Goal: Transaction & Acquisition: Purchase product/service

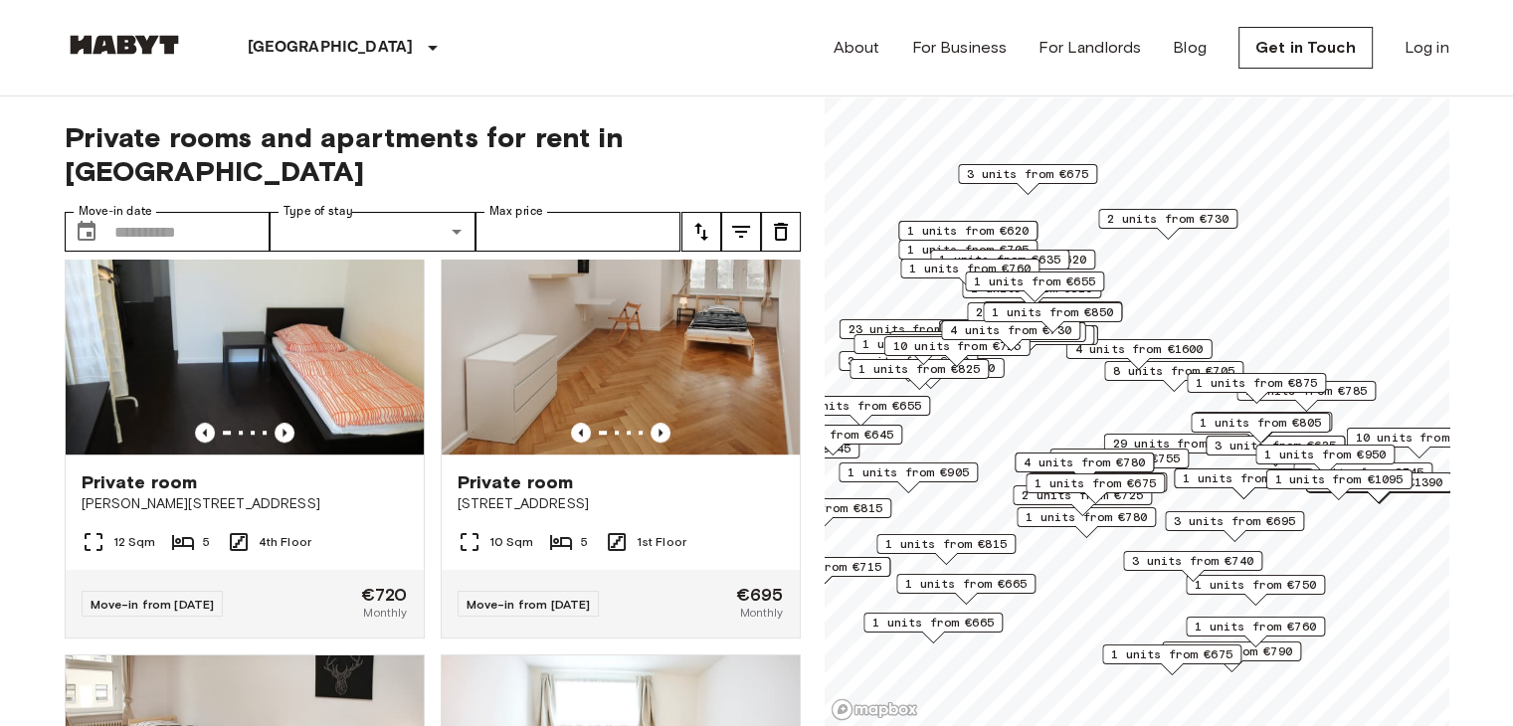
scroll to position [1381, 0]
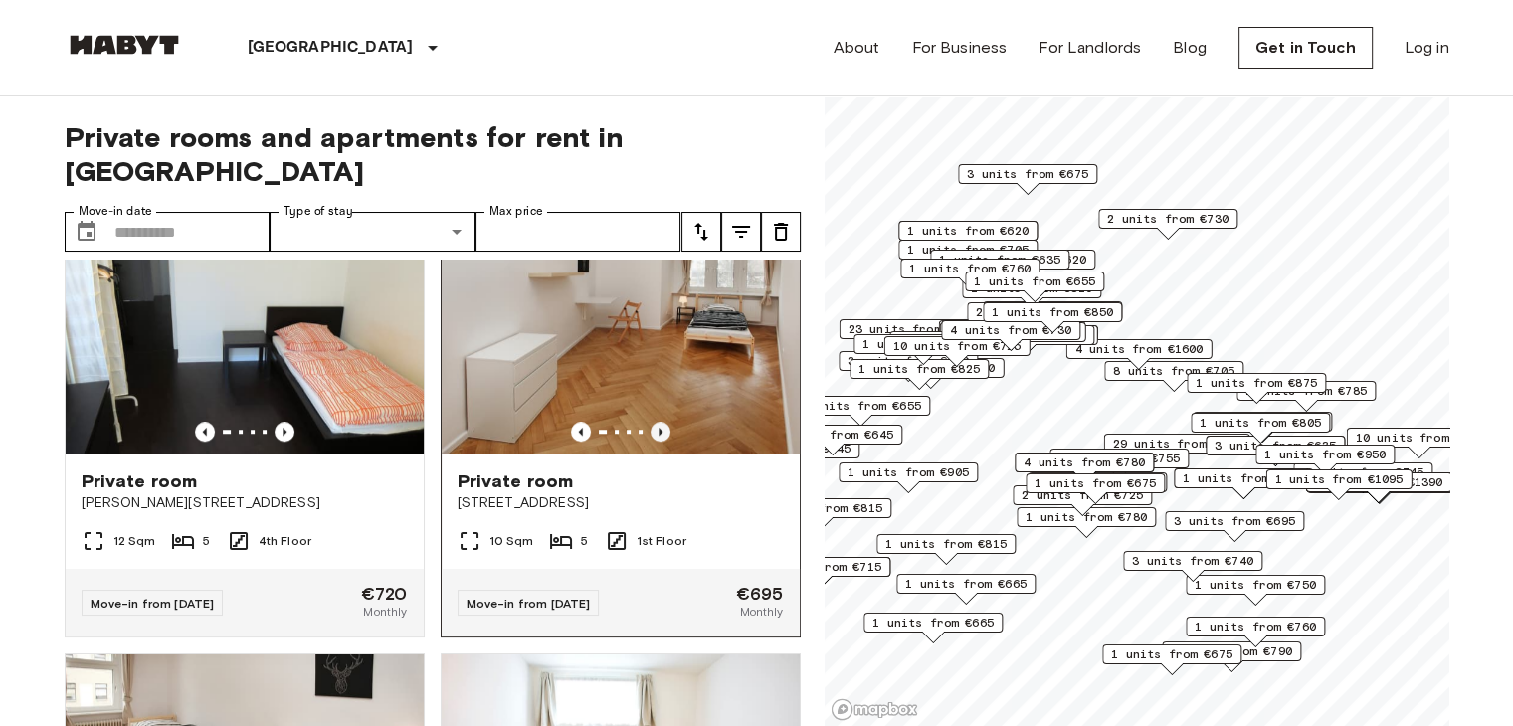
click at [650, 430] on icon "Previous image" at bounding box center [660, 432] width 20 height 20
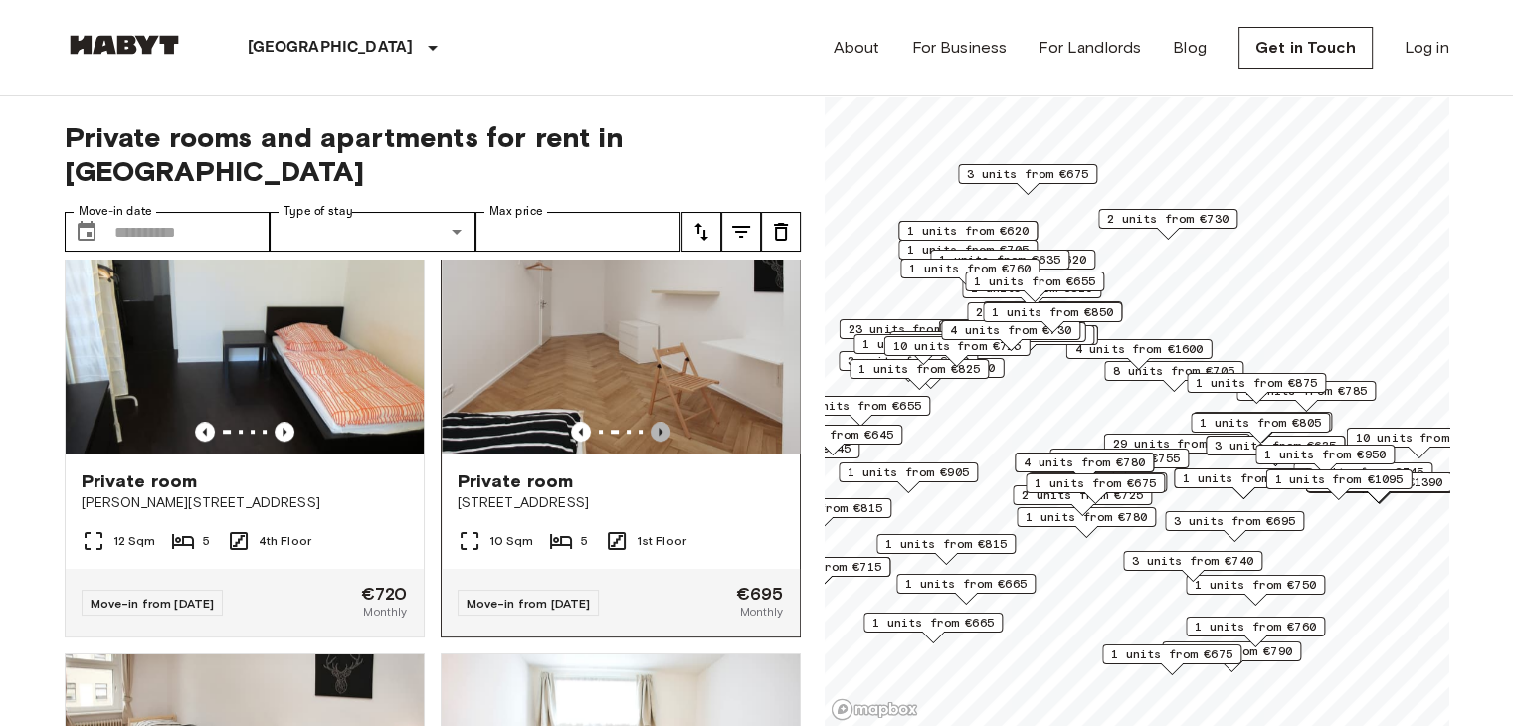
click at [650, 430] on icon "Previous image" at bounding box center [660, 432] width 20 height 20
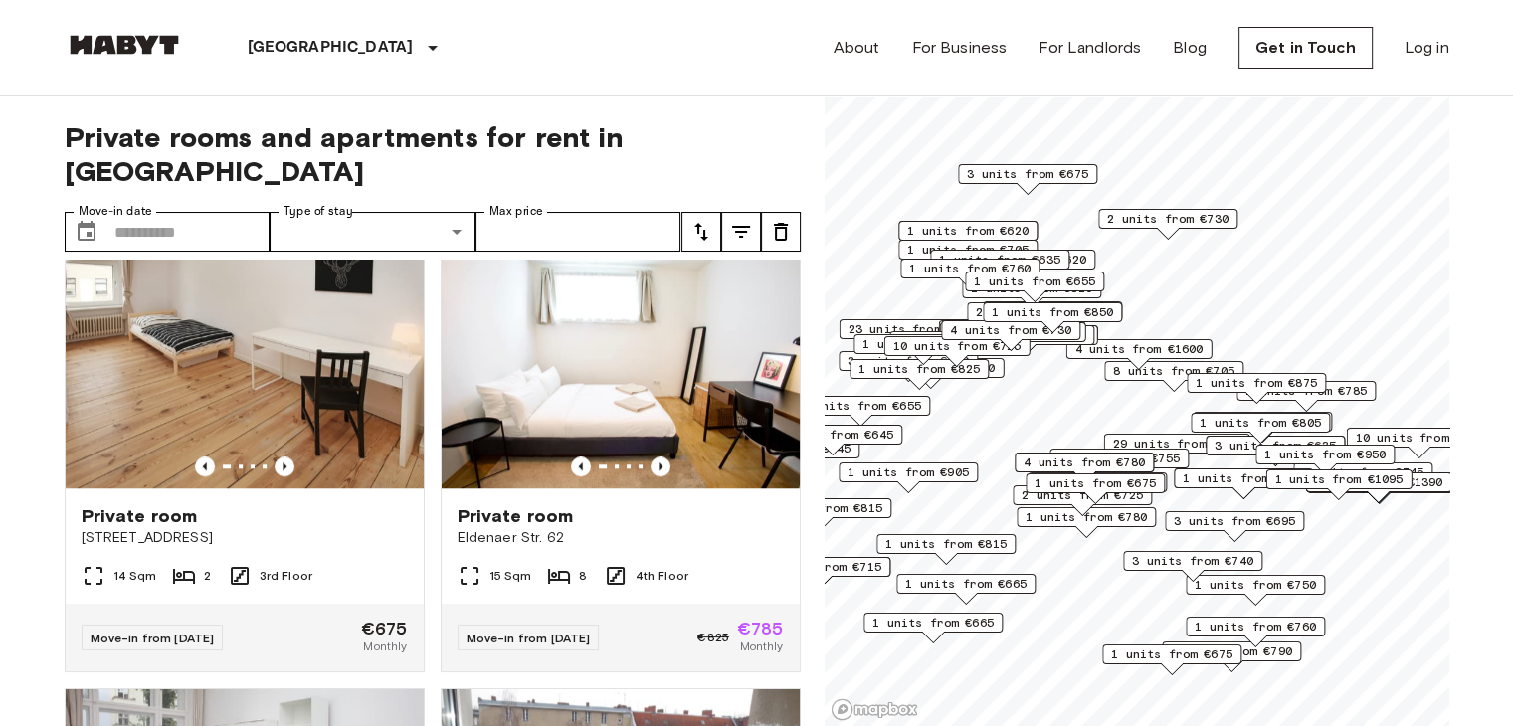
scroll to position [1786, 0]
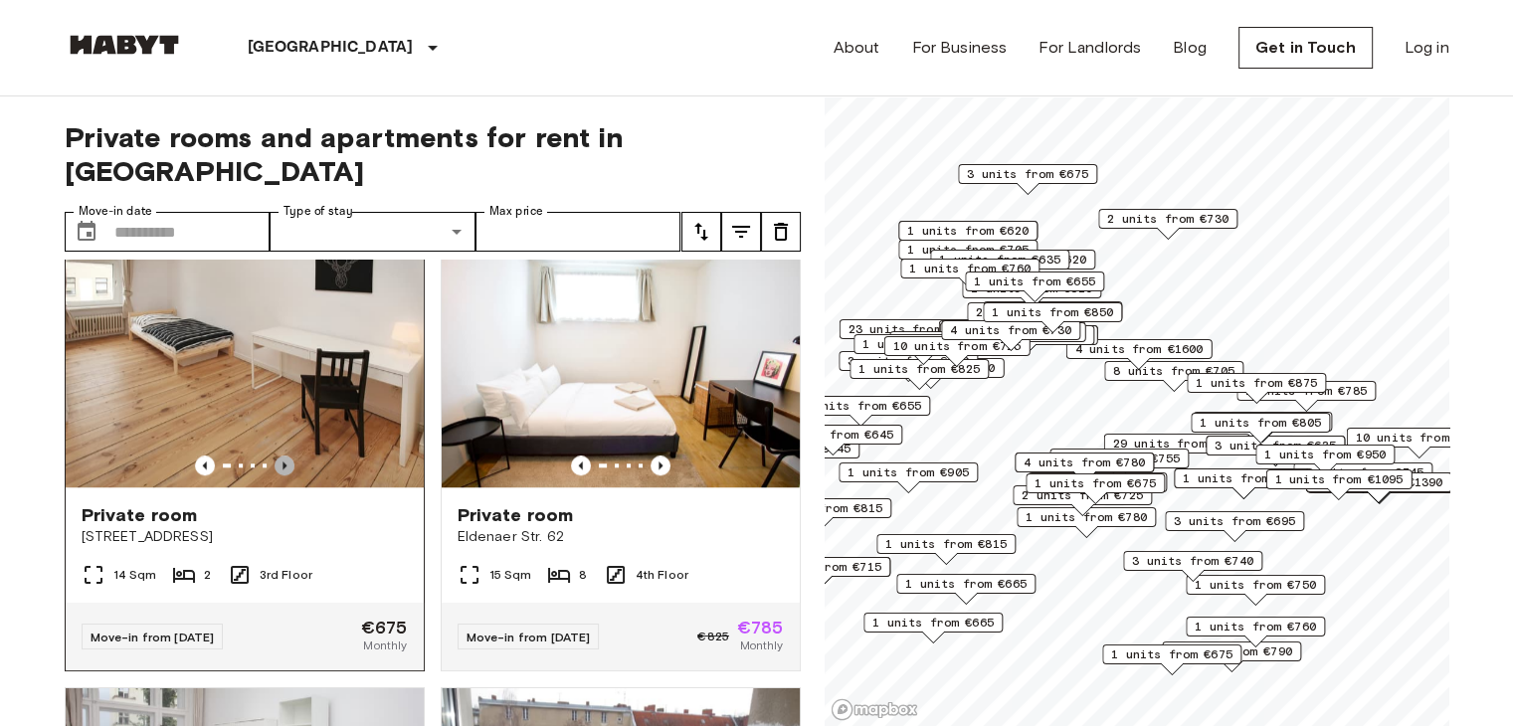
click at [282, 468] on icon "Previous image" at bounding box center [284, 466] width 4 height 8
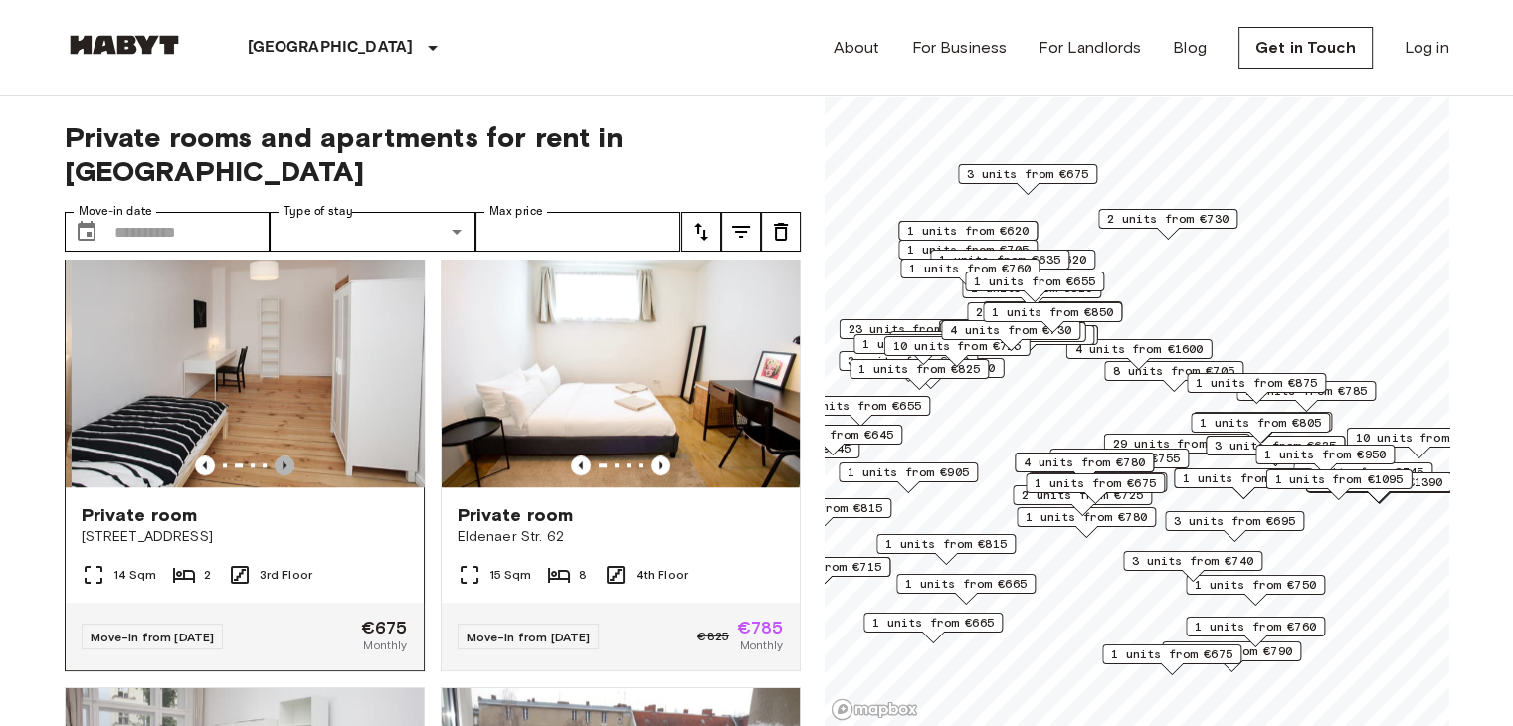
click at [277, 467] on icon "Previous image" at bounding box center [285, 466] width 20 height 20
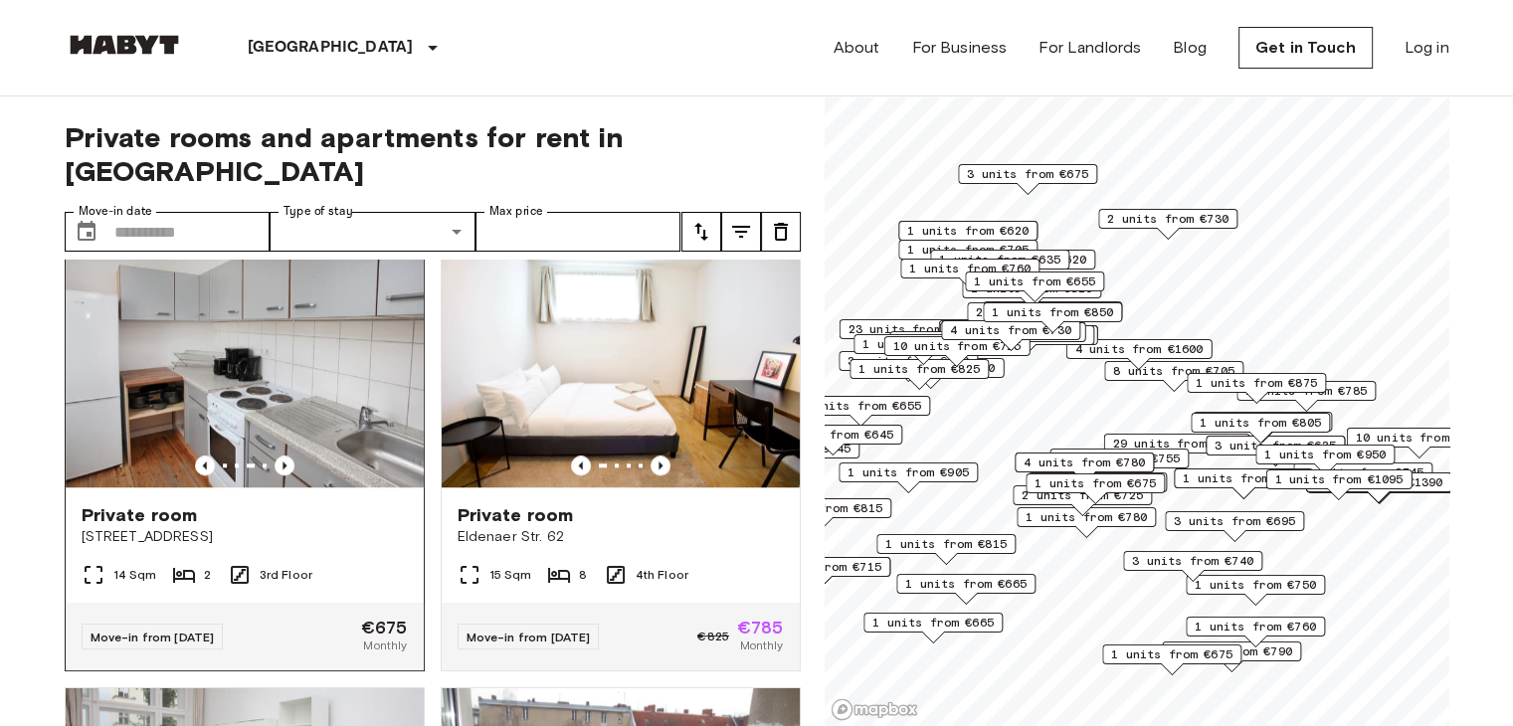
click at [325, 443] on img at bounding box center [245, 368] width 358 height 239
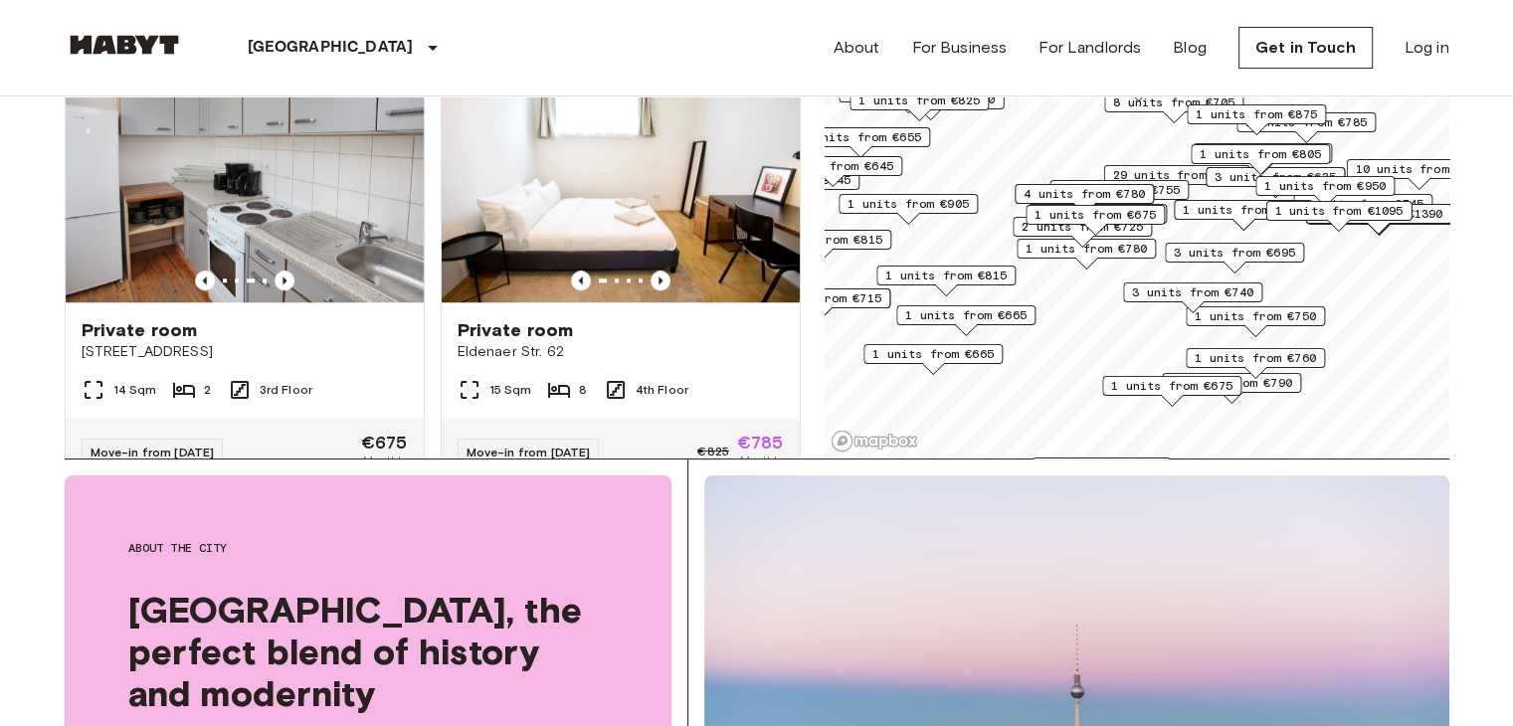
scroll to position [270, 0]
click at [1174, 223] on div "1 units from €685" at bounding box center [1243, 214] width 139 height 31
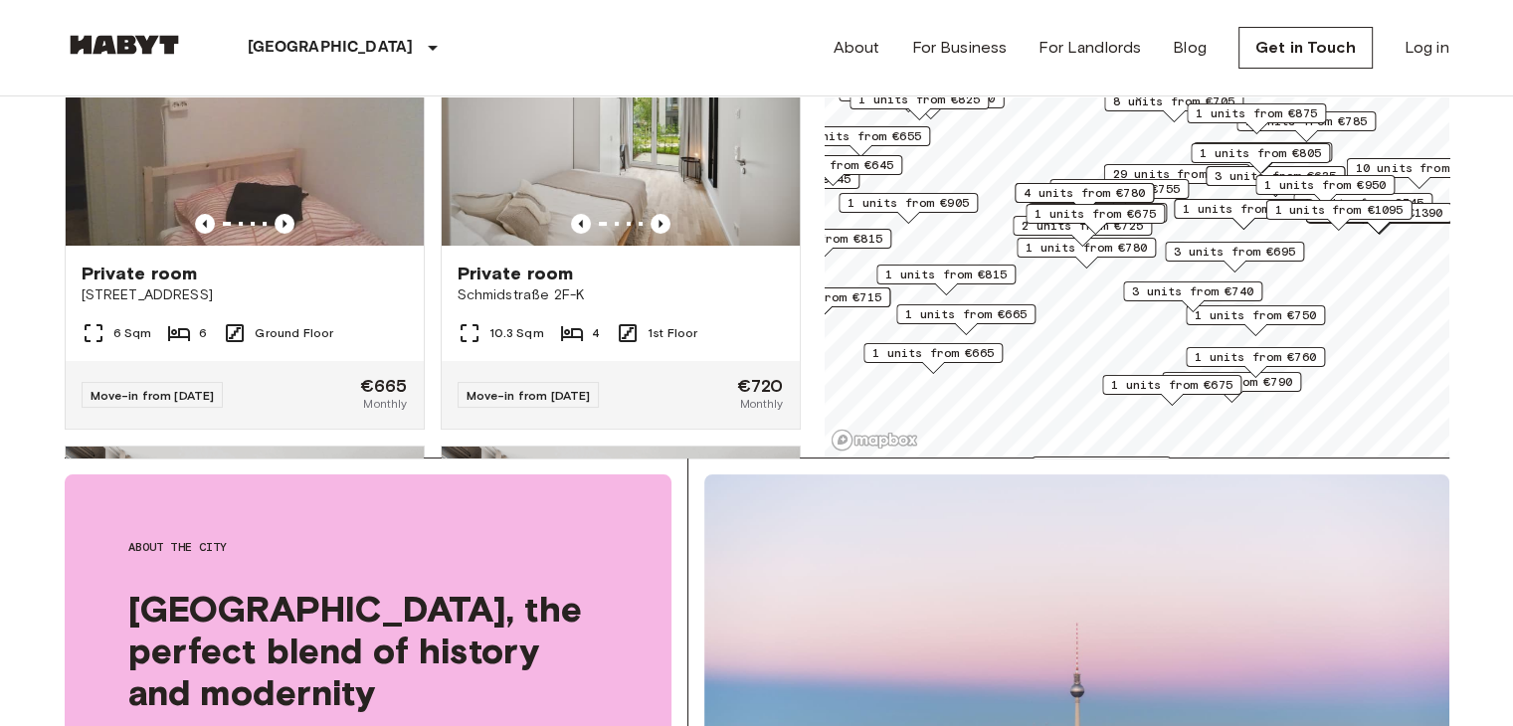
scroll to position [0, 0]
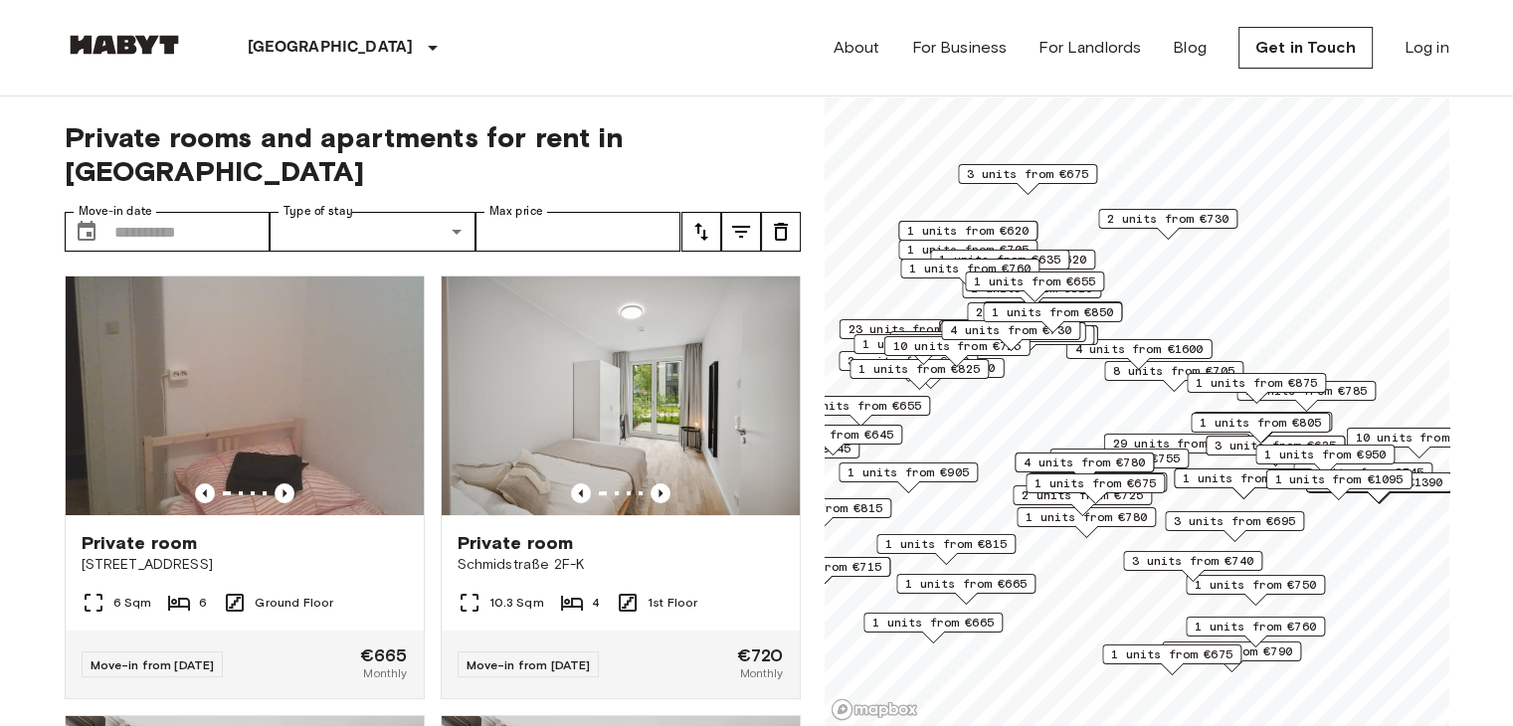
click at [704, 220] on icon "tune" at bounding box center [701, 232] width 24 height 24
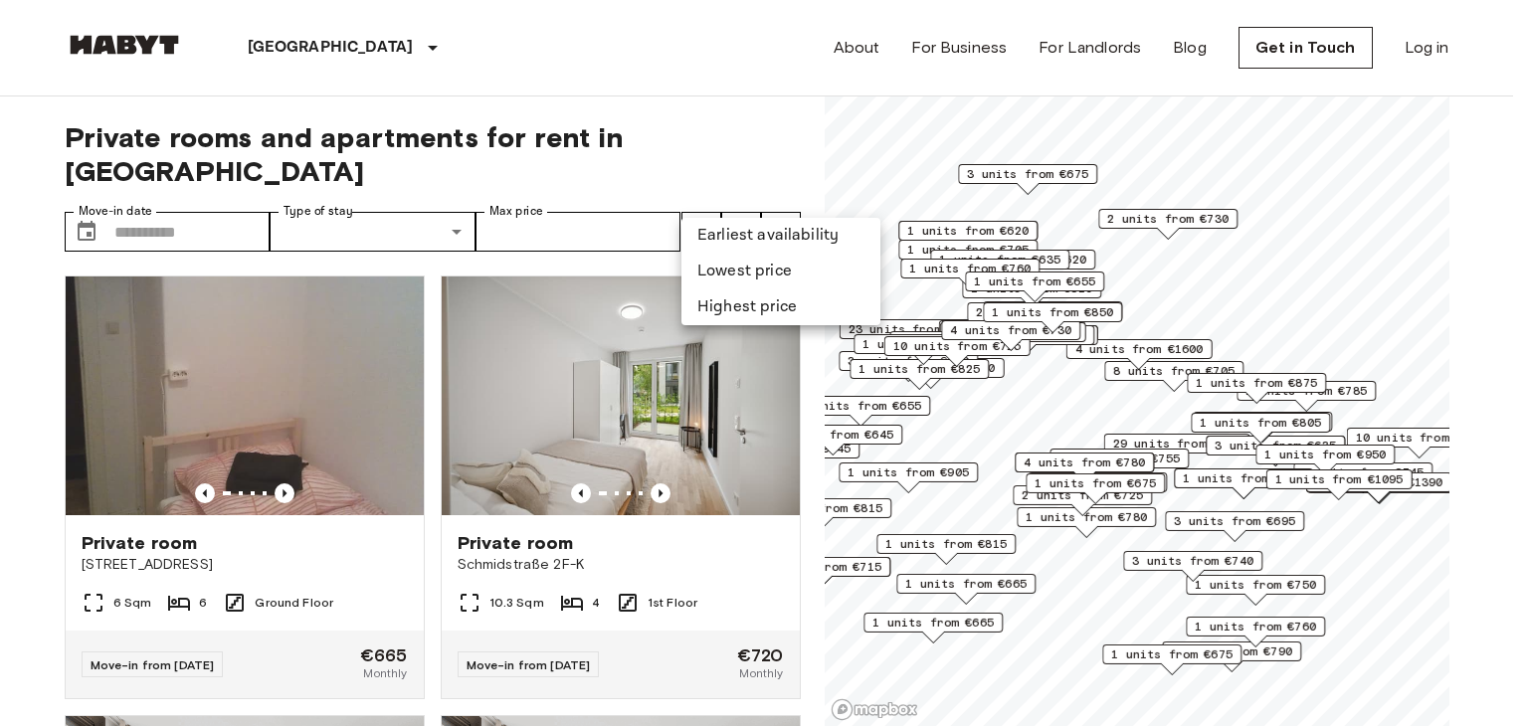
click at [701, 265] on li "Lowest price" at bounding box center [780, 272] width 199 height 36
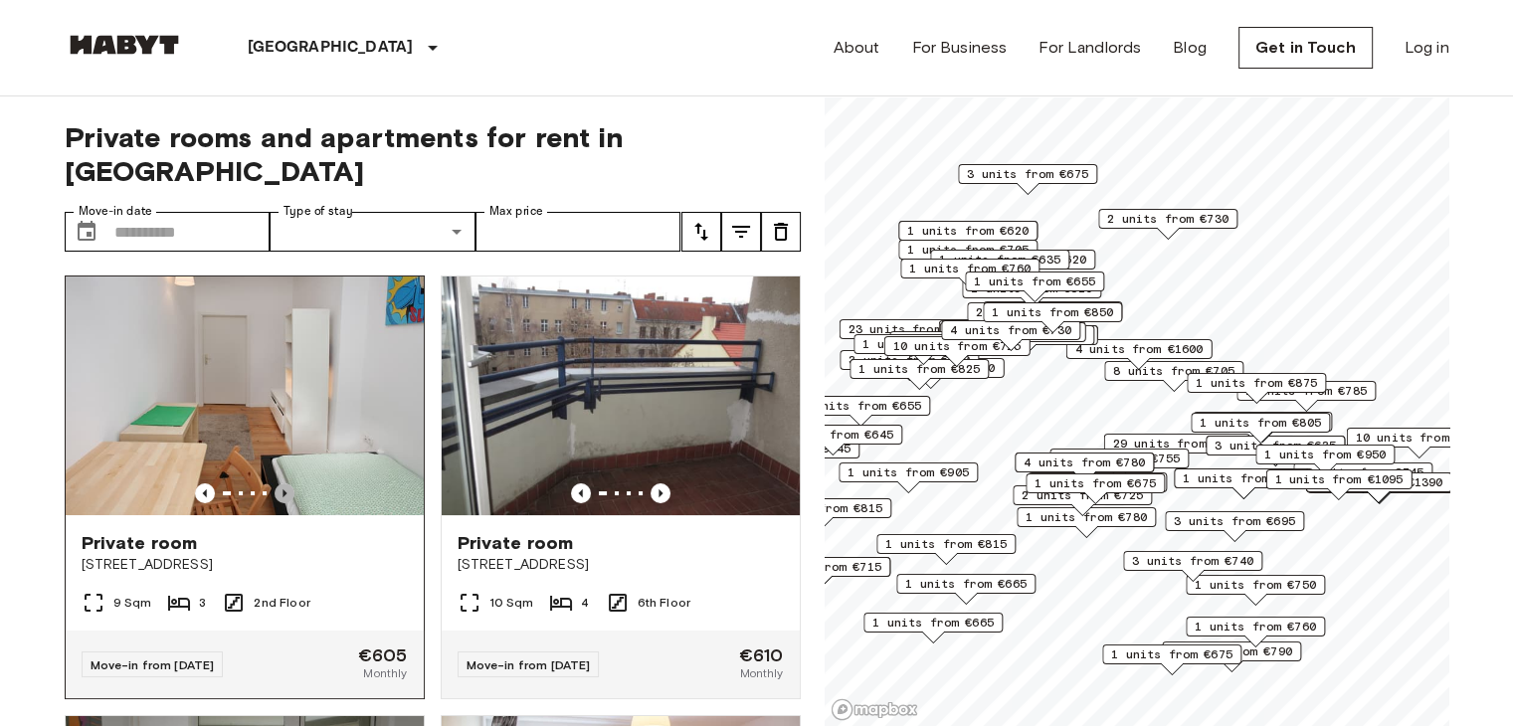
click at [276, 483] on icon "Previous image" at bounding box center [285, 493] width 20 height 20
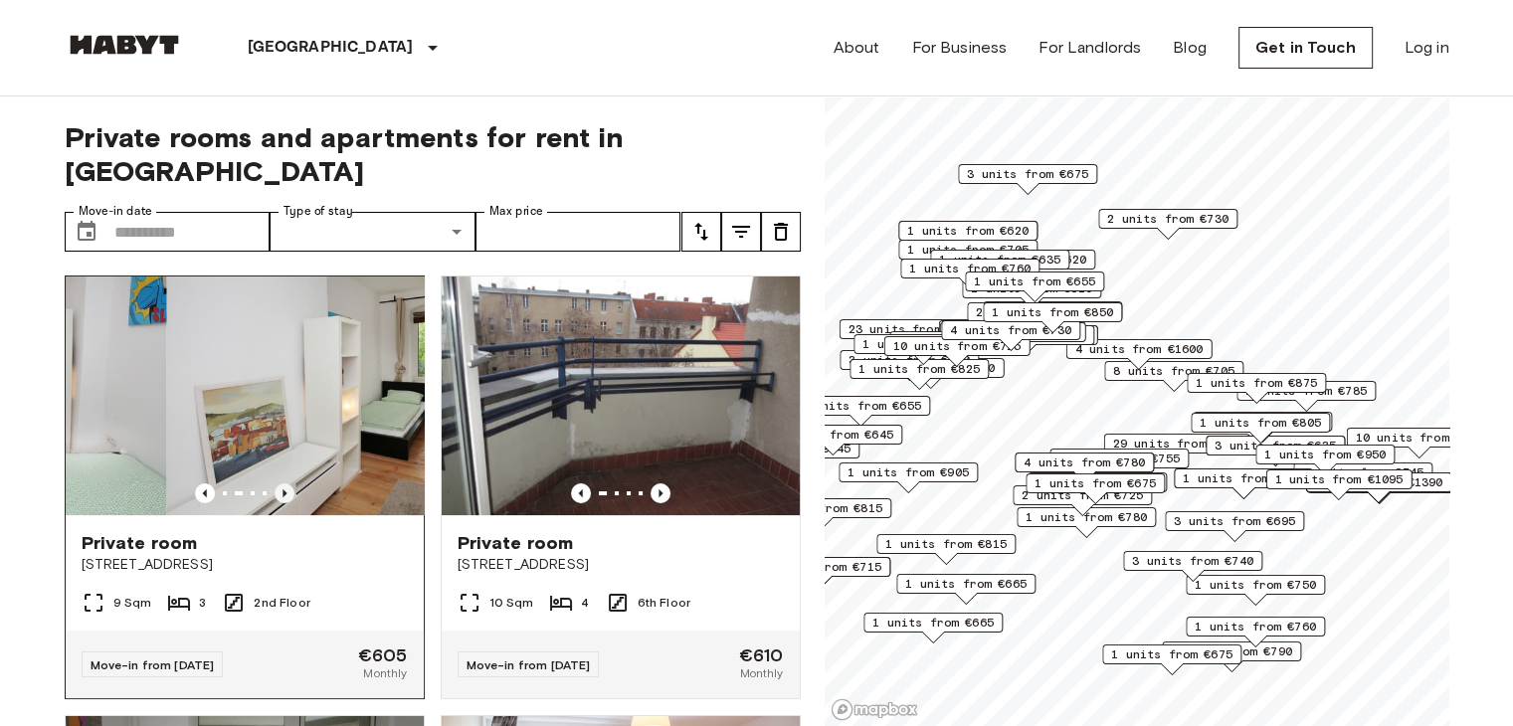
click at [276, 483] on icon "Previous image" at bounding box center [285, 493] width 20 height 20
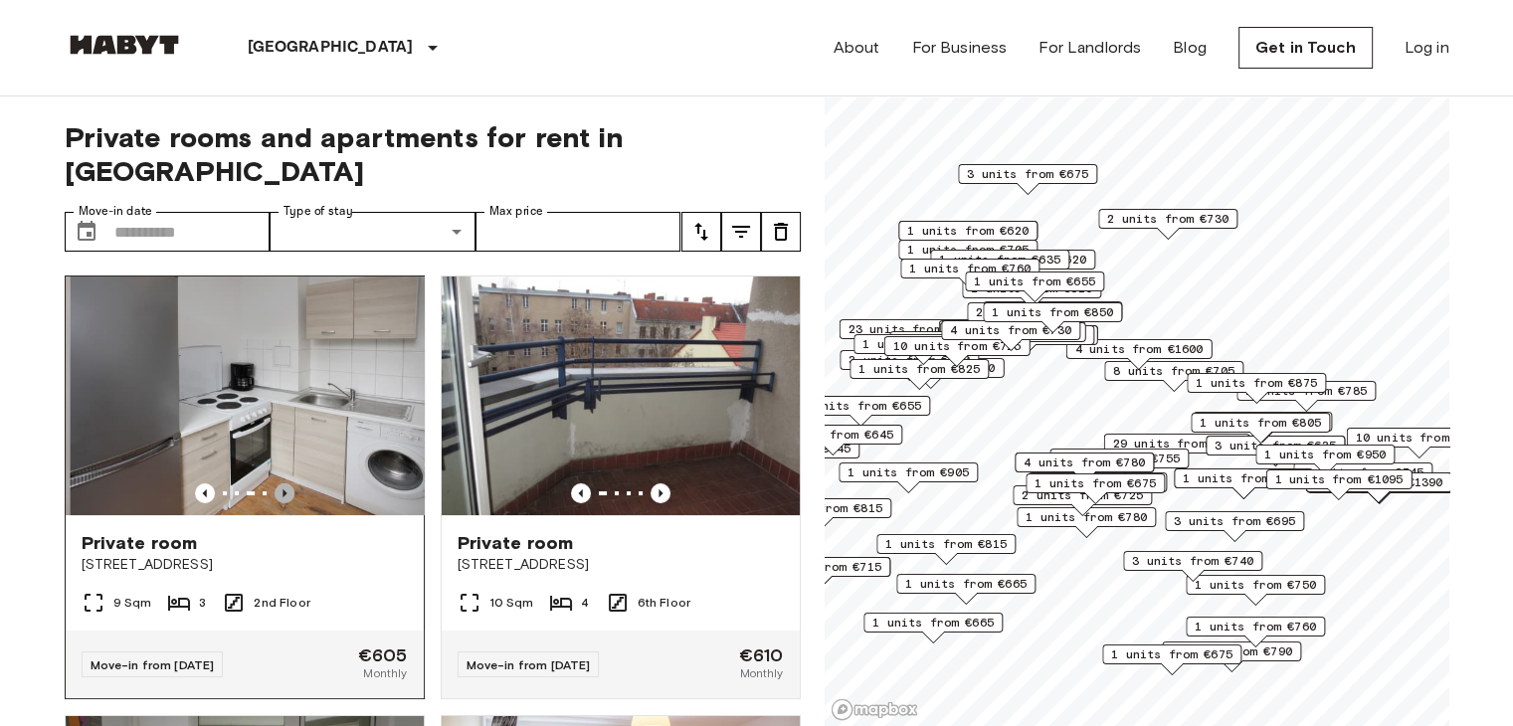
click at [276, 483] on icon "Previous image" at bounding box center [285, 493] width 20 height 20
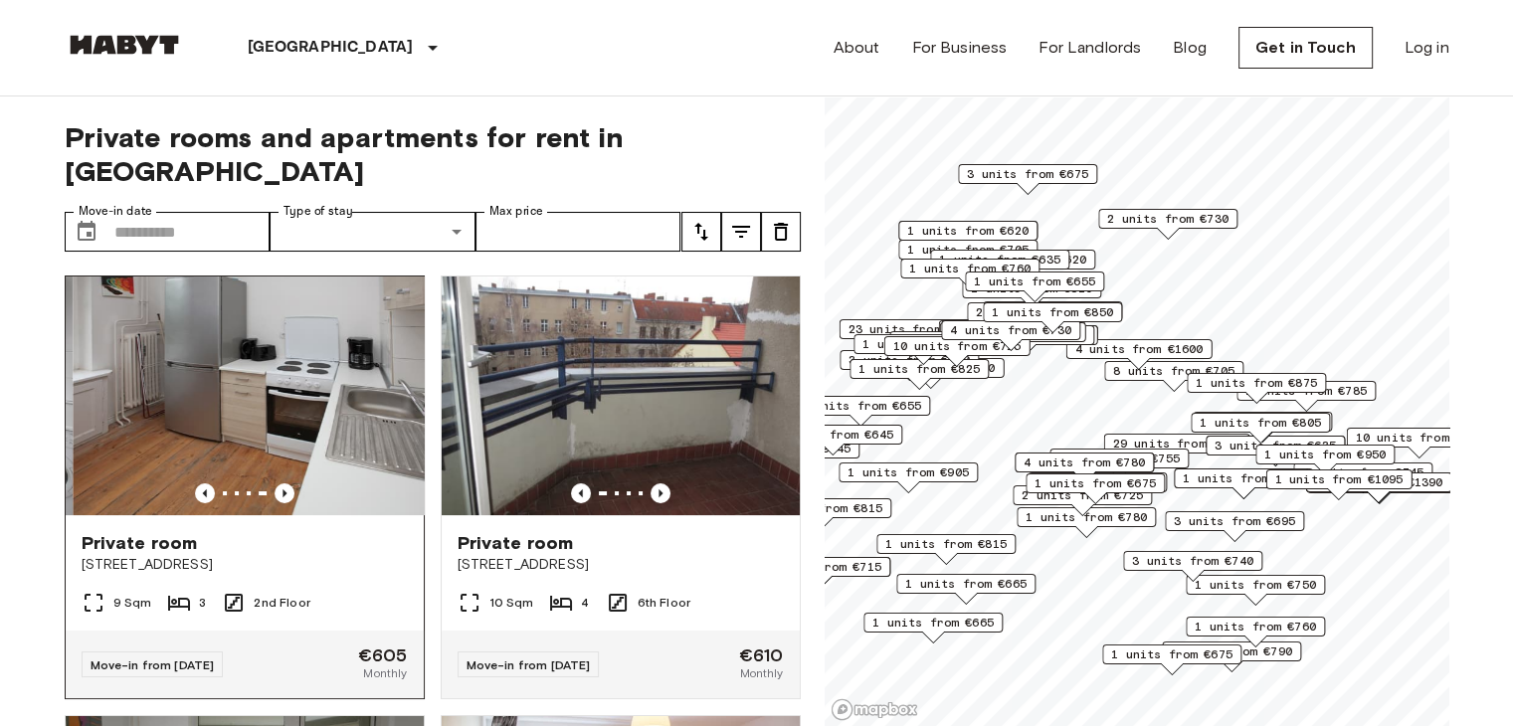
click at [255, 379] on img at bounding box center [252, 396] width 358 height 239
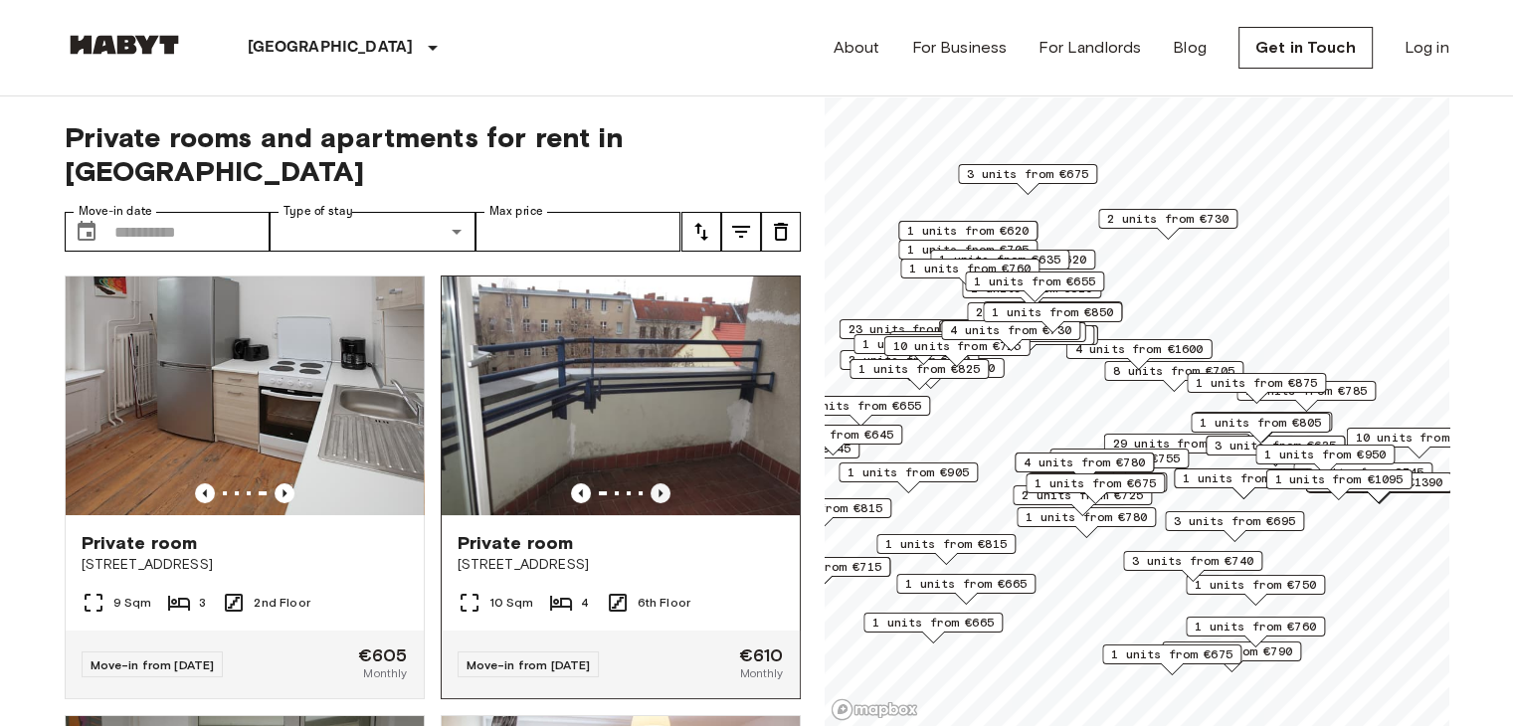
click at [651, 483] on icon "Previous image" at bounding box center [660, 493] width 20 height 20
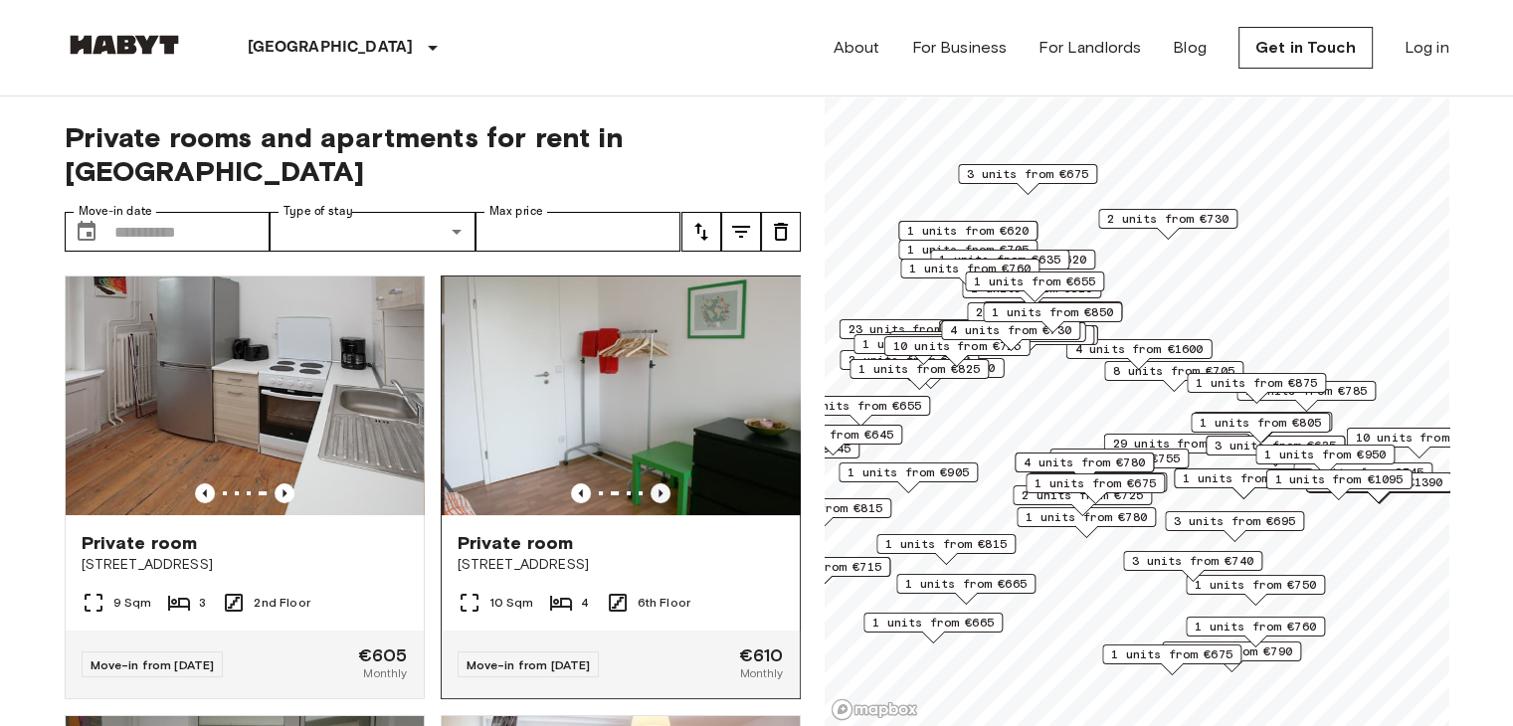
click at [651, 483] on icon "Previous image" at bounding box center [660, 493] width 20 height 20
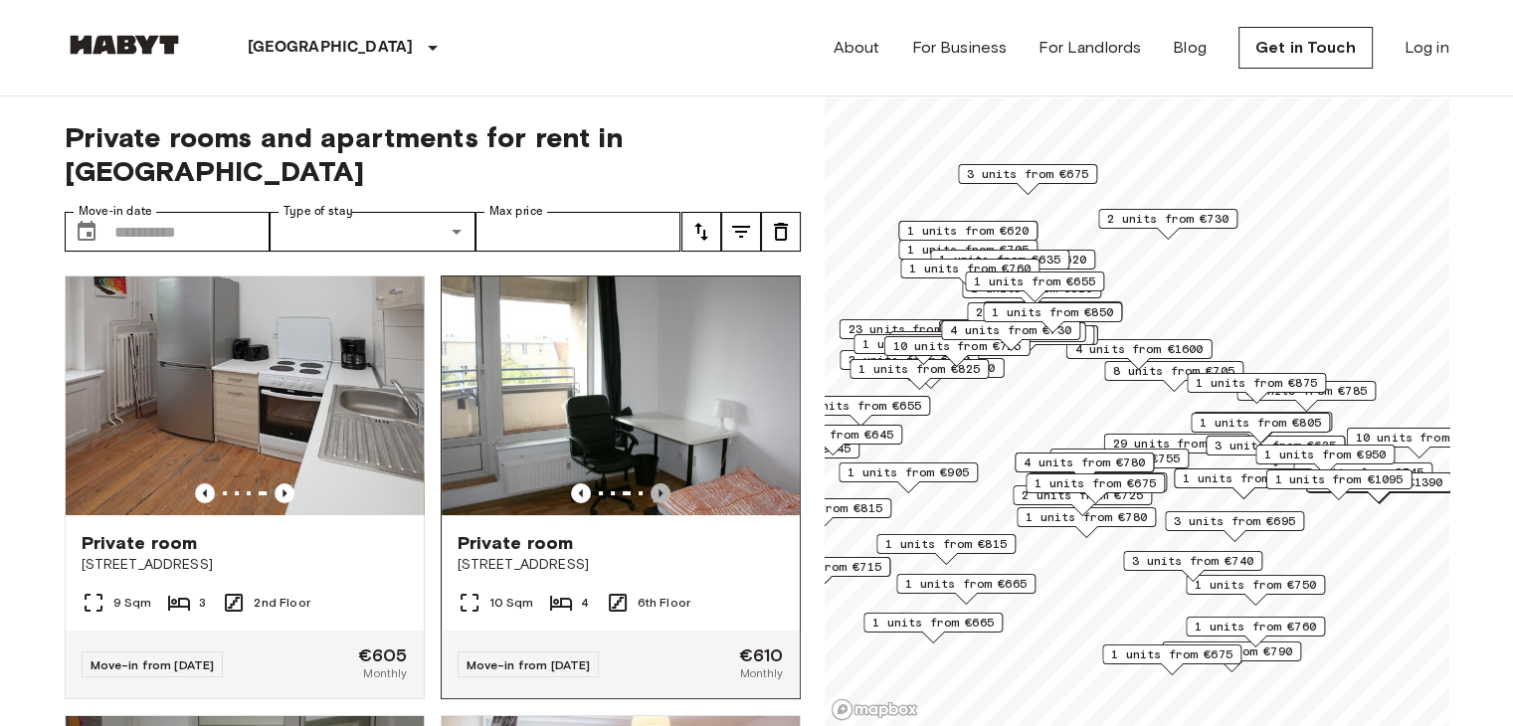
click at [651, 483] on icon "Previous image" at bounding box center [660, 493] width 20 height 20
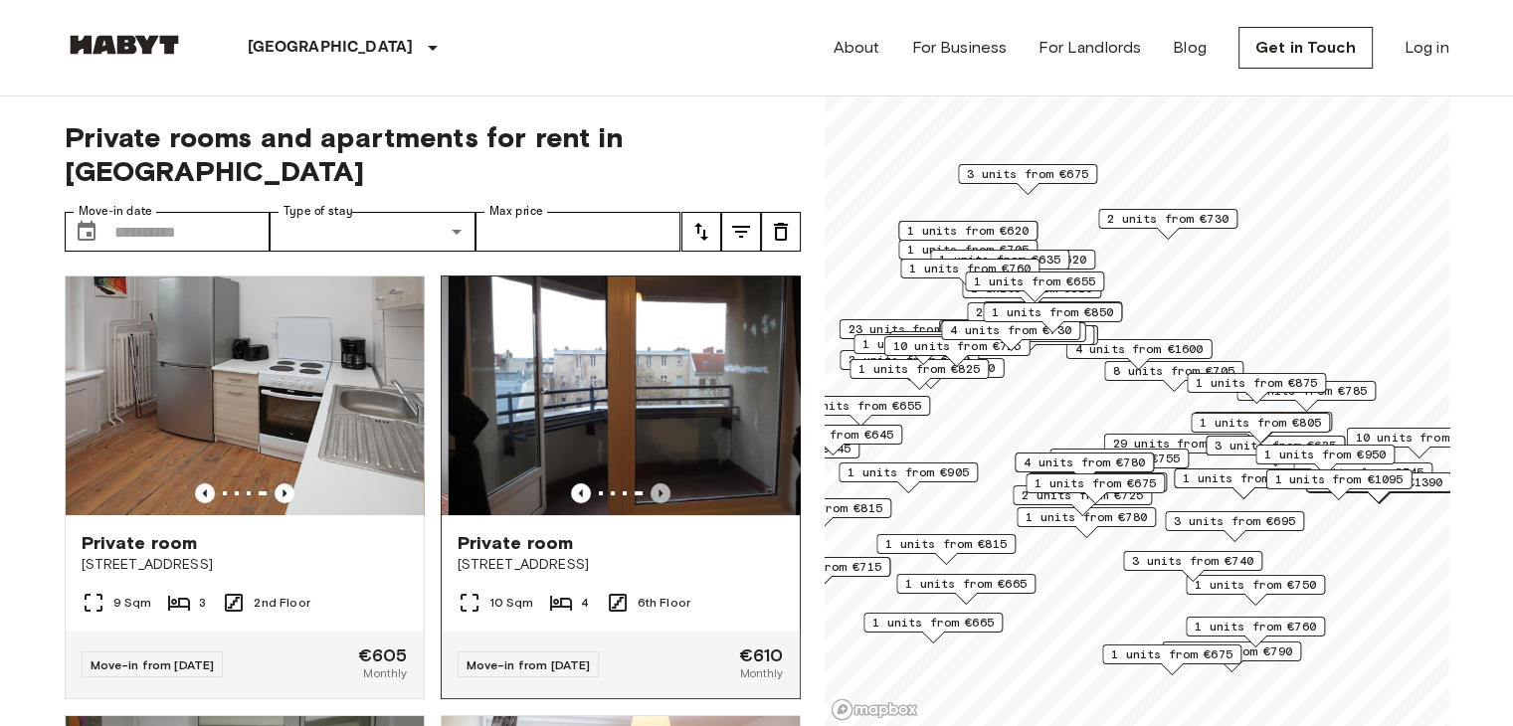
click at [651, 483] on icon "Previous image" at bounding box center [660, 493] width 20 height 20
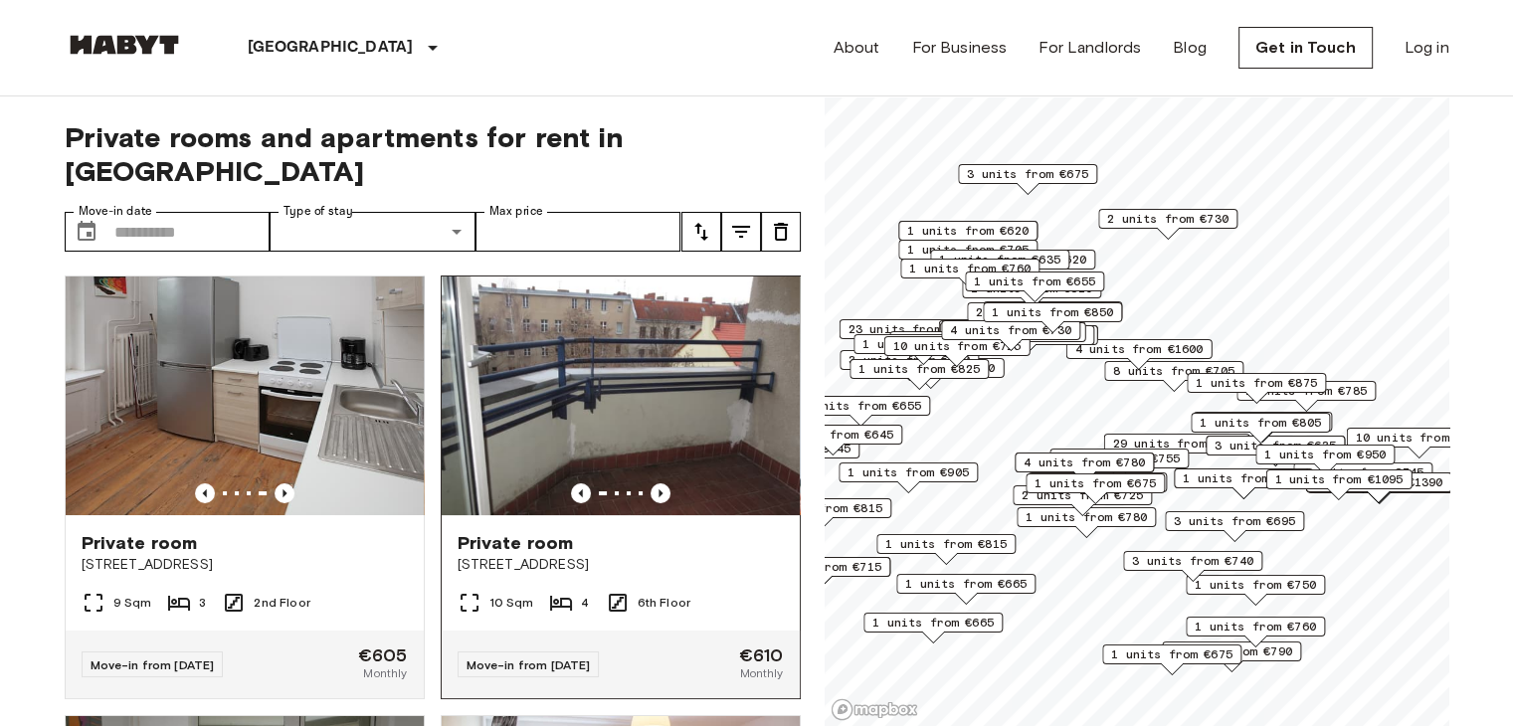
click at [603, 421] on img at bounding box center [621, 396] width 358 height 239
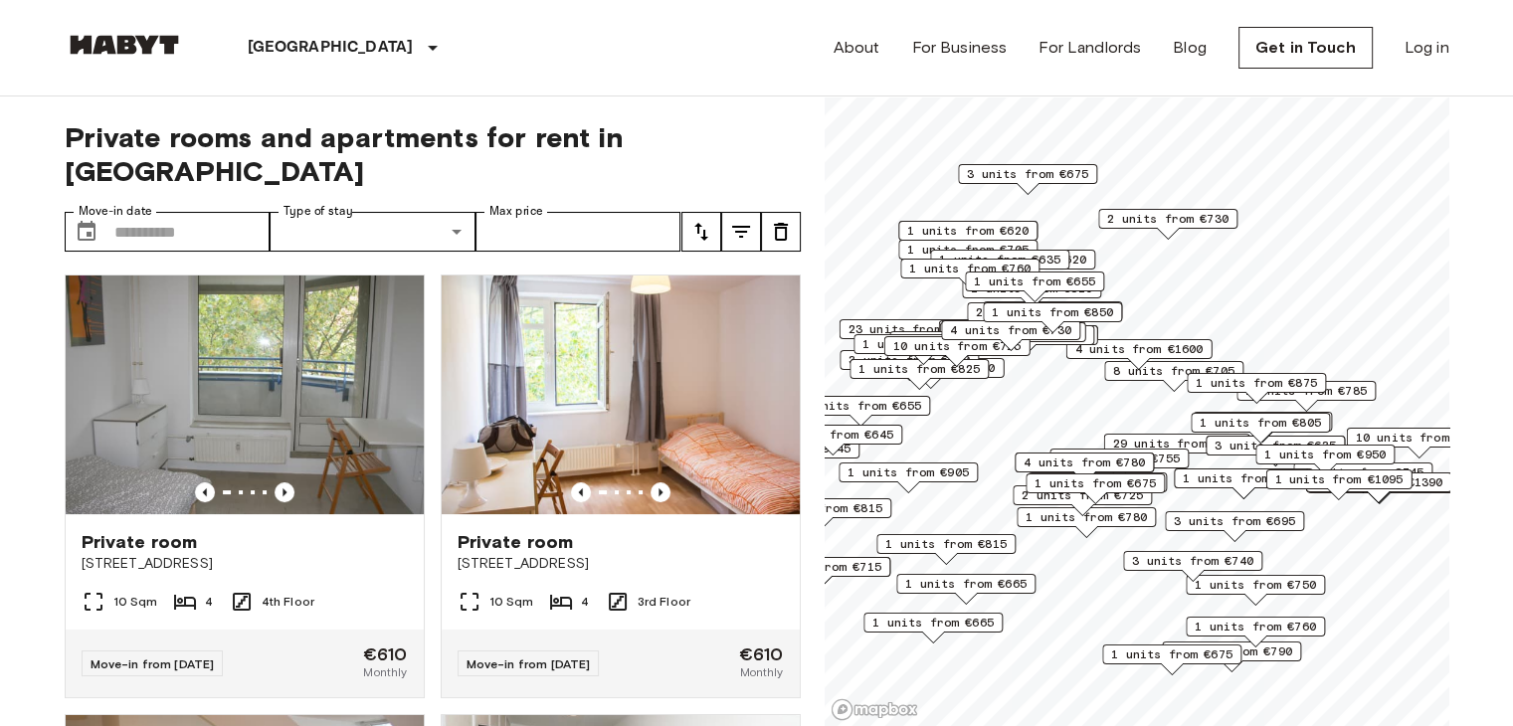
scroll to position [442, 0]
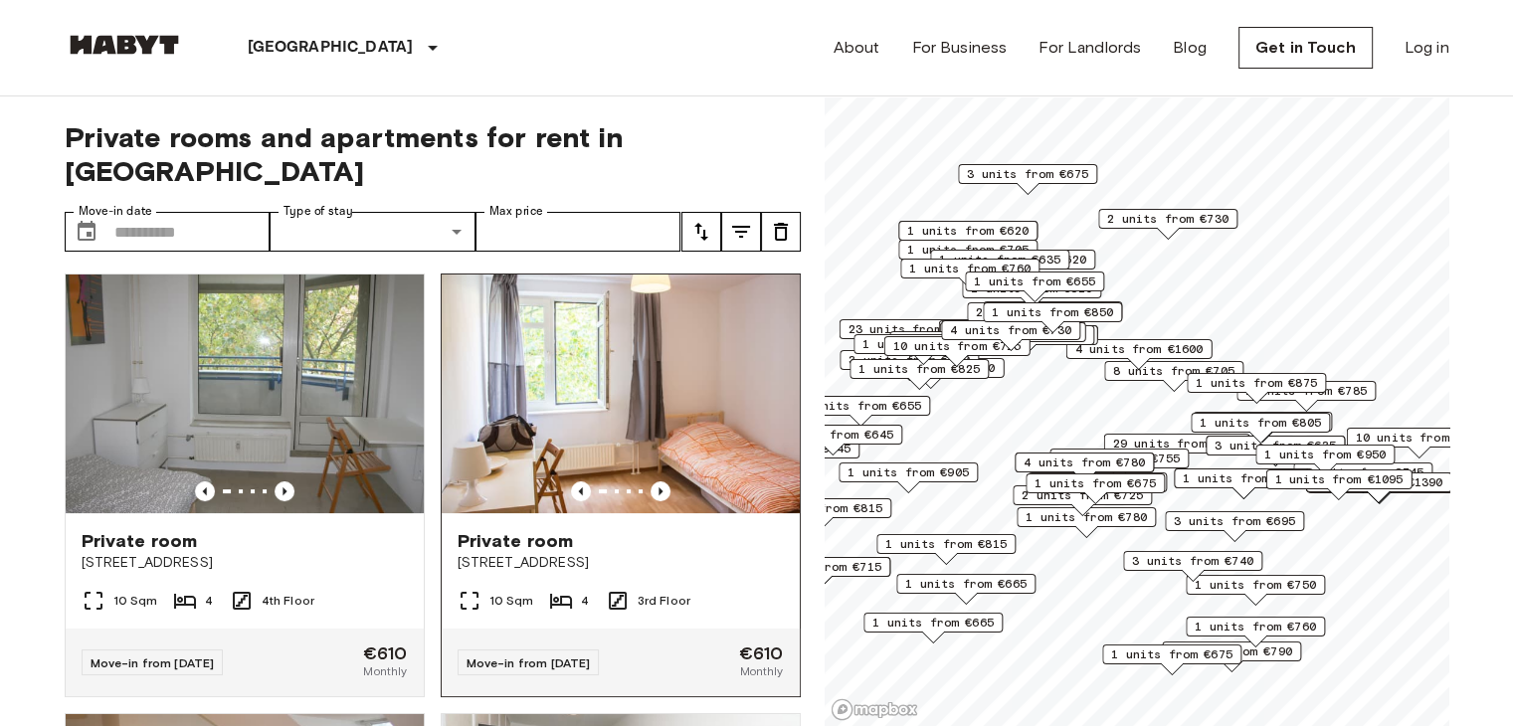
click at [660, 397] on img at bounding box center [621, 394] width 358 height 239
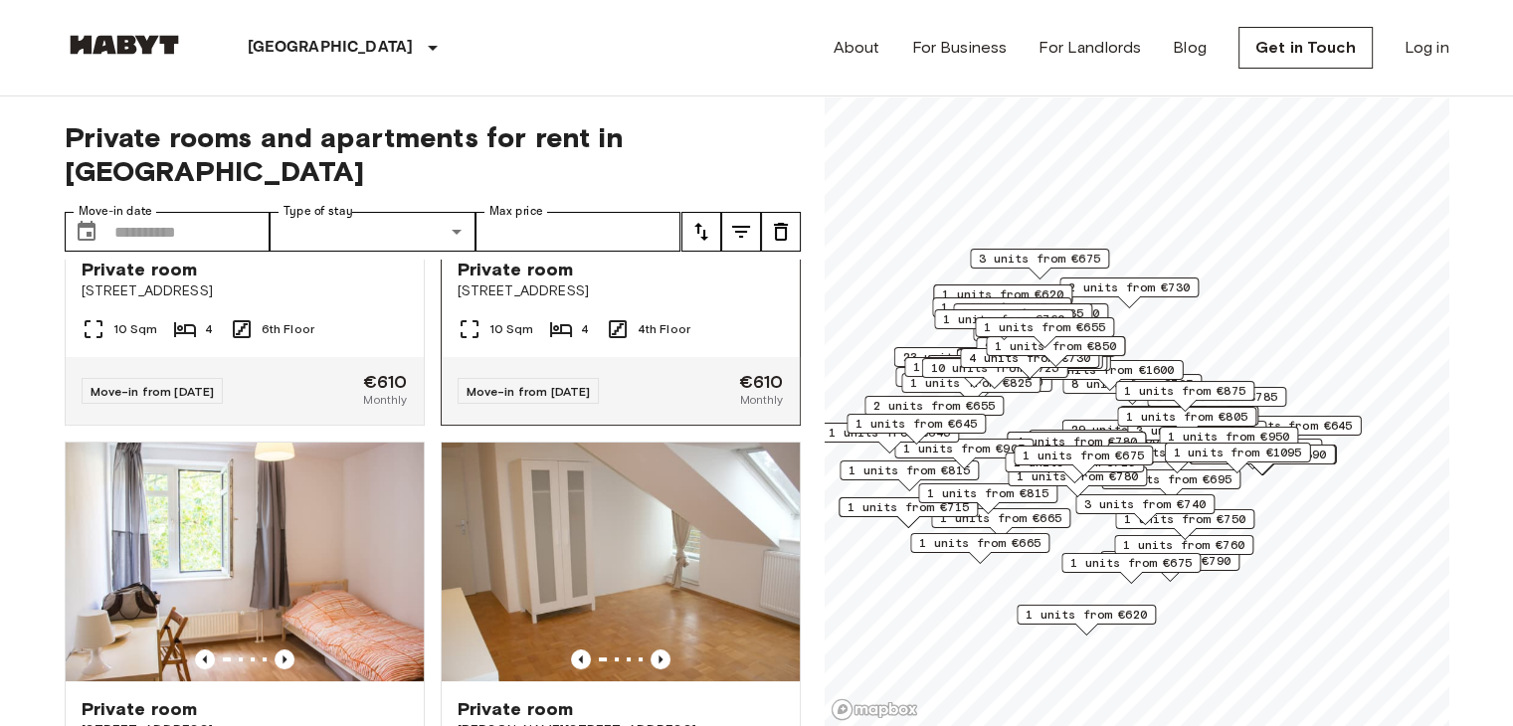
scroll to position [378, 0]
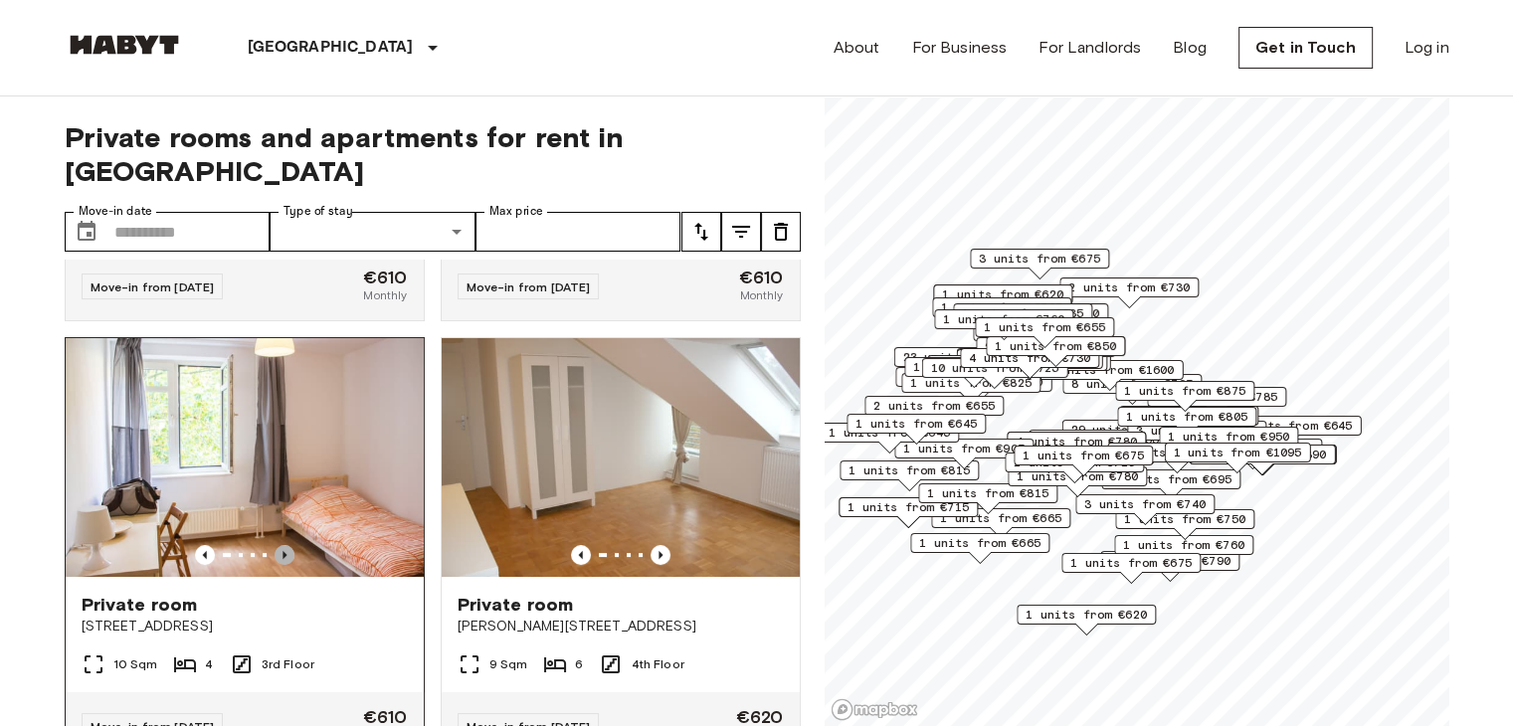
click at [282, 551] on icon "Previous image" at bounding box center [284, 555] width 4 height 8
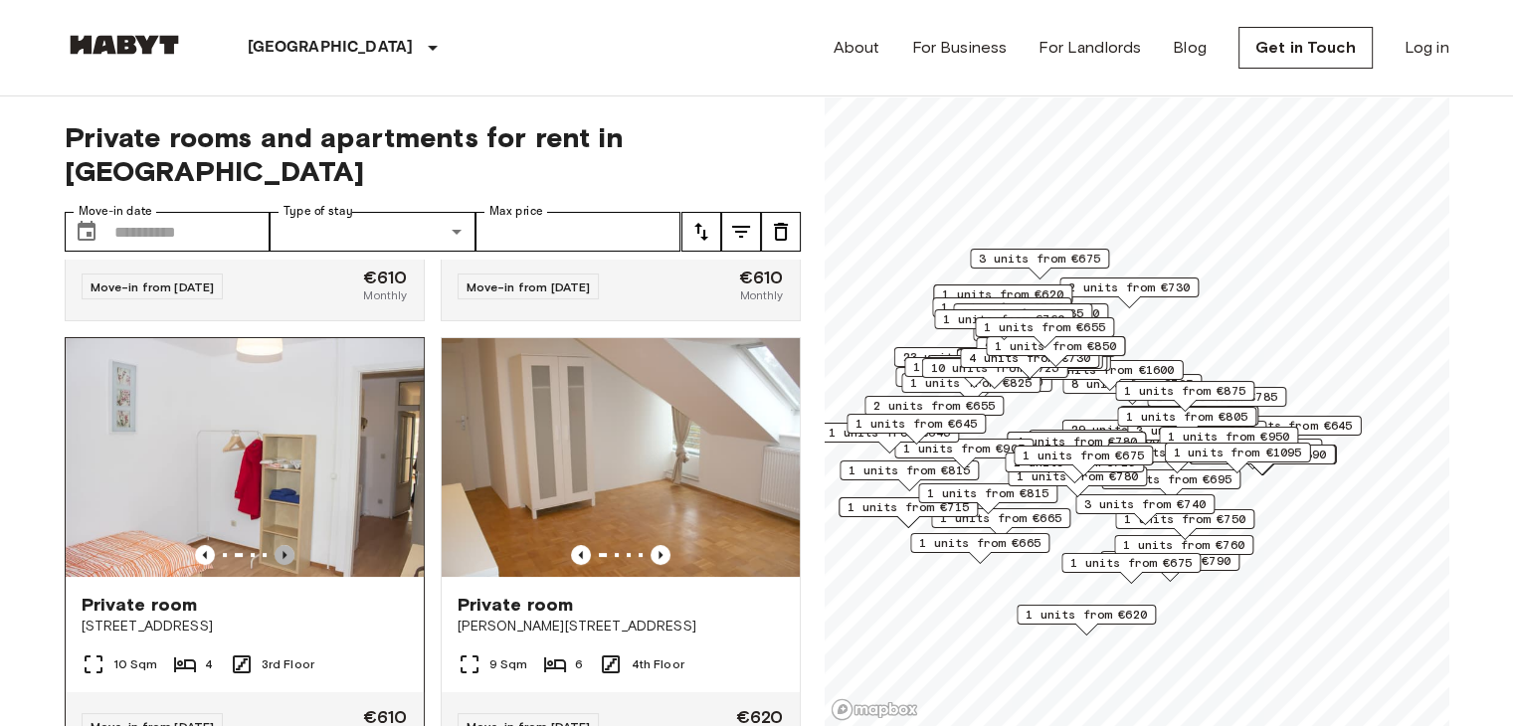
click at [282, 551] on icon "Previous image" at bounding box center [284, 555] width 4 height 8
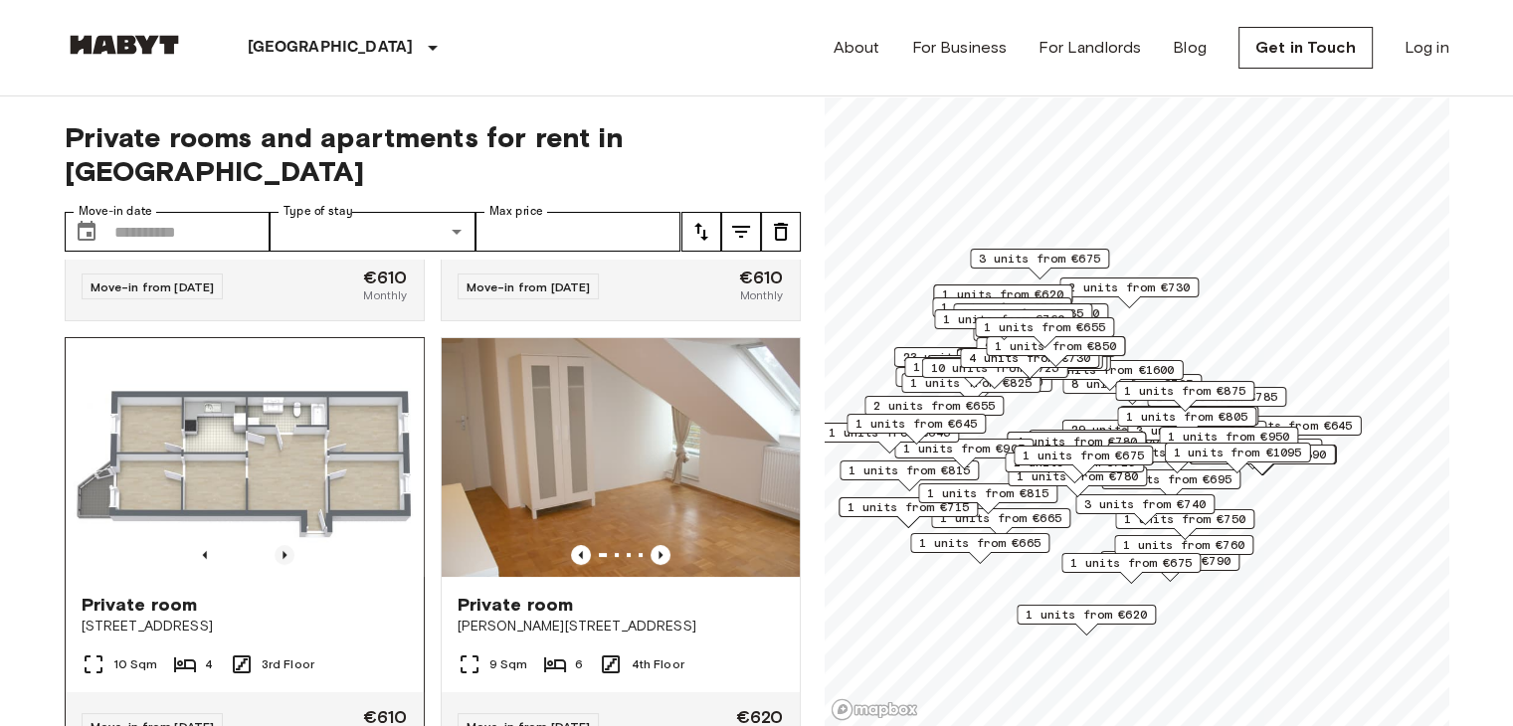
click at [282, 551] on icon "Previous image" at bounding box center [284, 555] width 4 height 8
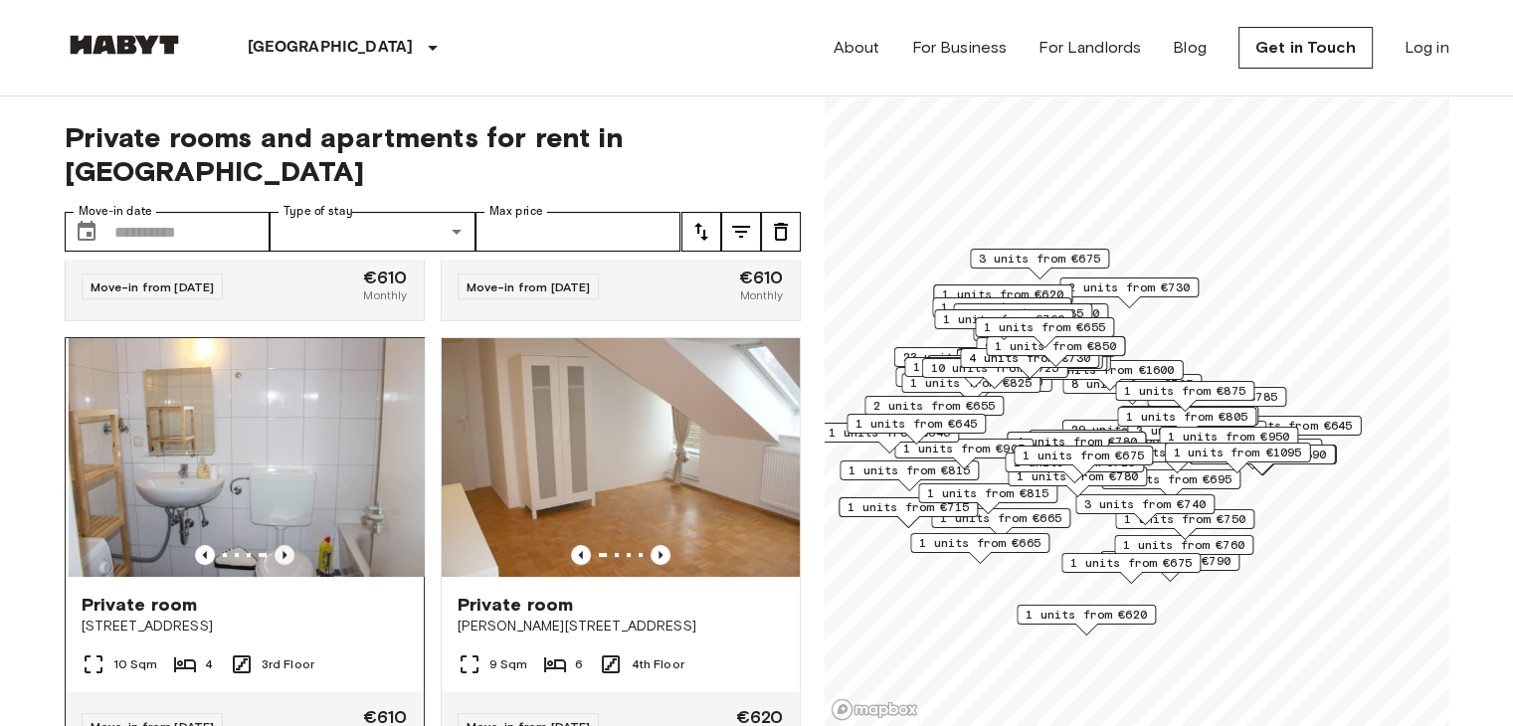
click at [282, 551] on icon "Previous image" at bounding box center [284, 555] width 4 height 8
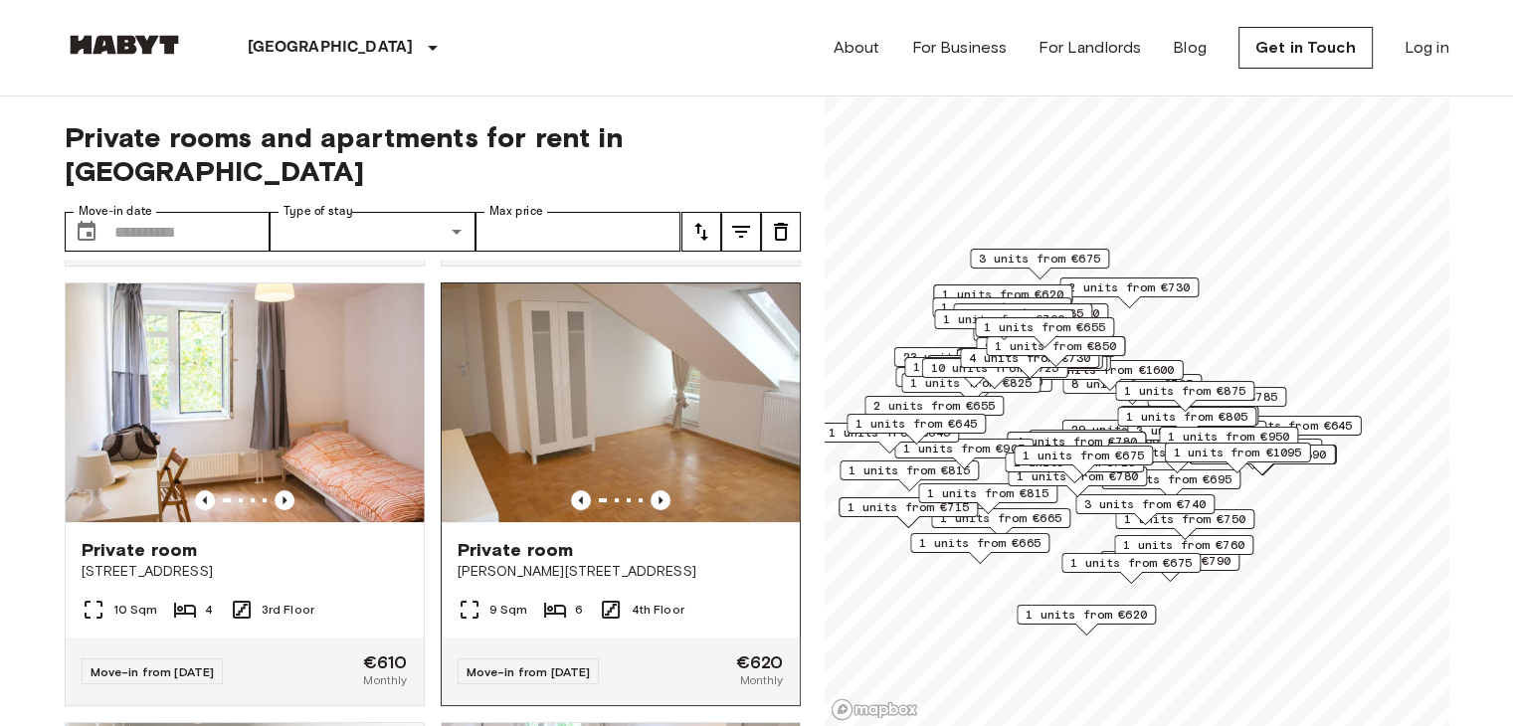
scroll to position [437, 0]
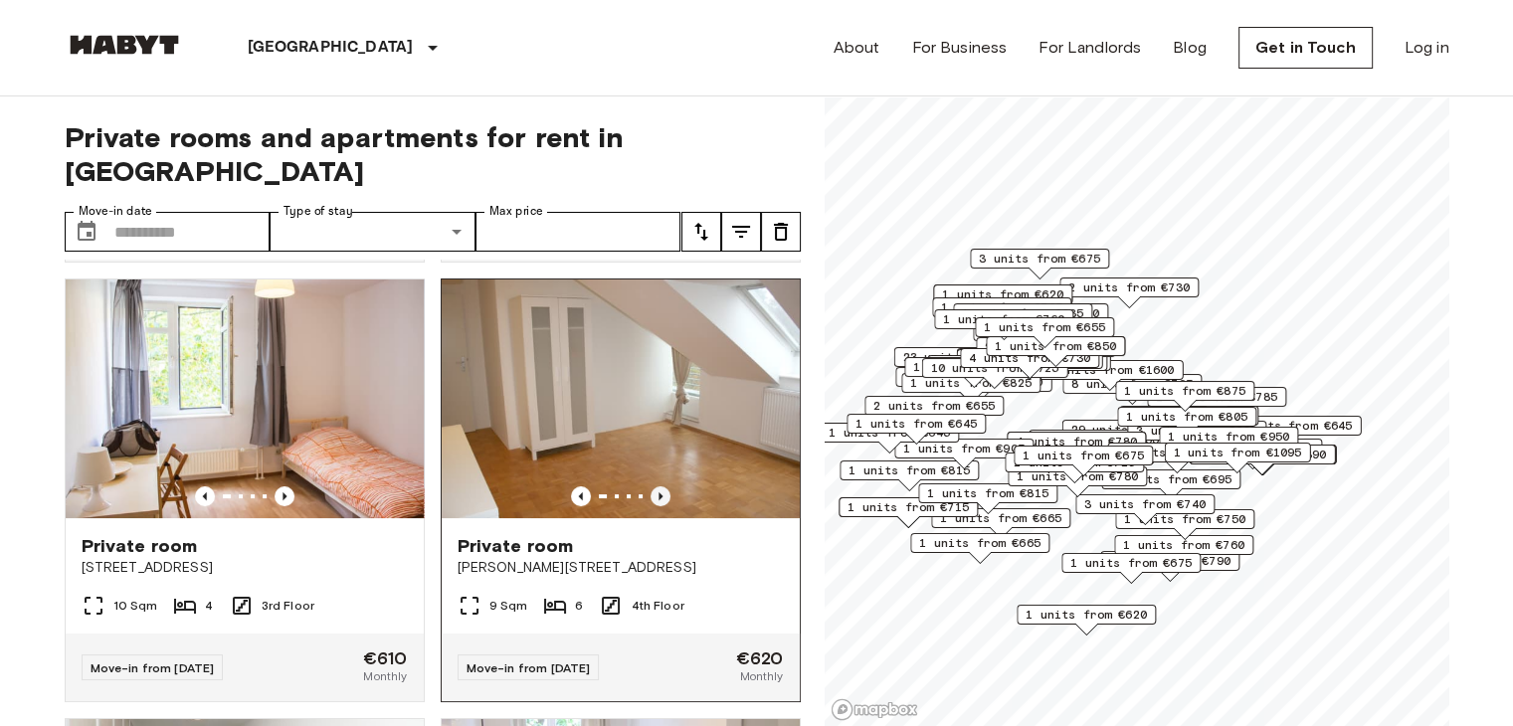
click at [650, 486] on icon "Previous image" at bounding box center [660, 496] width 20 height 20
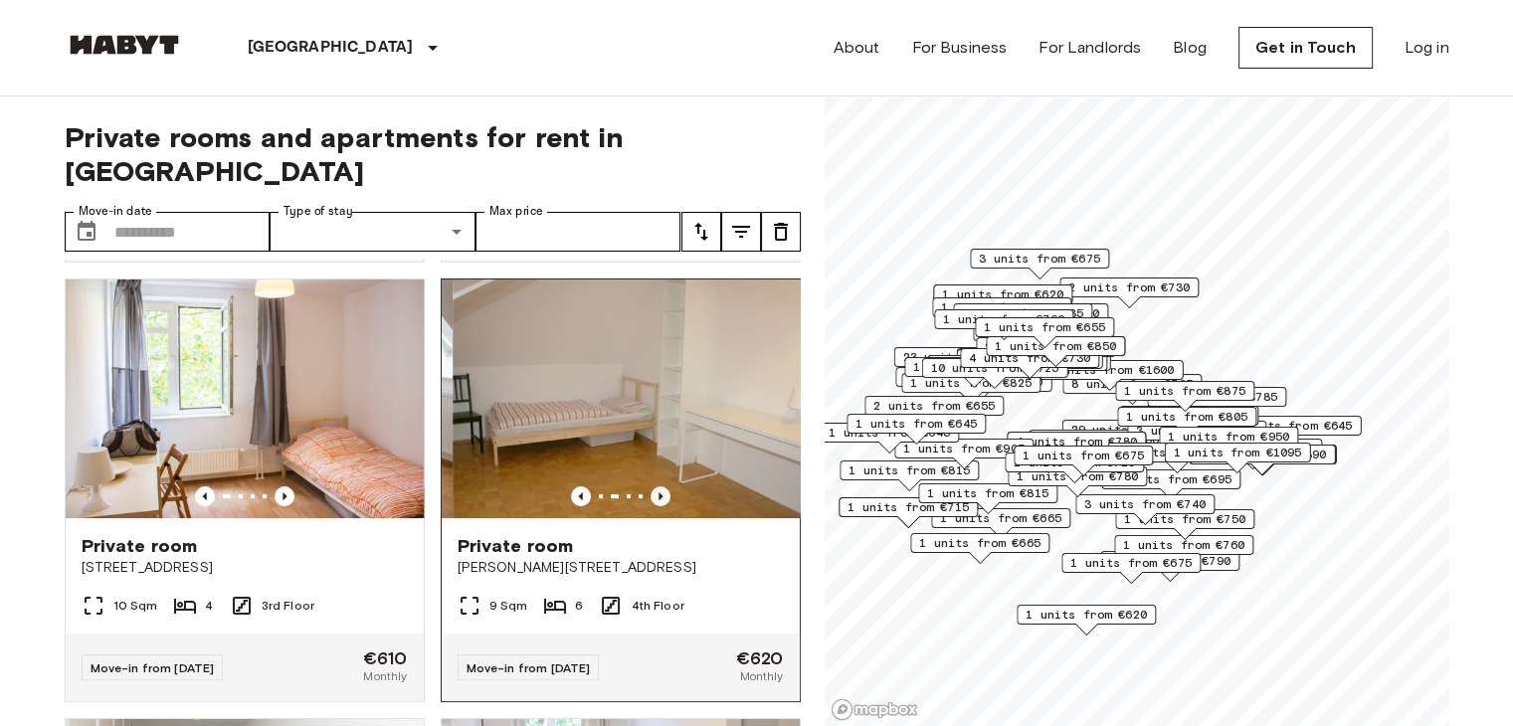
click at [650, 486] on icon "Previous image" at bounding box center [660, 496] width 20 height 20
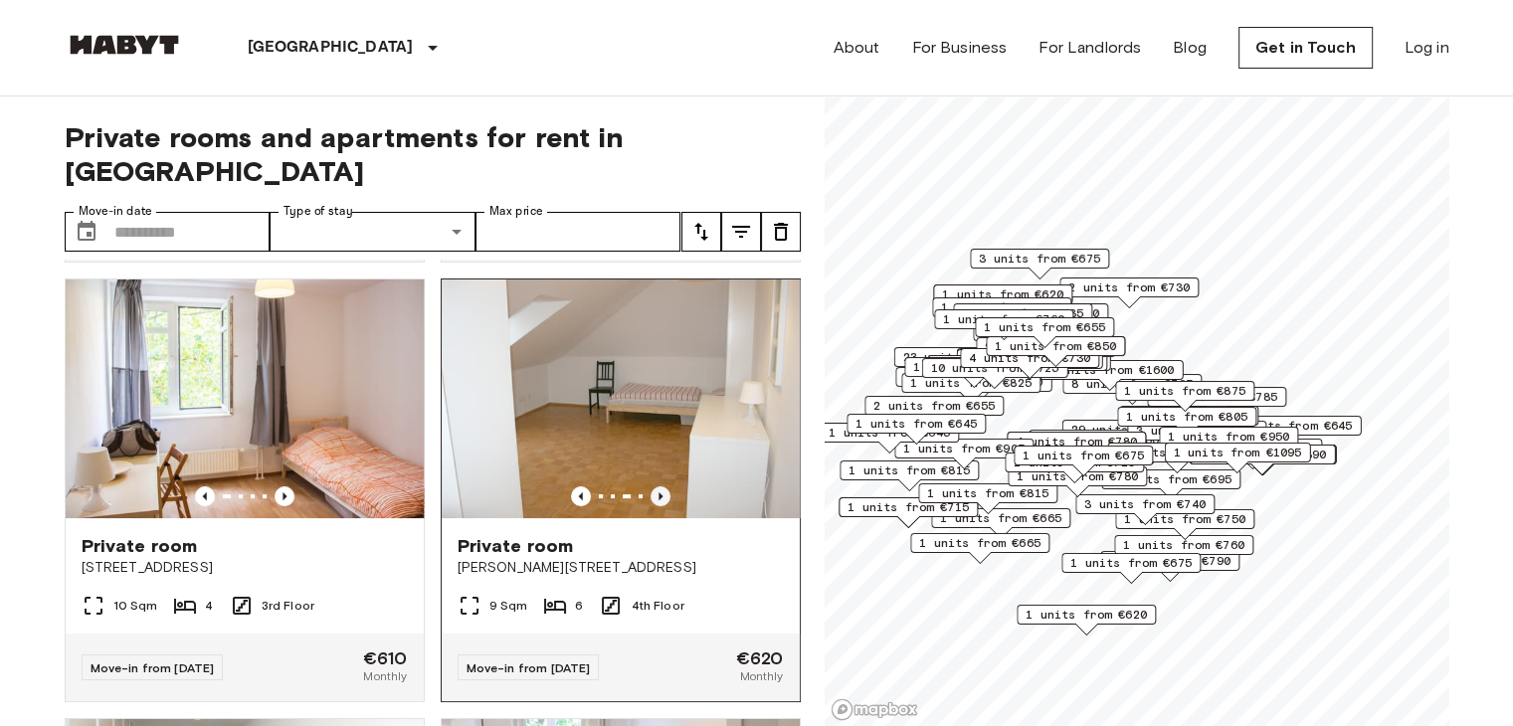
click at [650, 486] on icon "Previous image" at bounding box center [660, 496] width 20 height 20
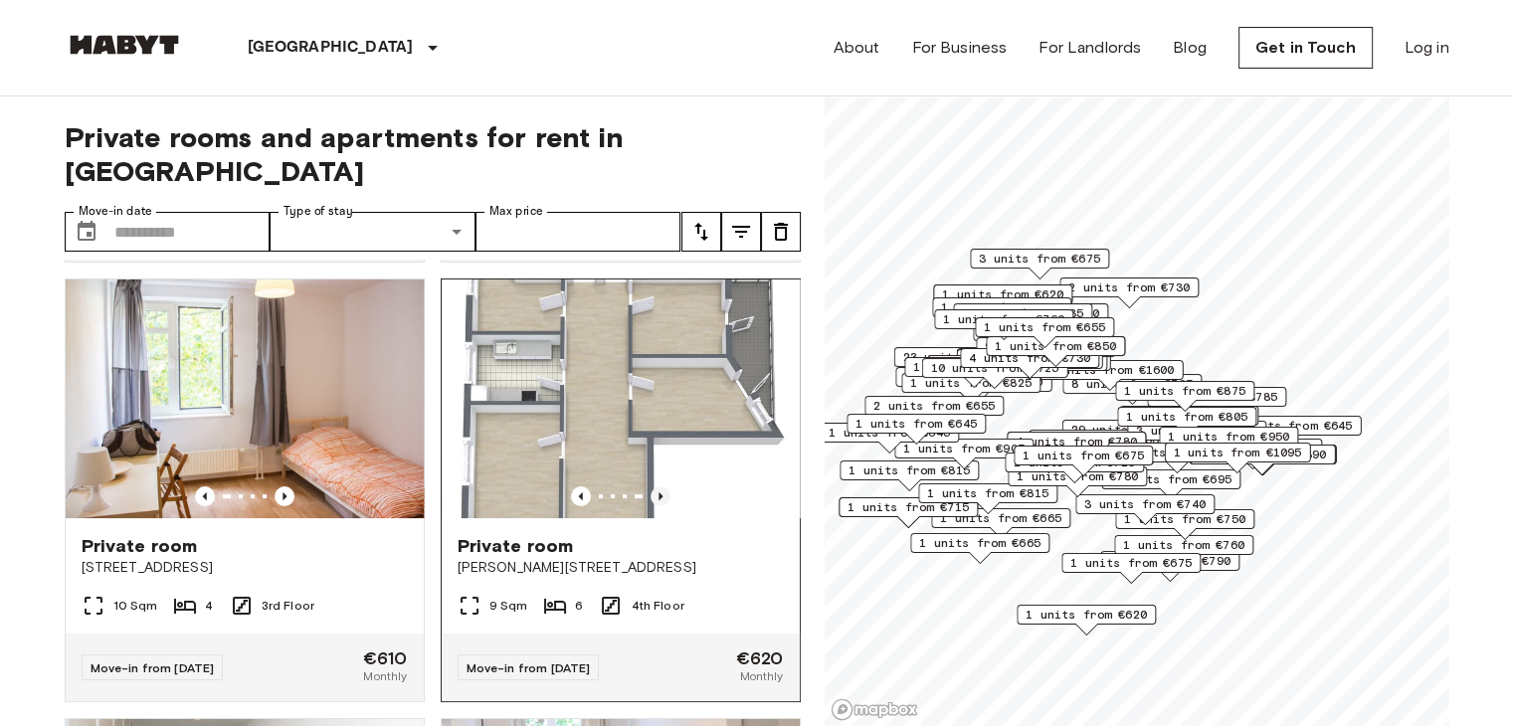
click at [650, 486] on icon "Previous image" at bounding box center [660, 496] width 20 height 20
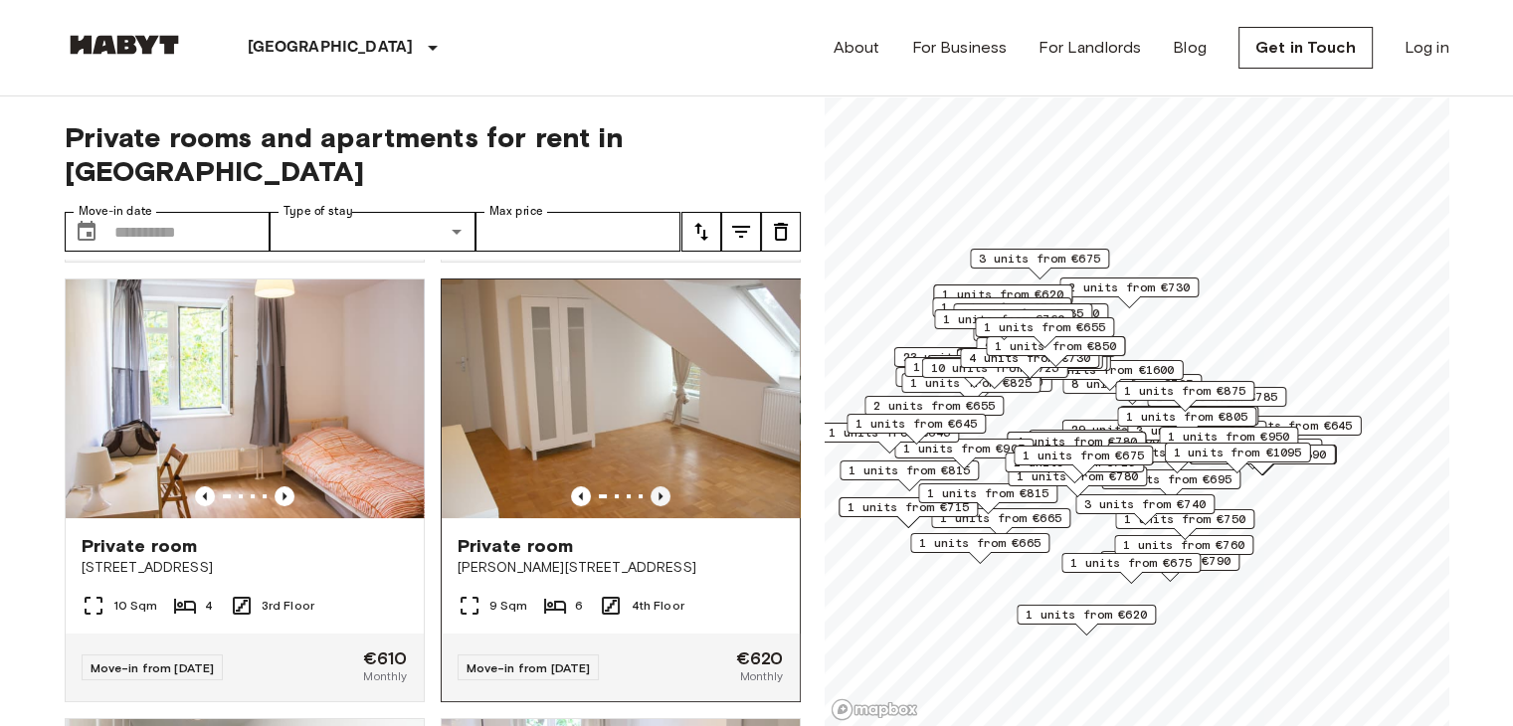
click at [650, 486] on icon "Previous image" at bounding box center [660, 496] width 20 height 20
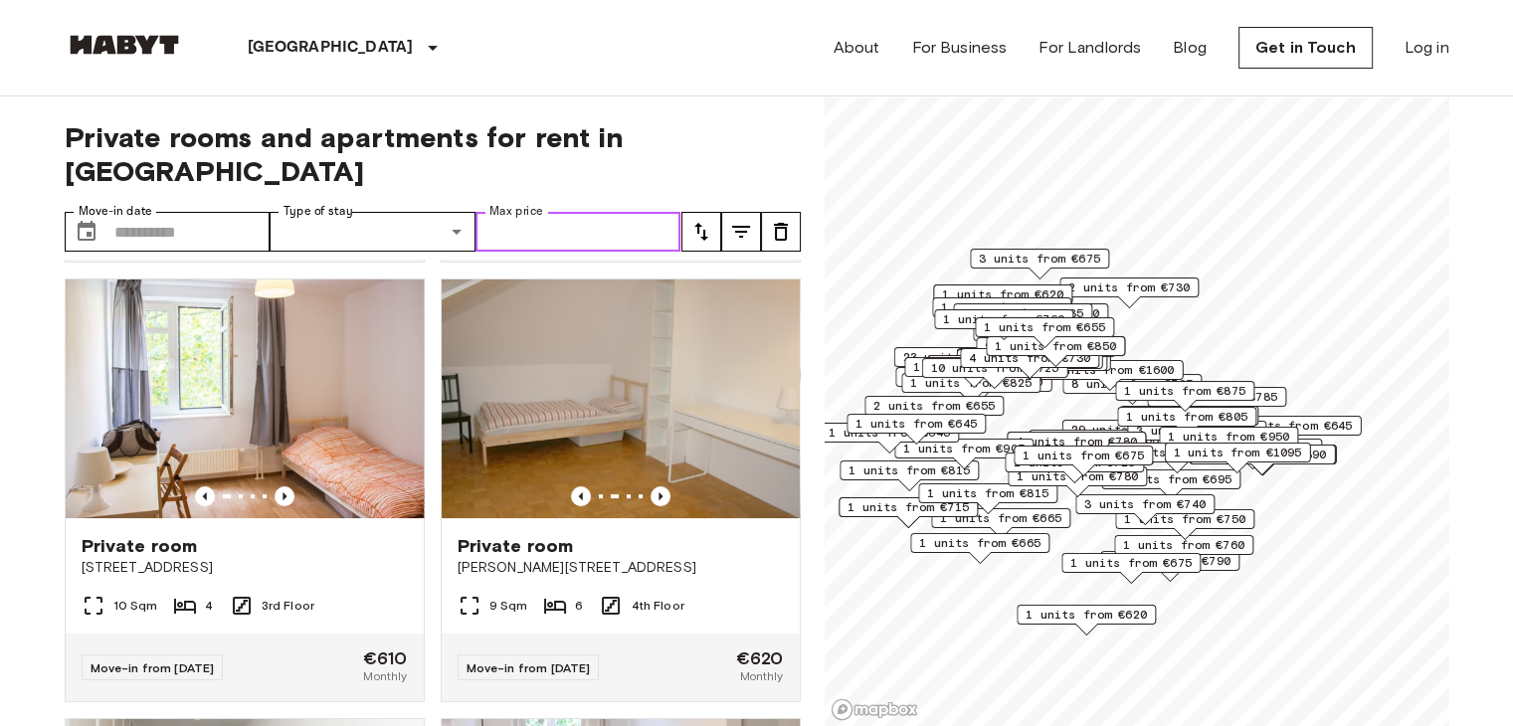
click at [645, 212] on input "Max price" at bounding box center [578, 232] width 206 height 40
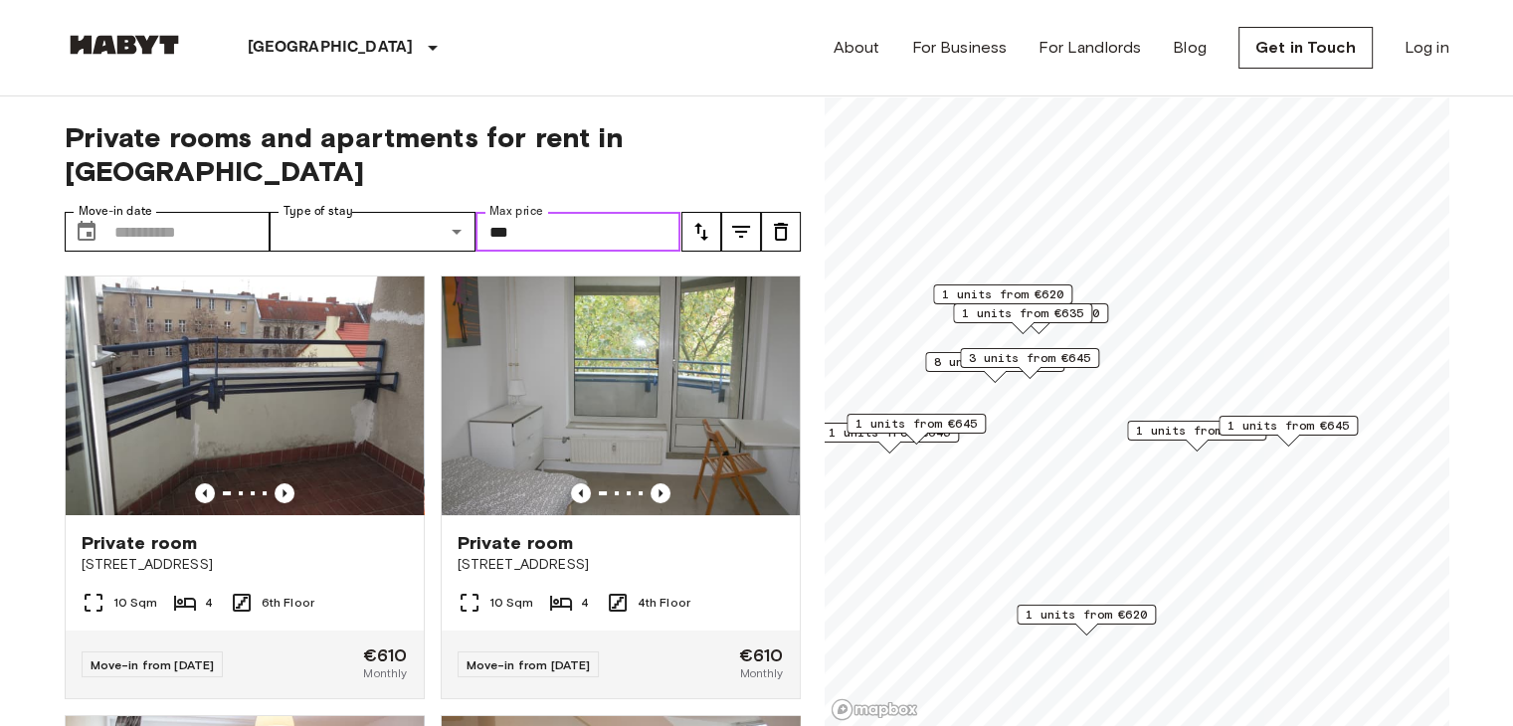
type input "***"
click at [740, 220] on icon "tune" at bounding box center [741, 232] width 24 height 24
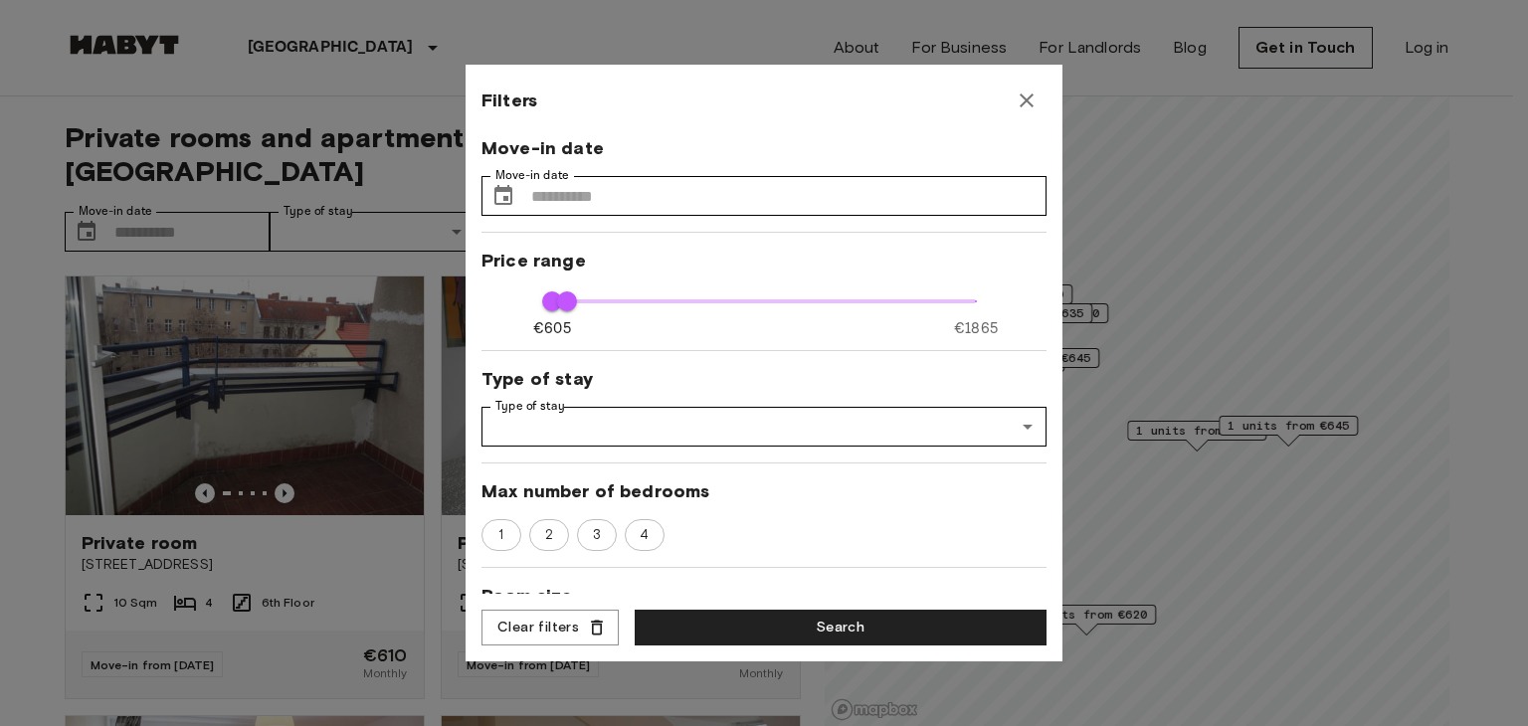
click at [1033, 107] on icon "button" at bounding box center [1027, 101] width 24 height 24
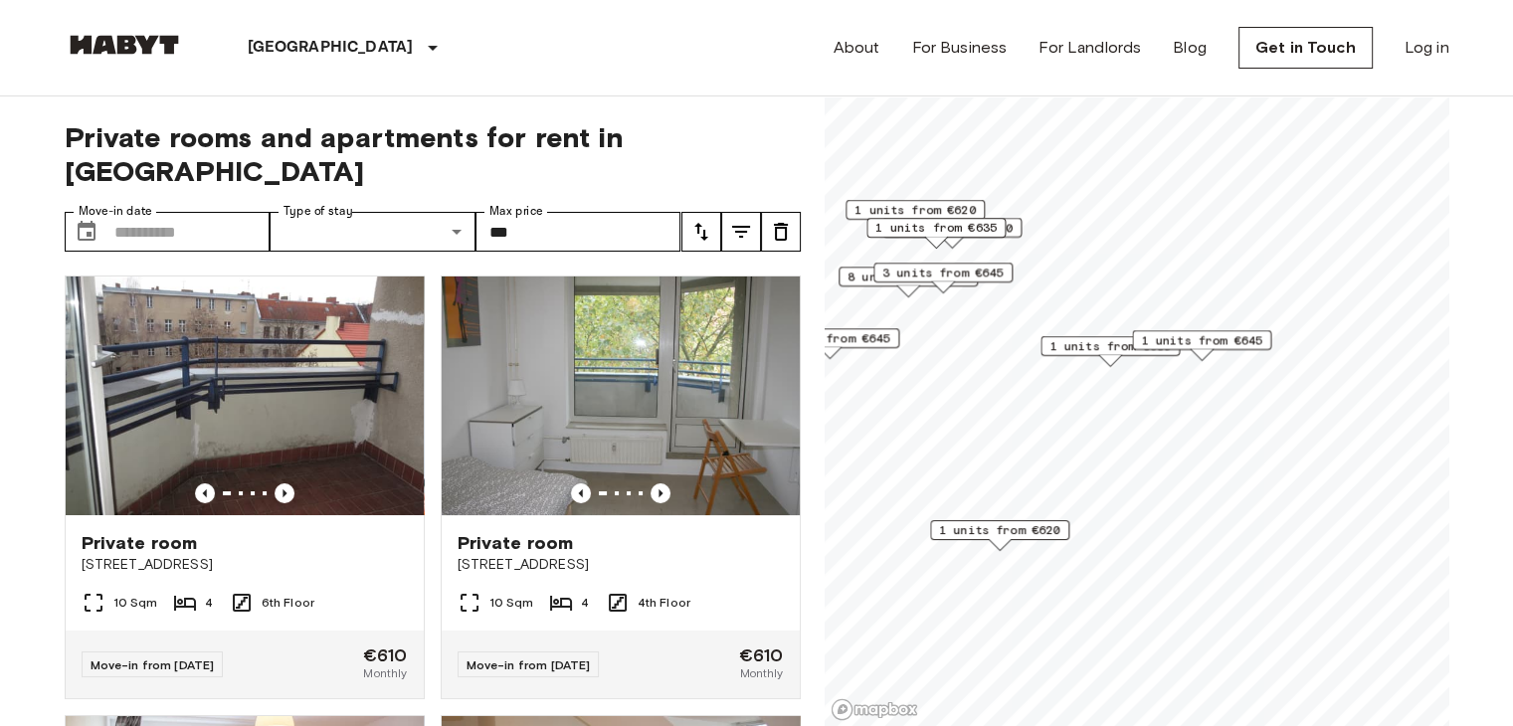
click at [1071, 347] on span "1 units from €635" at bounding box center [1109, 346] width 121 height 18
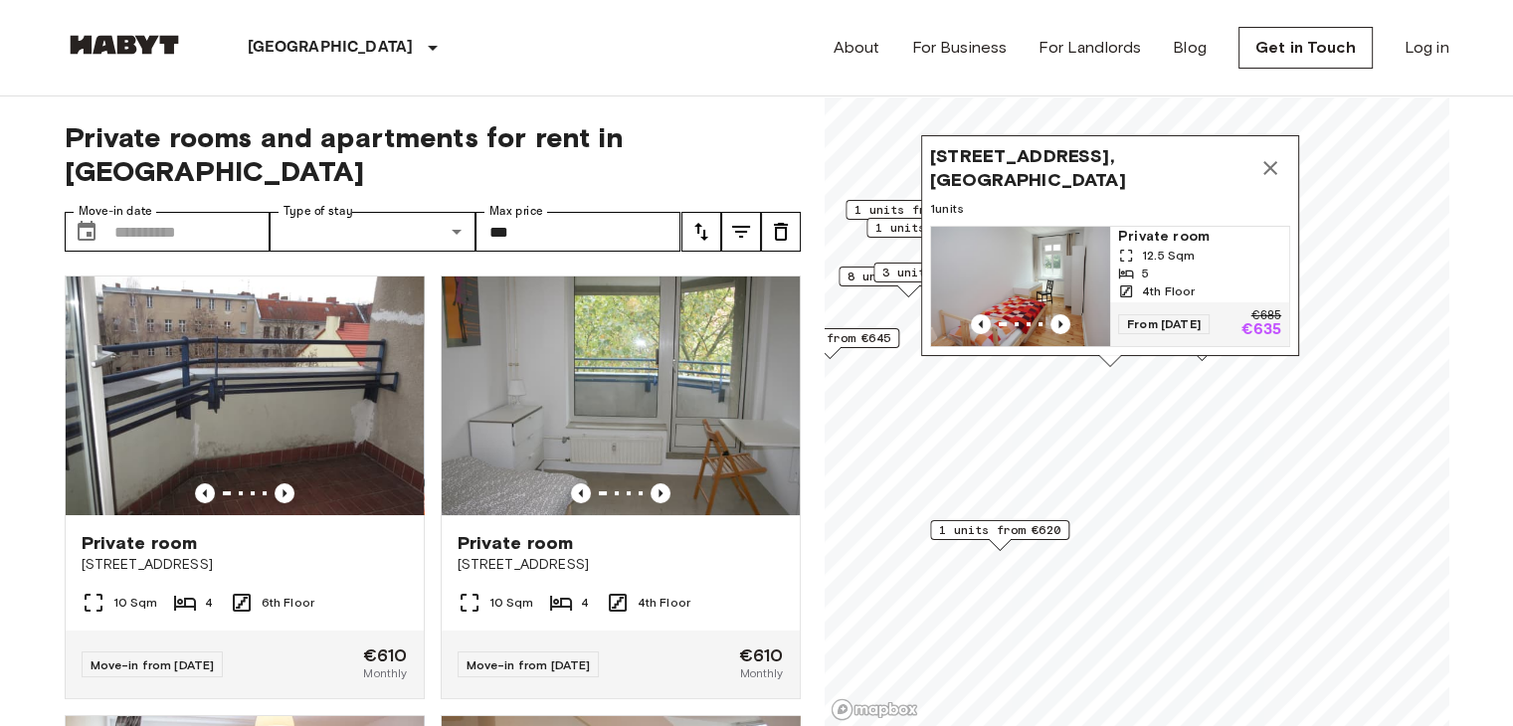
click at [998, 537] on span "1 units from €620" at bounding box center [999, 530] width 121 height 18
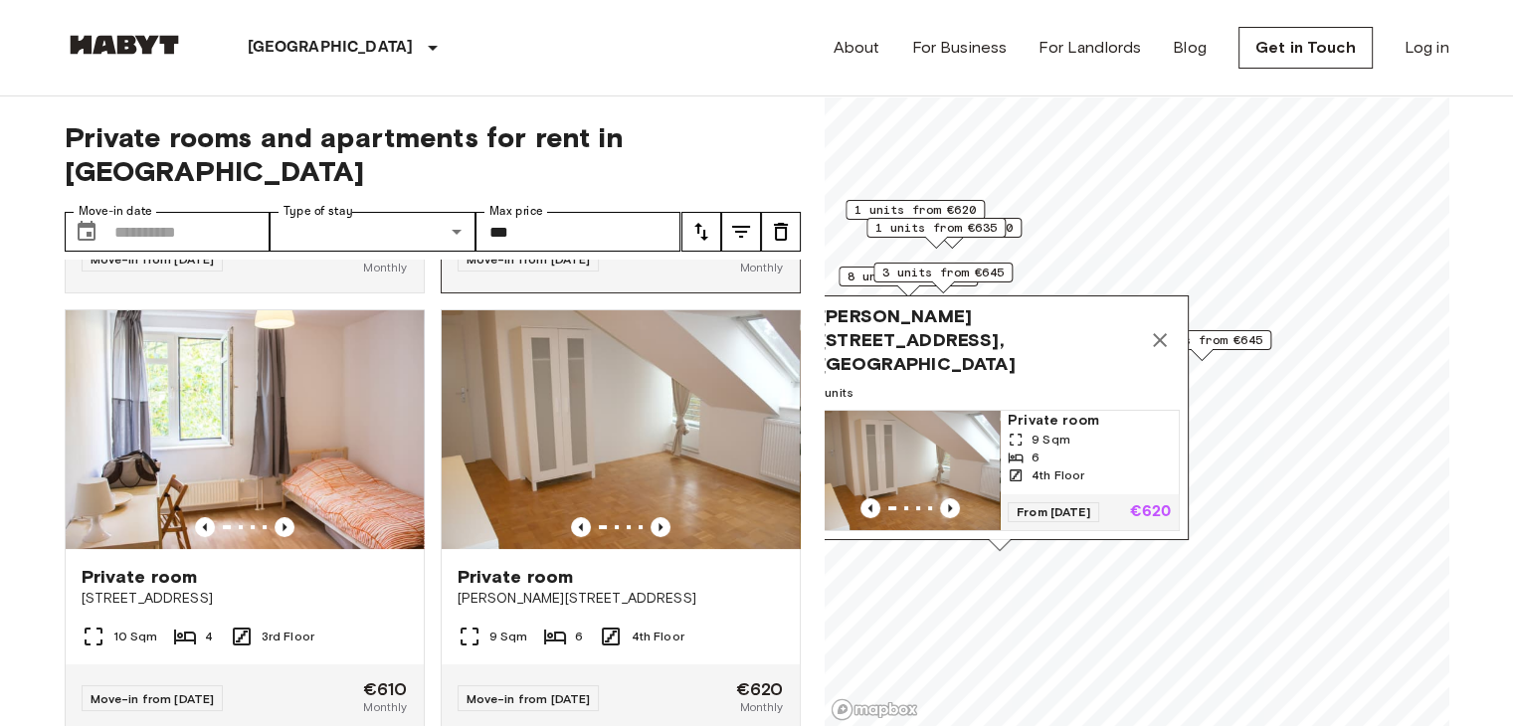
scroll to position [418, 0]
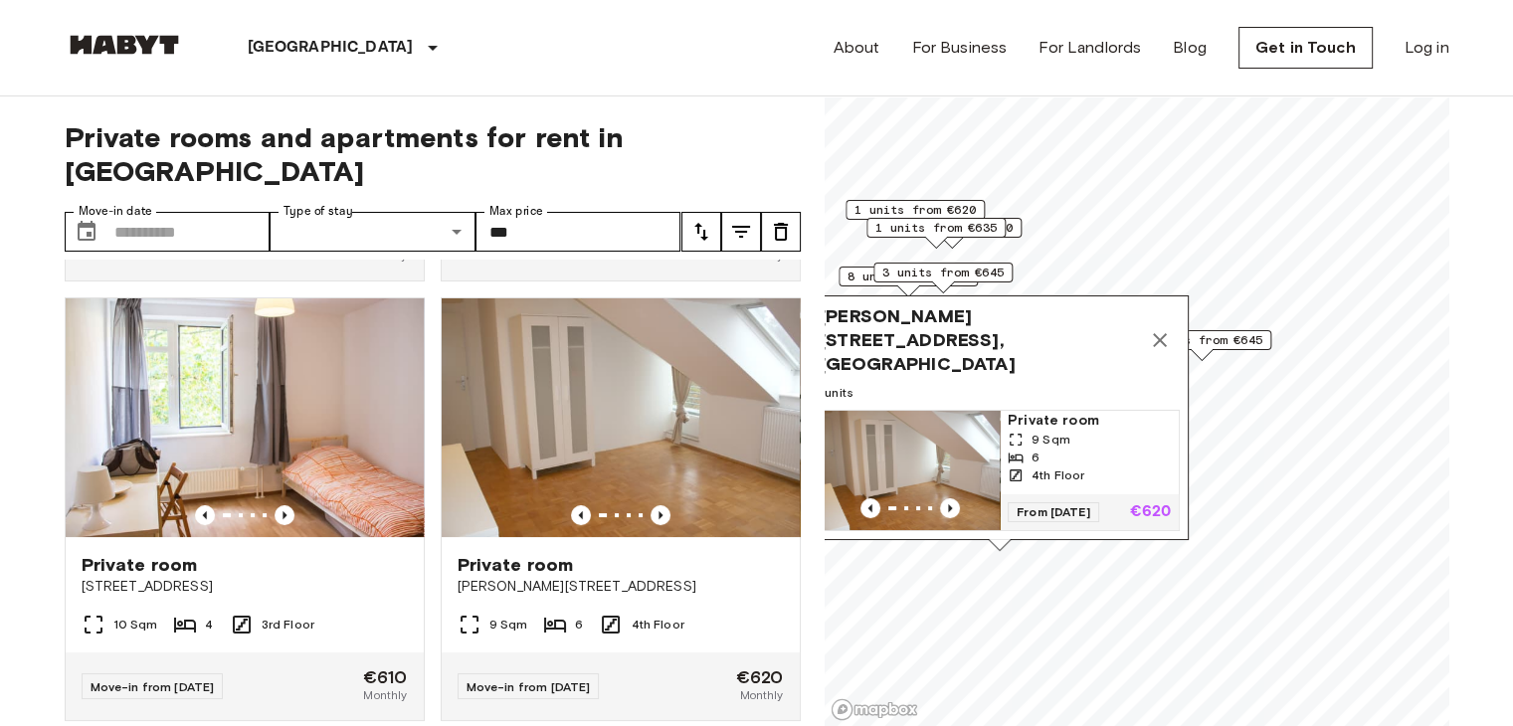
click at [963, 498] on div "Map marker" at bounding box center [910, 508] width 179 height 20
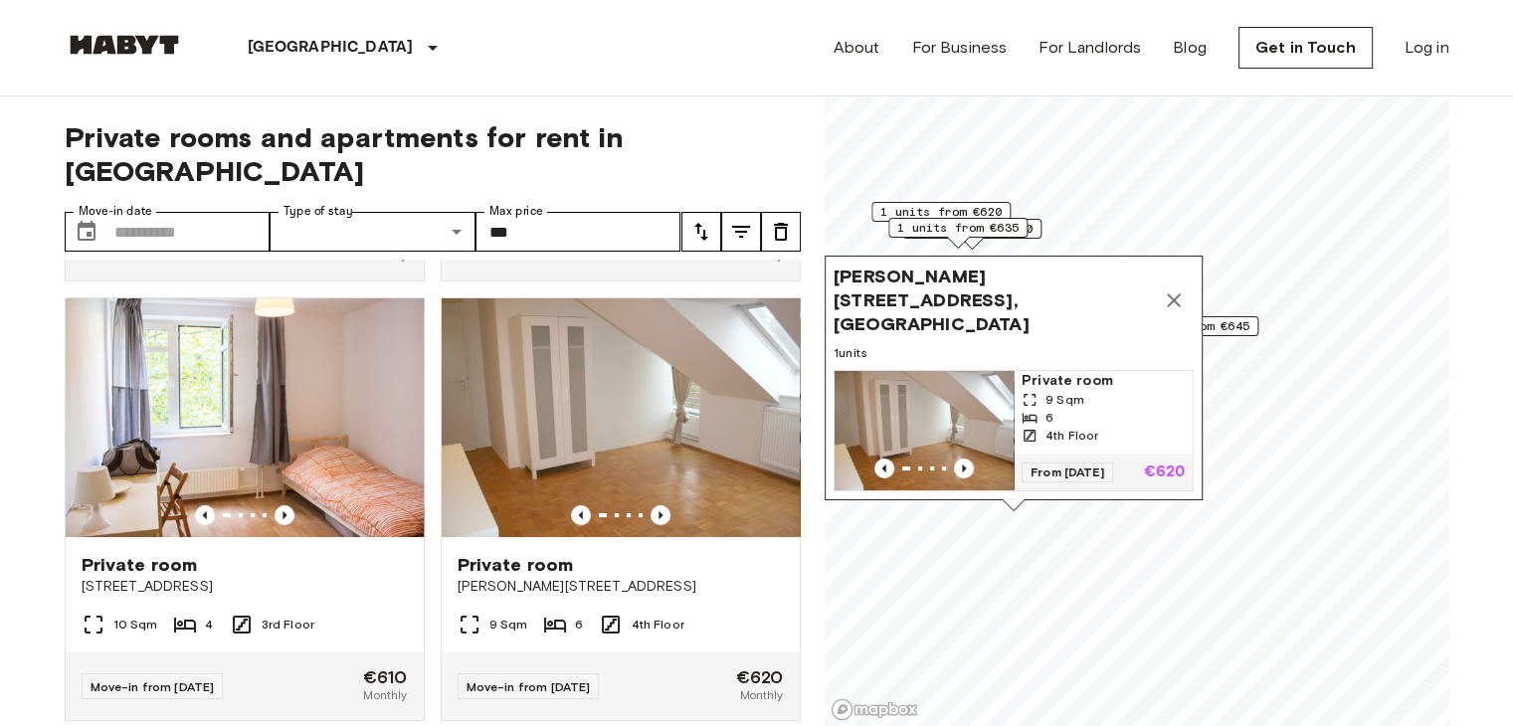
click at [1168, 293] on icon "Map marker" at bounding box center [1174, 300] width 24 height 24
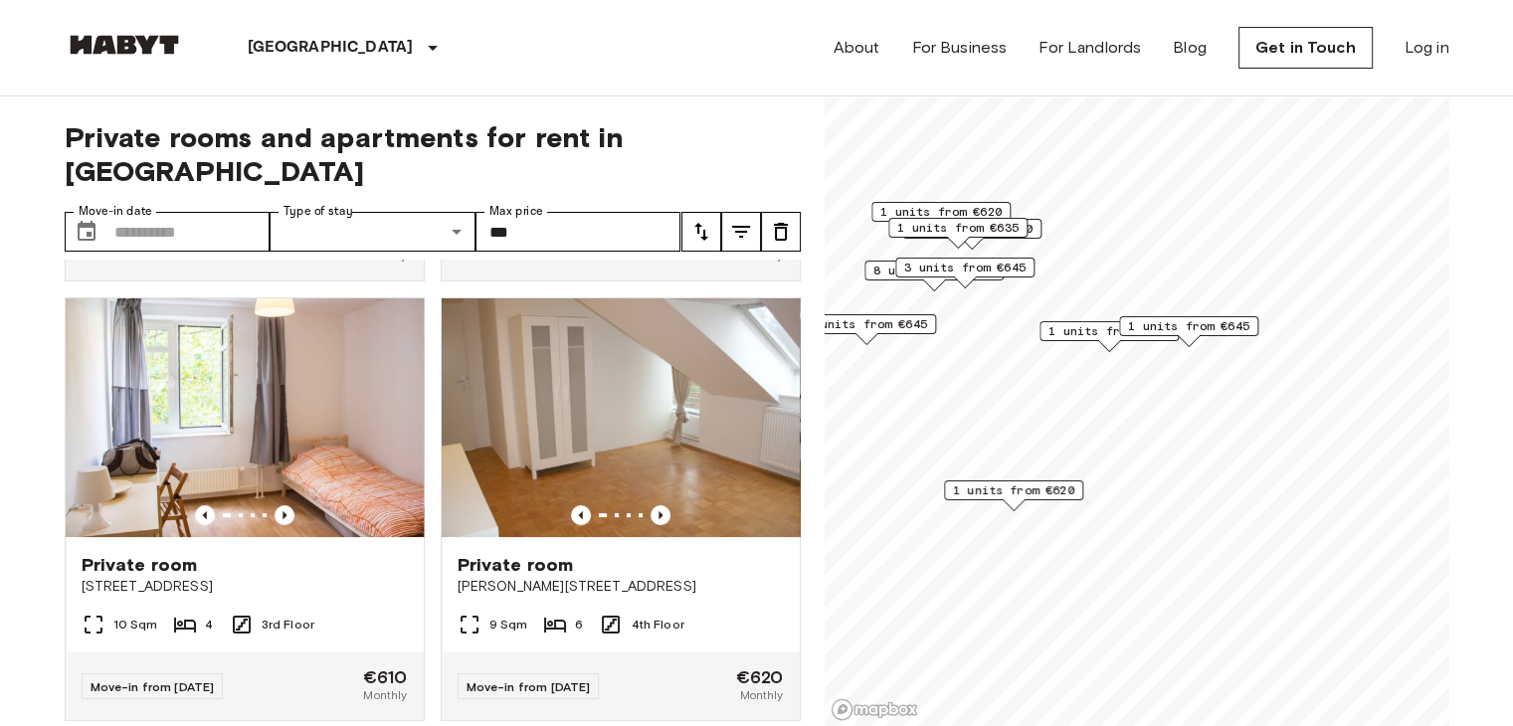
click at [1080, 335] on span "1 units from €635" at bounding box center [1108, 331] width 121 height 18
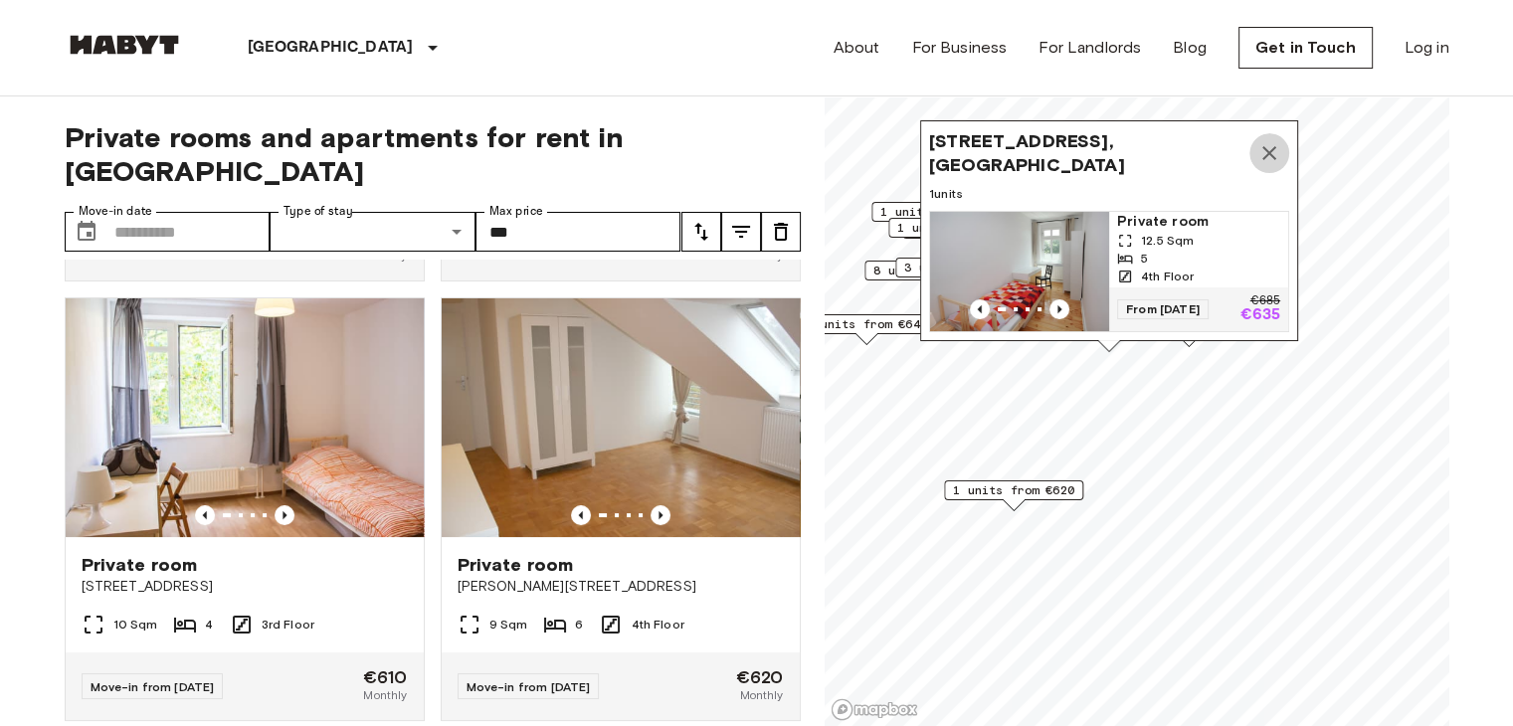
click at [1273, 144] on icon "Map marker" at bounding box center [1269, 153] width 24 height 24
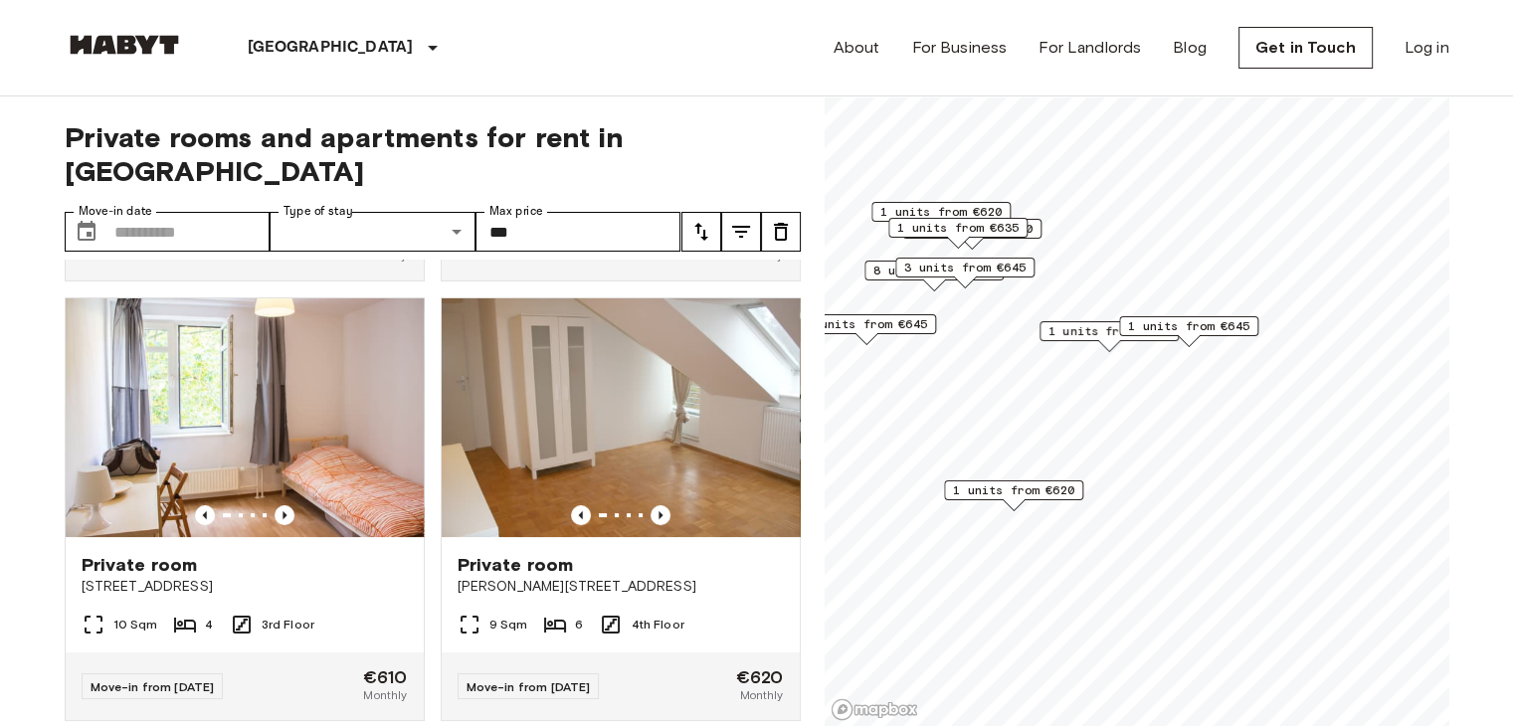
click at [907, 331] on span "1 units from €645" at bounding box center [866, 324] width 121 height 18
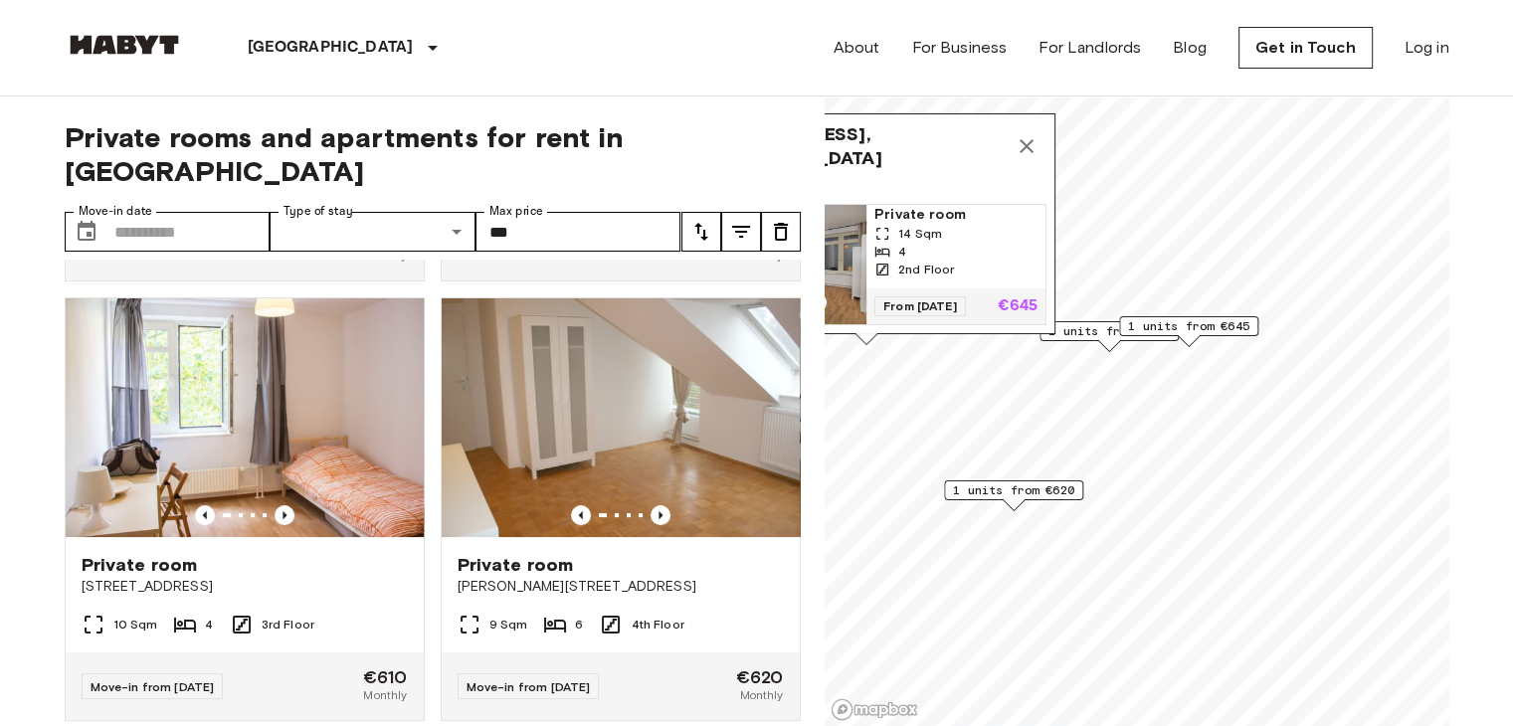
click at [1025, 134] on icon "Map marker" at bounding box center [1027, 146] width 24 height 24
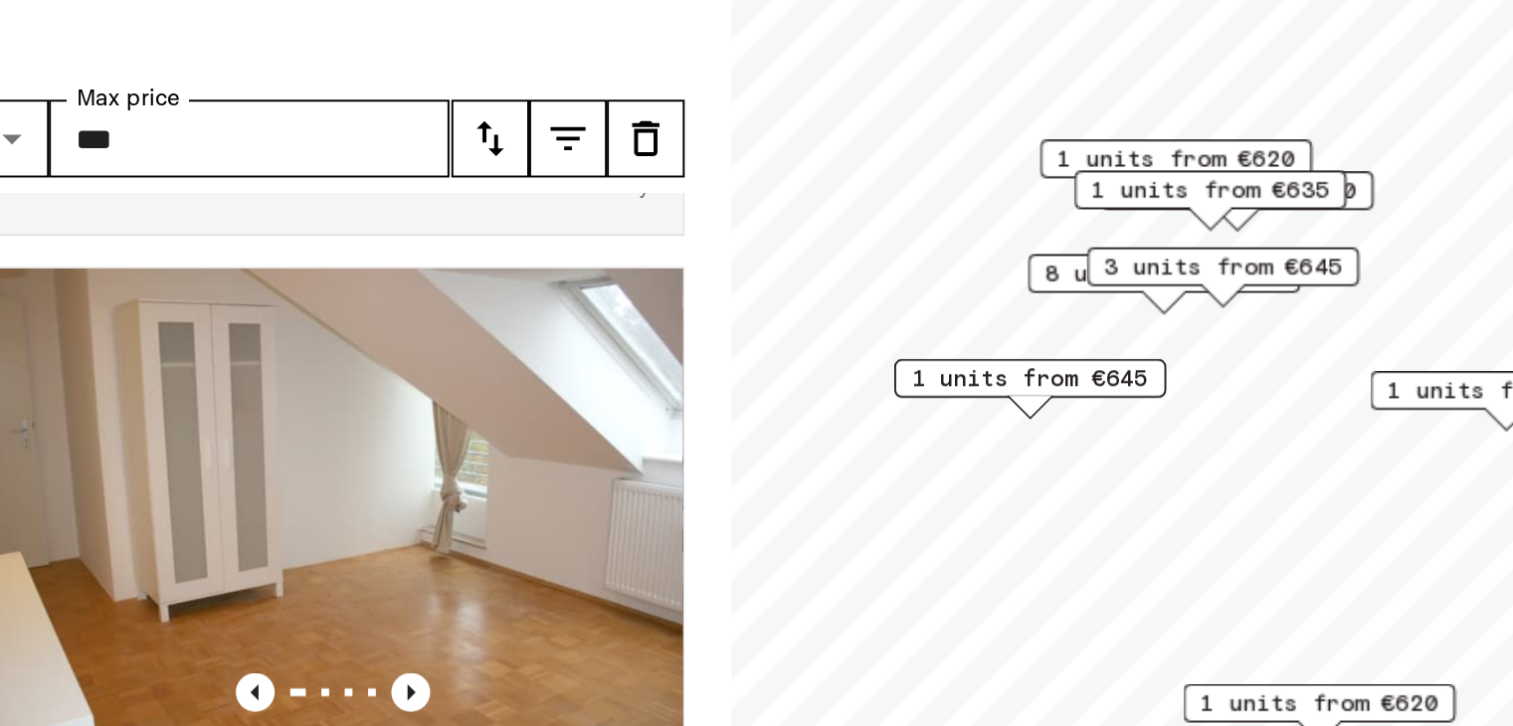
drag, startPoint x: 935, startPoint y: 333, endPoint x: 1046, endPoint y: 370, distance: 117.3
click at [1046, 370] on div "1 units from €645" at bounding box center [976, 359] width 139 height 31
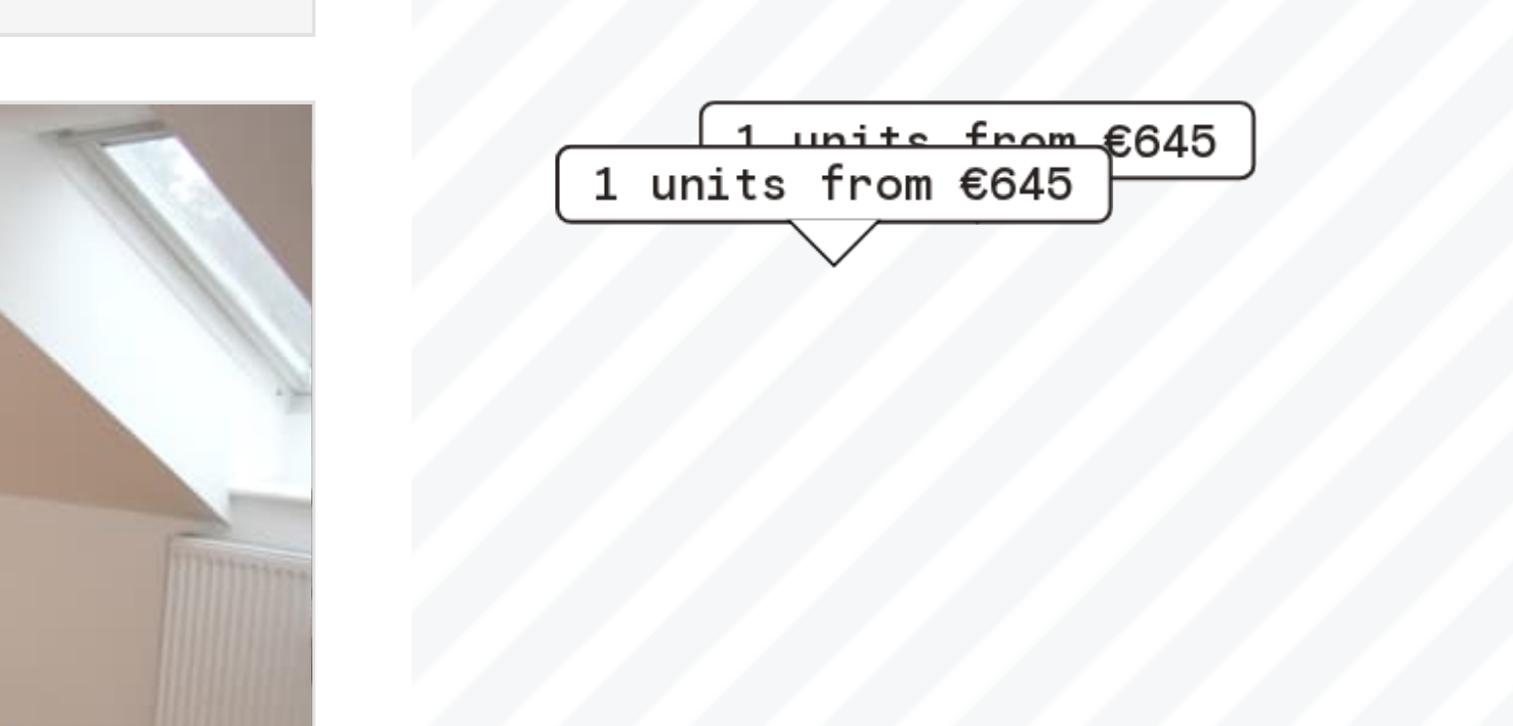
drag, startPoint x: 981, startPoint y: 378, endPoint x: 963, endPoint y: 337, distance: 44.5
click at [963, 337] on div "1 units from €645" at bounding box center [929, 323] width 139 height 31
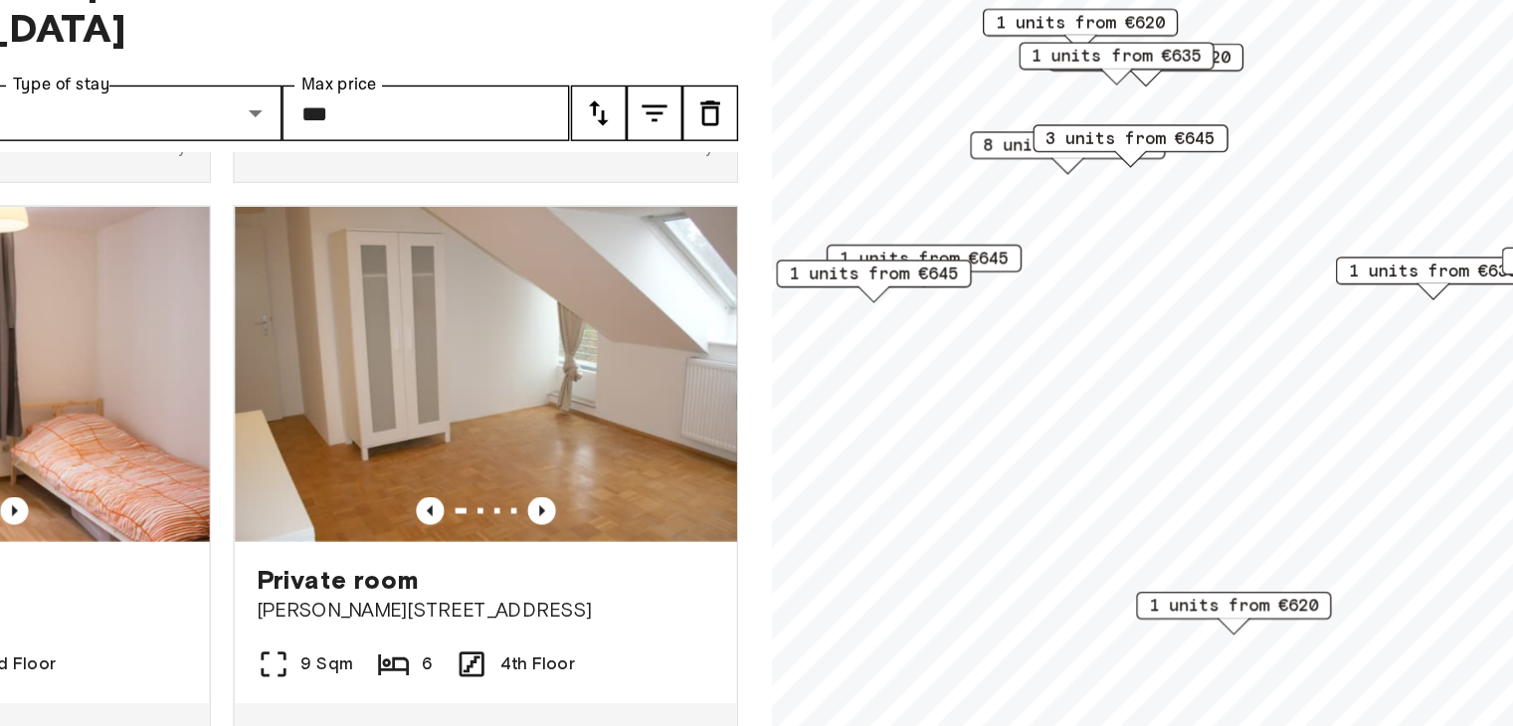
click at [953, 352] on span "1 units from €645" at bounding box center [896, 346] width 121 height 18
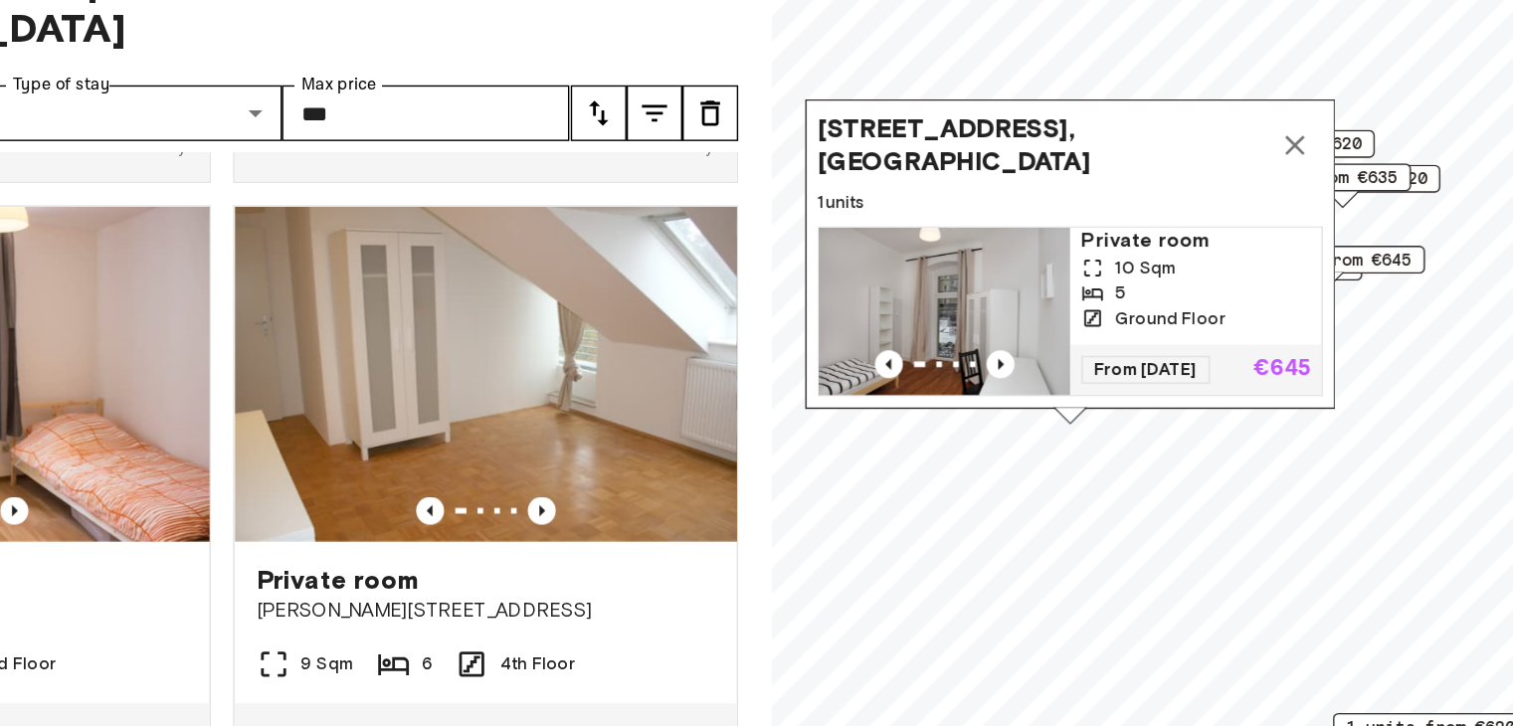
click at [1193, 245] on icon "Map marker" at bounding box center [1198, 255] width 24 height 24
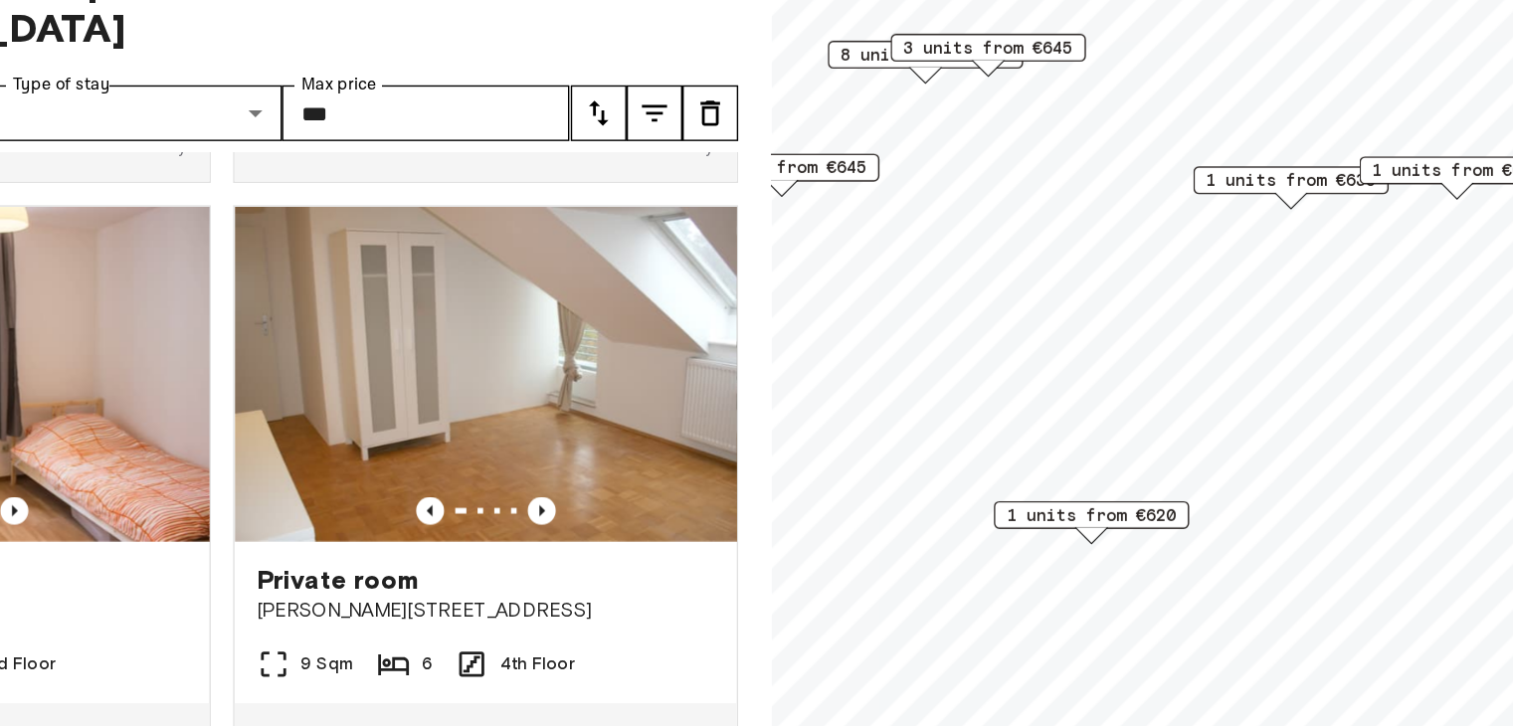
click at [1053, 525] on span "1 units from €620" at bounding box center [1052, 518] width 121 height 18
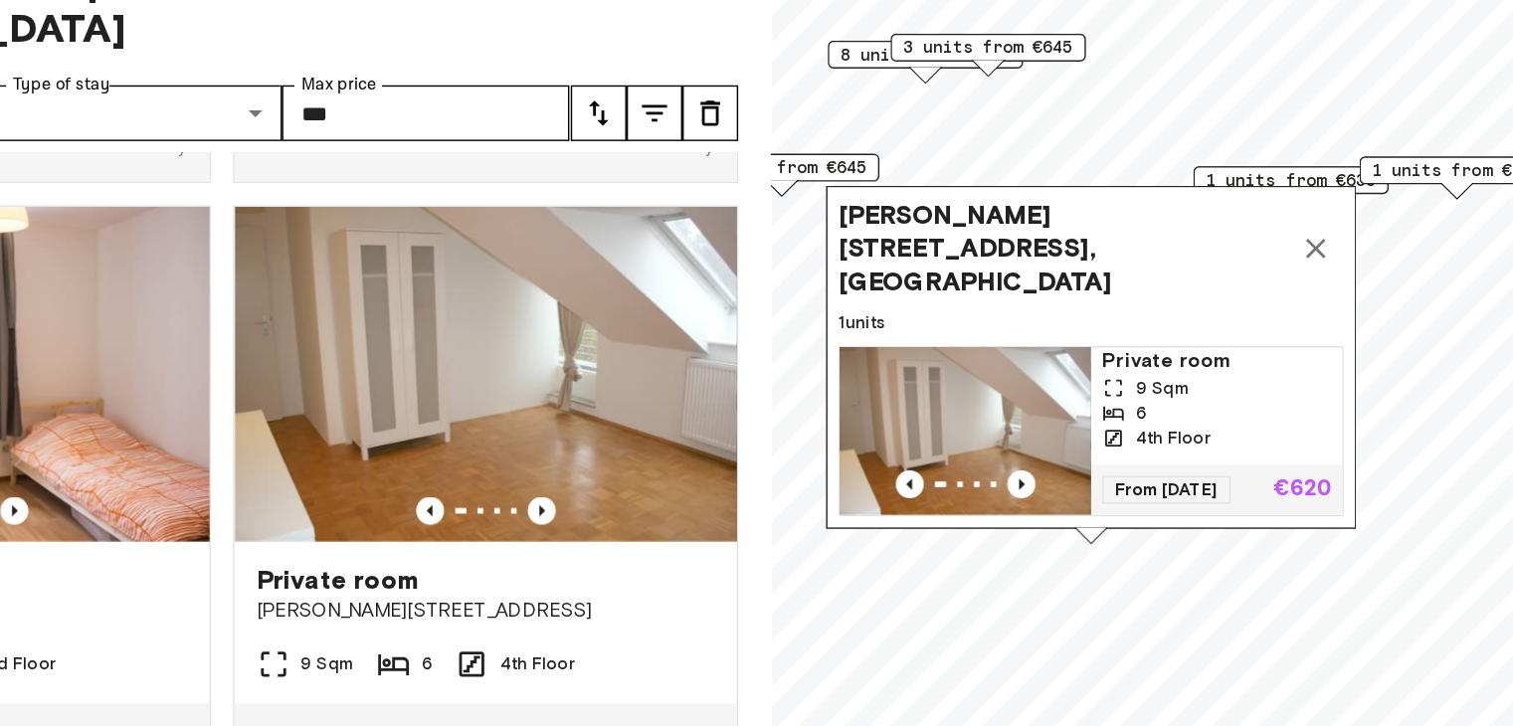
click at [1214, 316] on icon "Map marker" at bounding box center [1213, 328] width 24 height 24
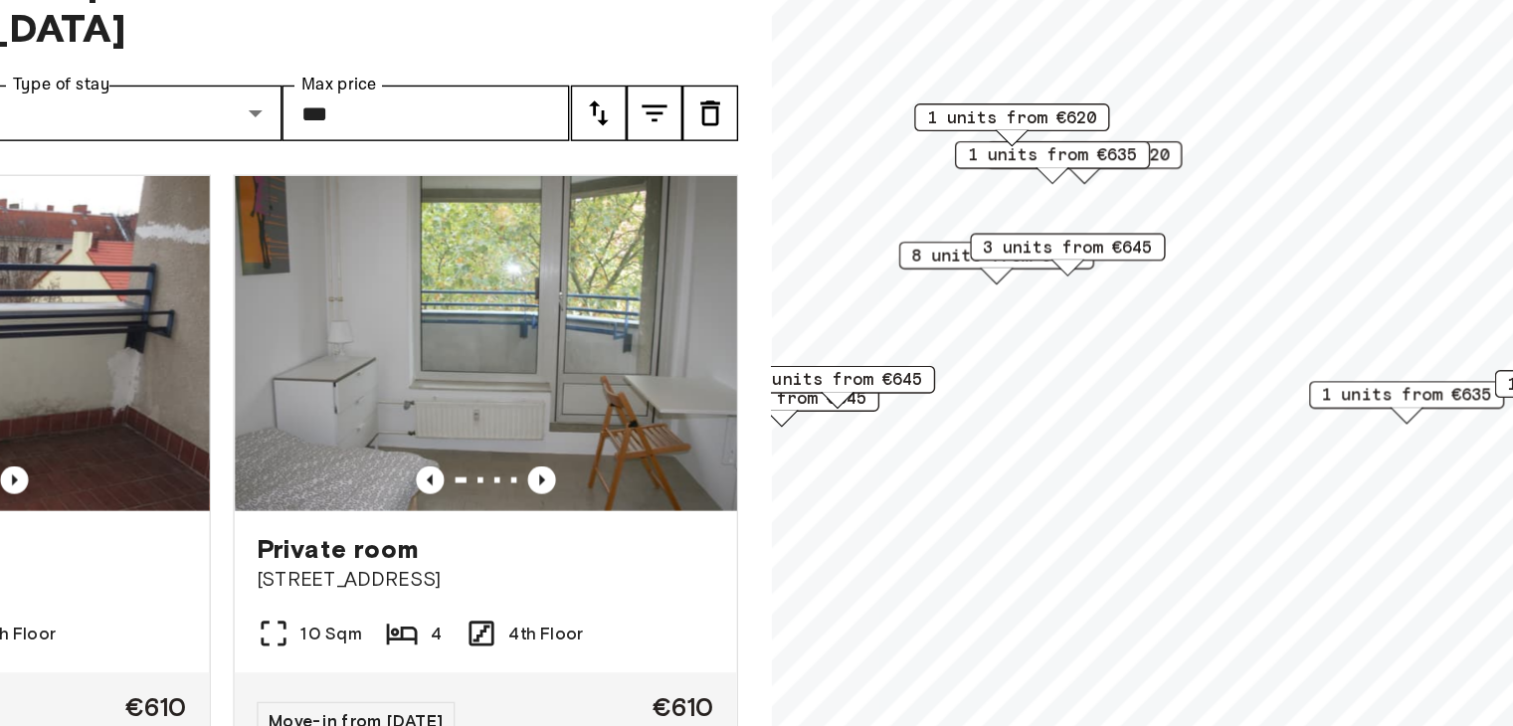
click at [1068, 265] on span "1 units from €635" at bounding box center [1024, 262] width 121 height 18
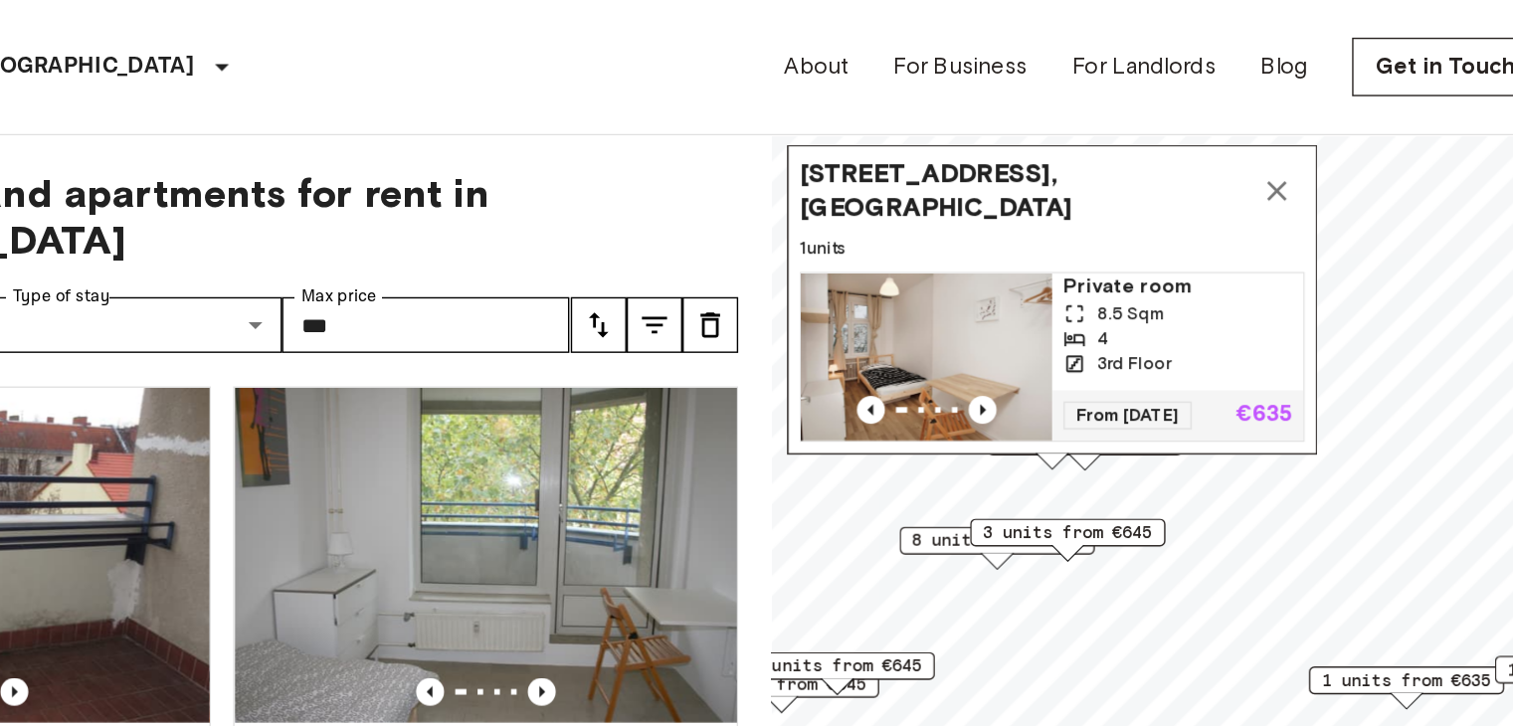
drag, startPoint x: 1184, startPoint y: 153, endPoint x: 1185, endPoint y: 209, distance: 55.7
click at [1185, 209] on div "Private room 8.5 Sqm 4 3rd Floor" at bounding box center [1113, 237] width 179 height 84
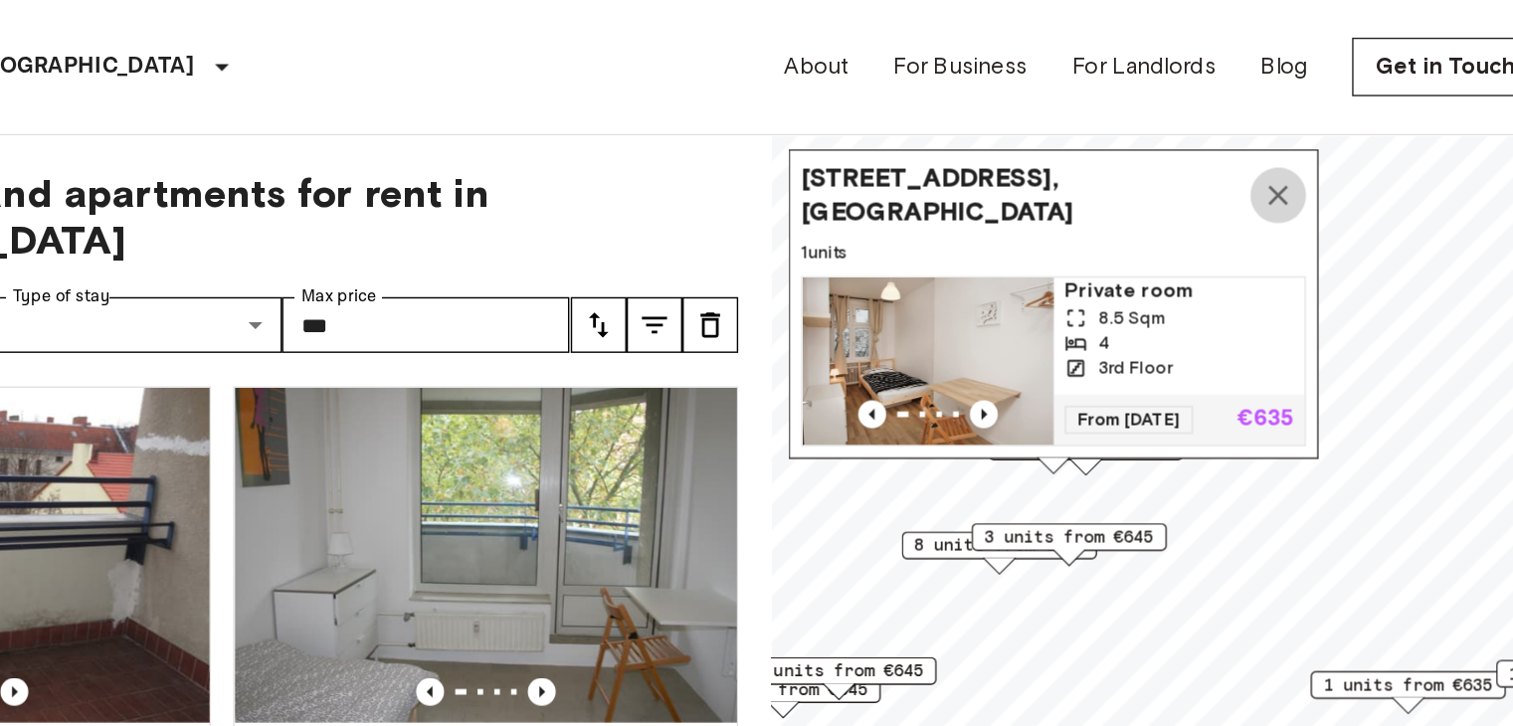
click at [1184, 127] on icon "Map marker" at bounding box center [1186, 139] width 24 height 24
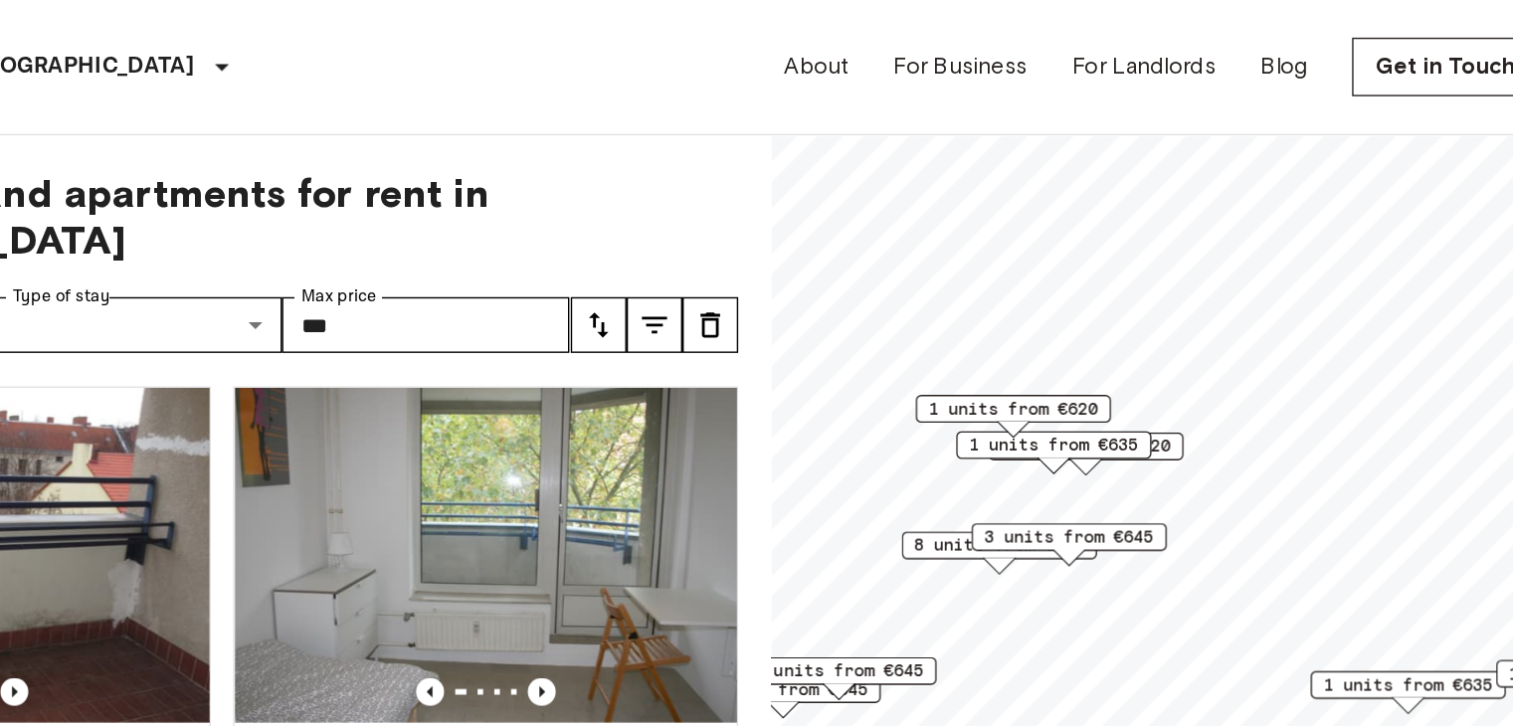
click at [1109, 326] on span "1 units from €620" at bounding box center [1048, 318] width 121 height 18
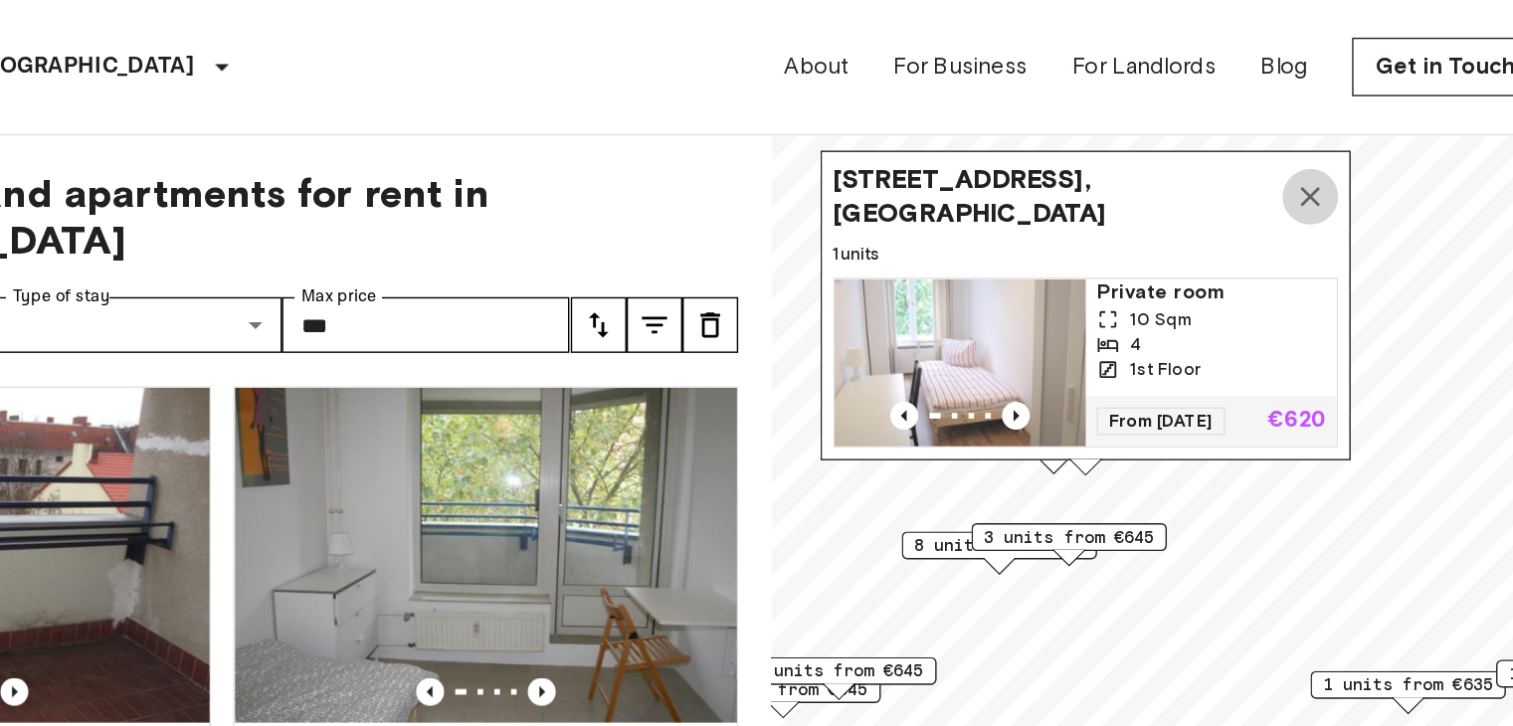
click at [1207, 128] on icon "Map marker" at bounding box center [1209, 140] width 24 height 24
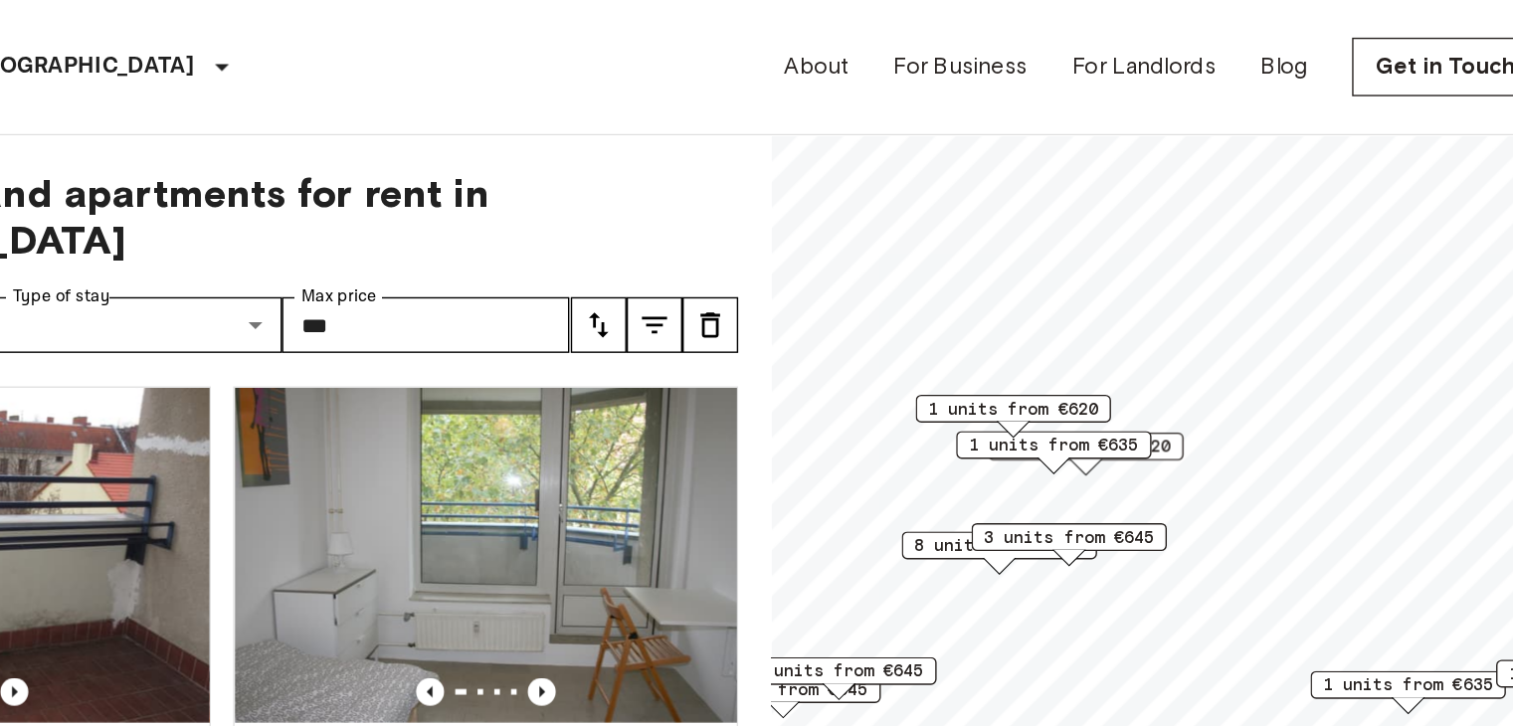
click at [1032, 298] on span "1 units from €620" at bounding box center [996, 291] width 121 height 18
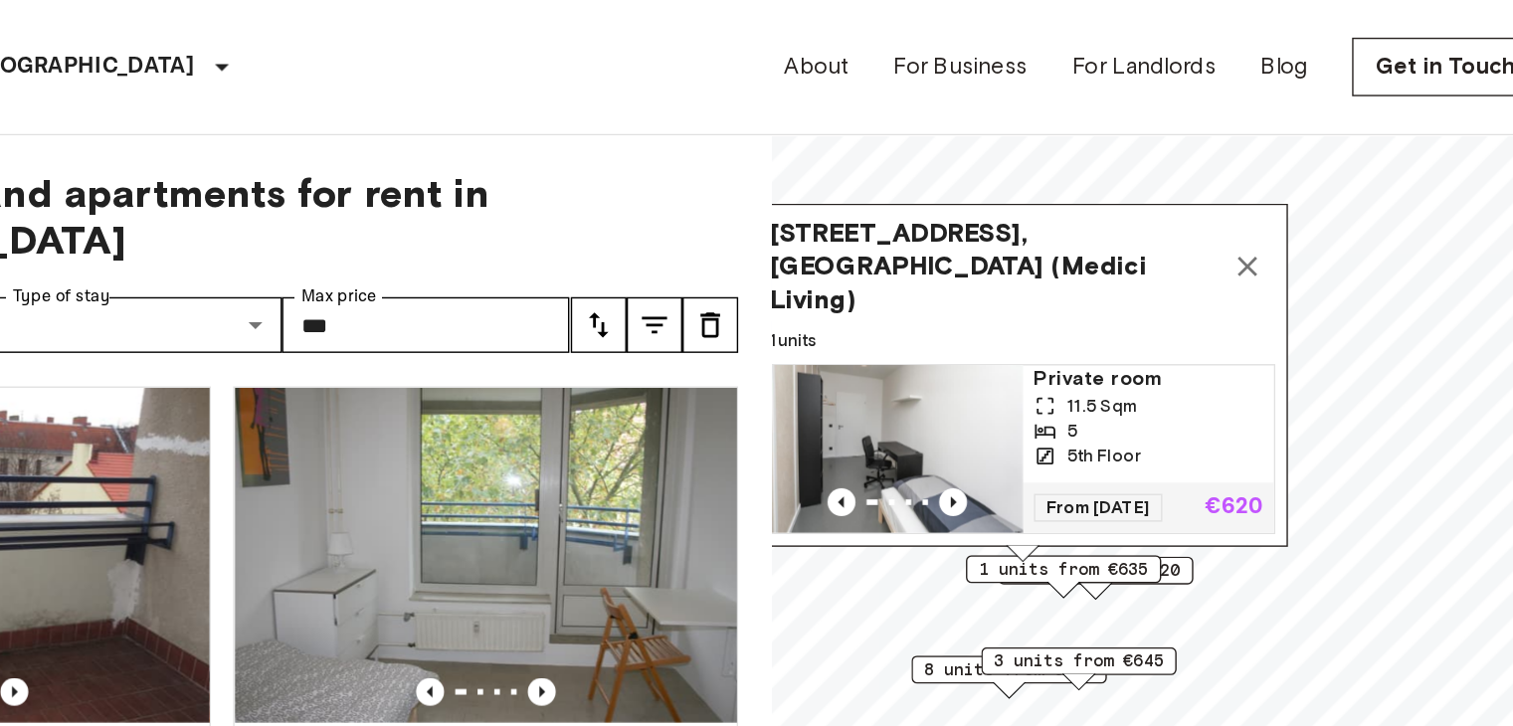
click at [1162, 178] on icon "Map marker" at bounding box center [1164, 190] width 24 height 24
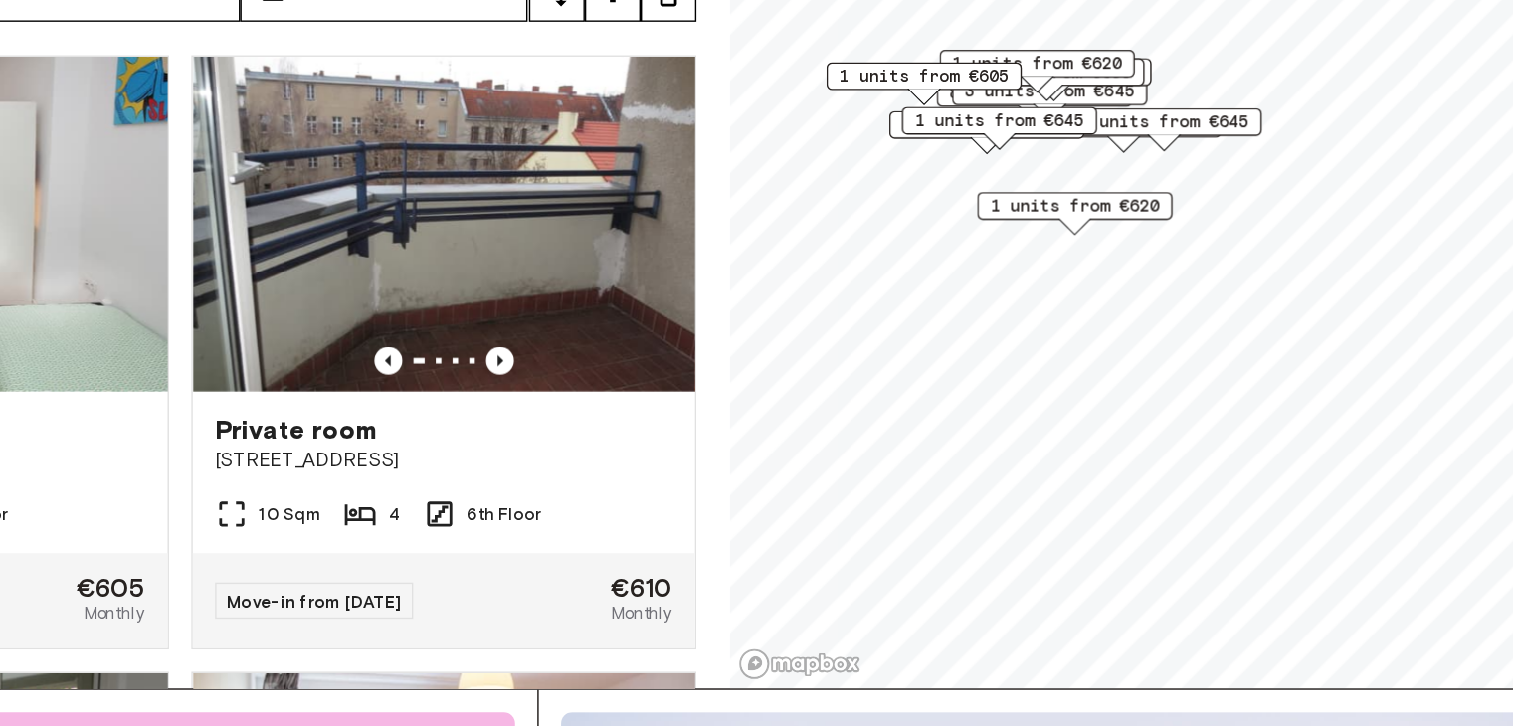
scroll to position [33, 0]
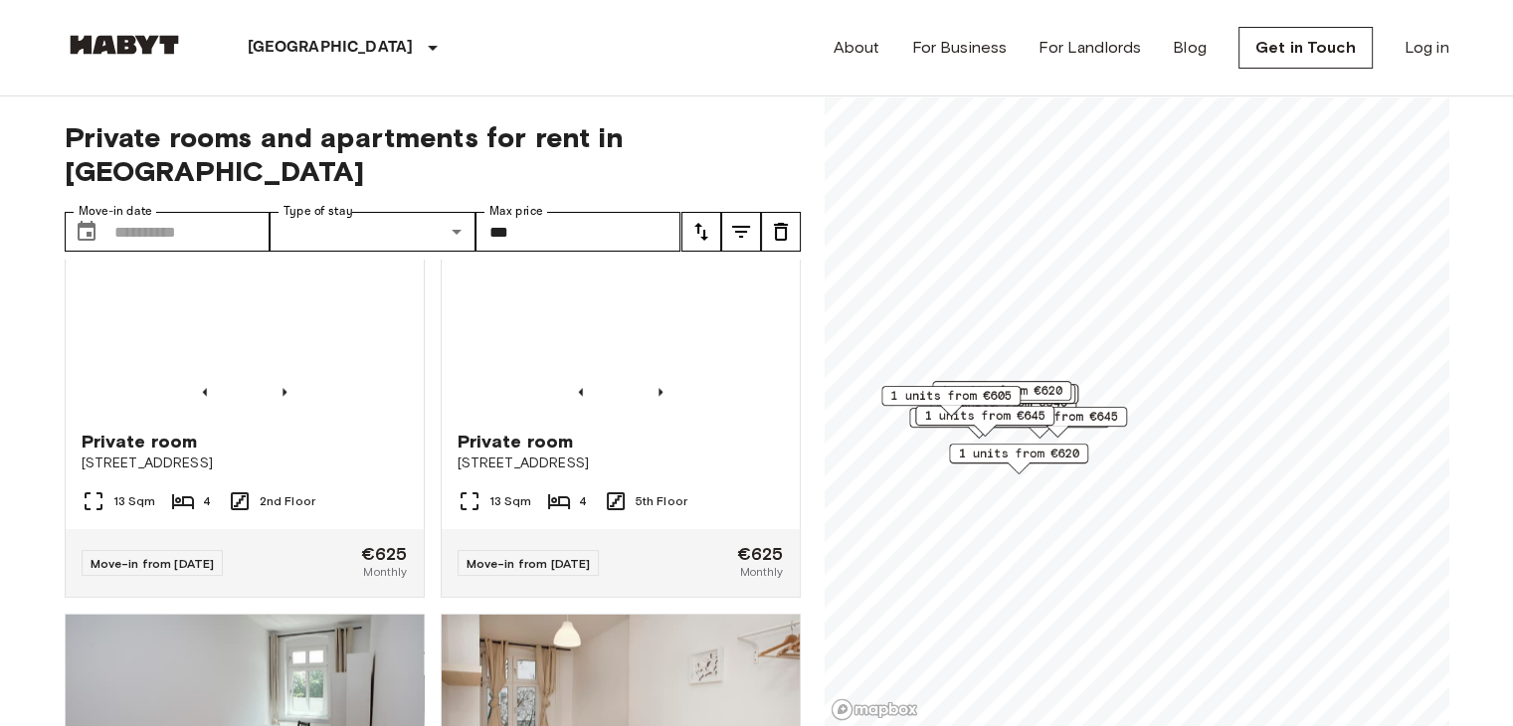
scroll to position [1959, 0]
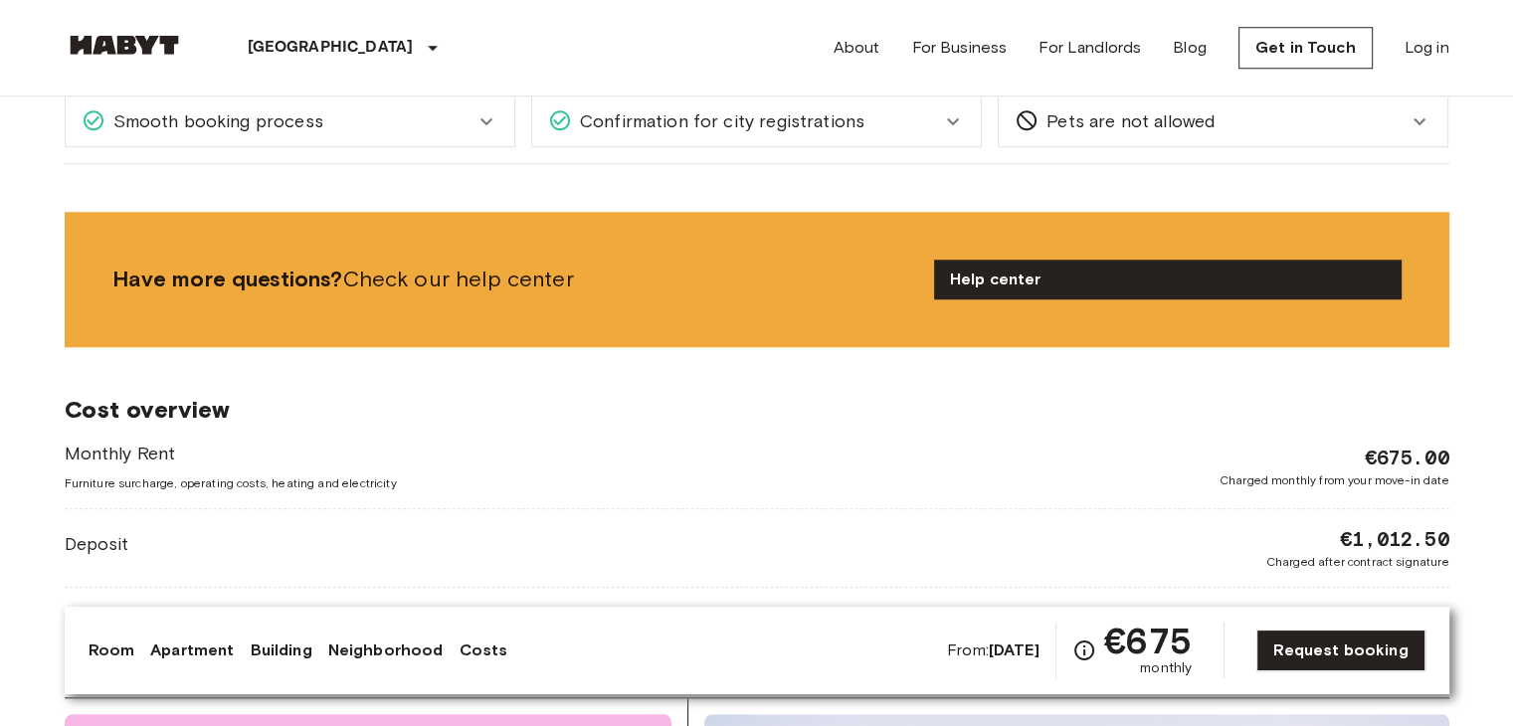
scroll to position [1531, 0]
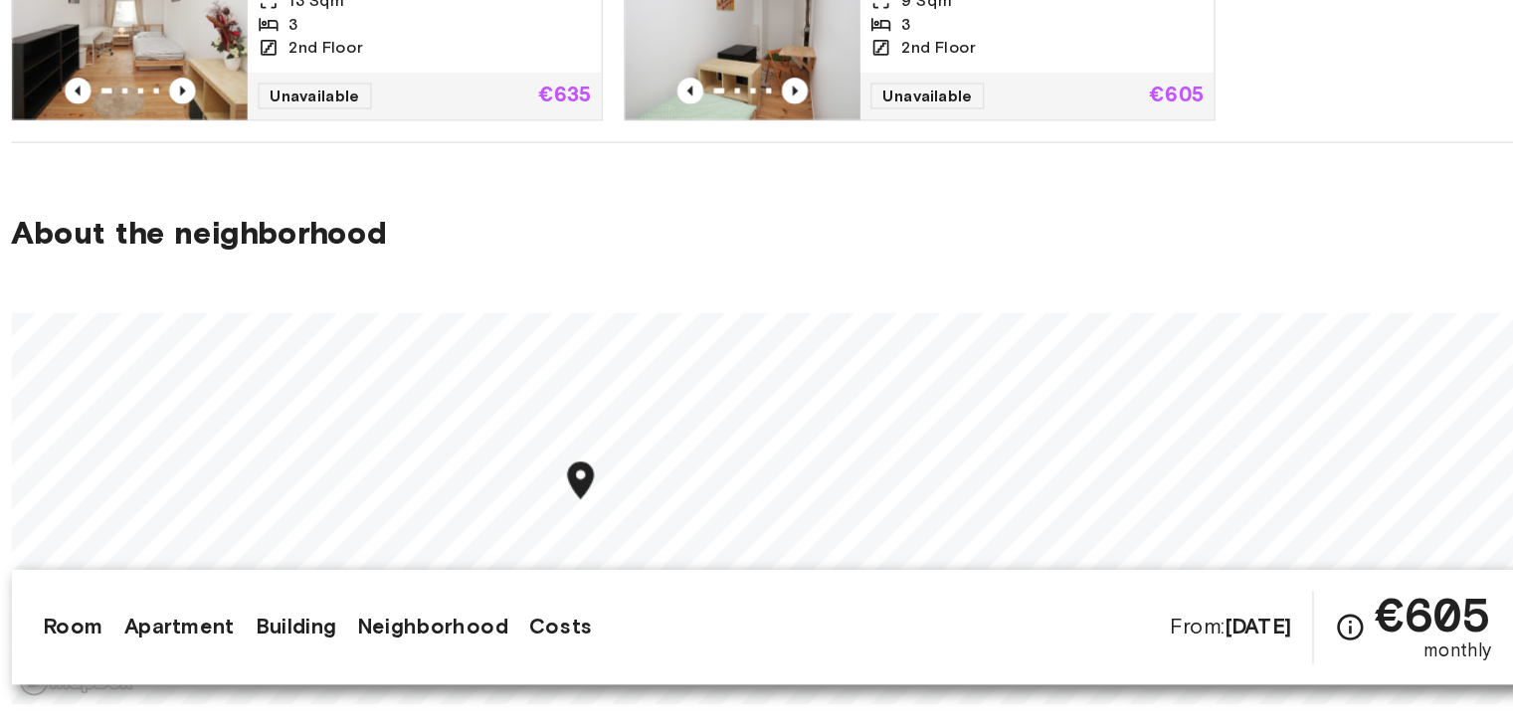
scroll to position [1034, 0]
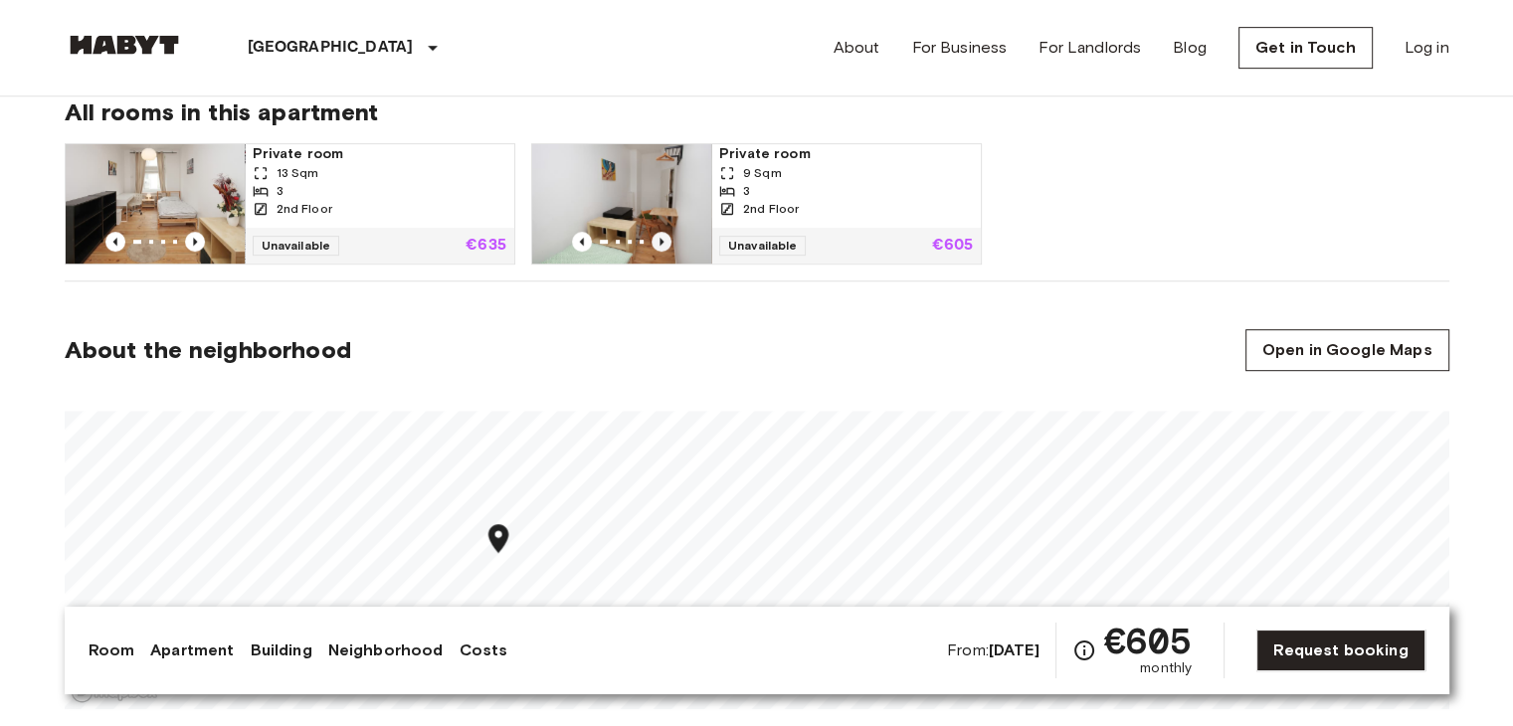
click at [657, 235] on icon "Previous image" at bounding box center [661, 242] width 20 height 20
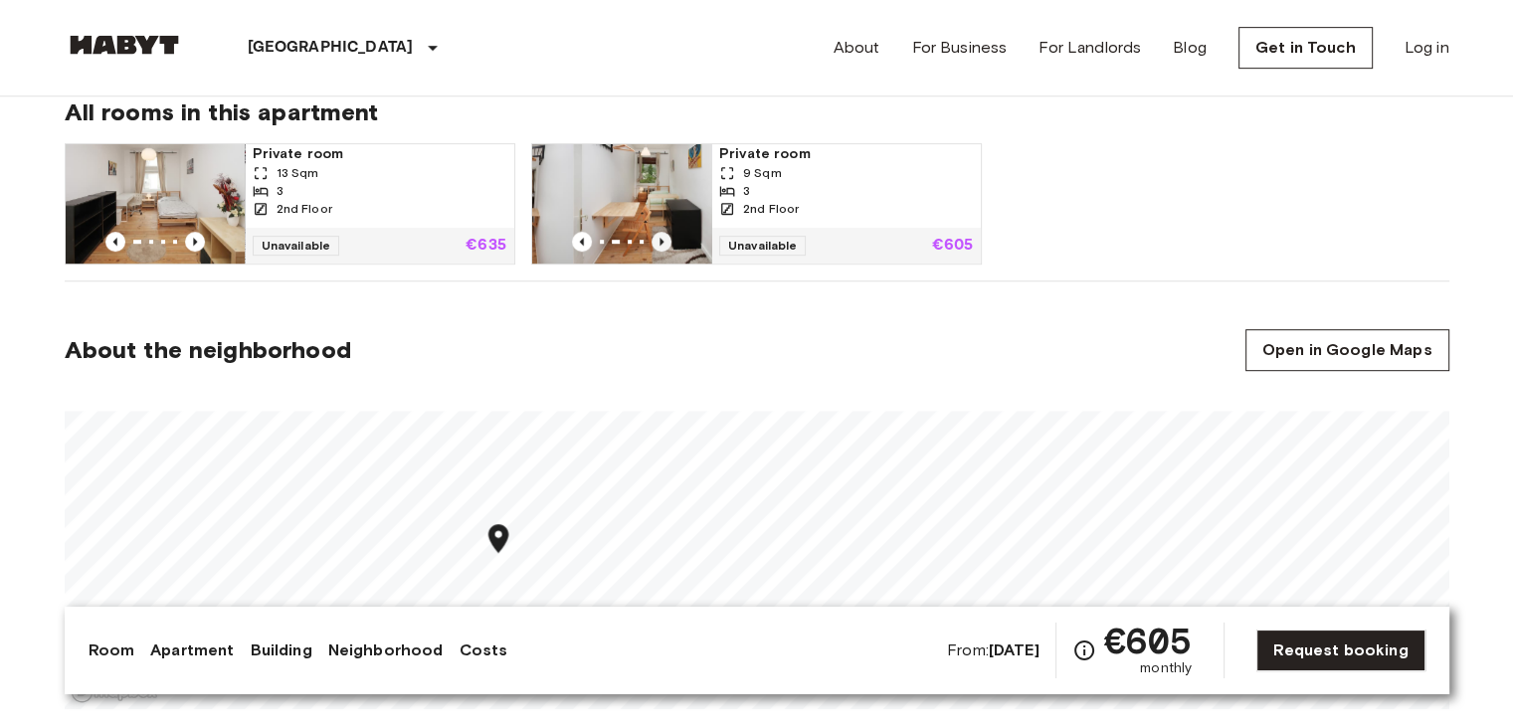
click at [657, 235] on icon "Previous image" at bounding box center [661, 242] width 20 height 20
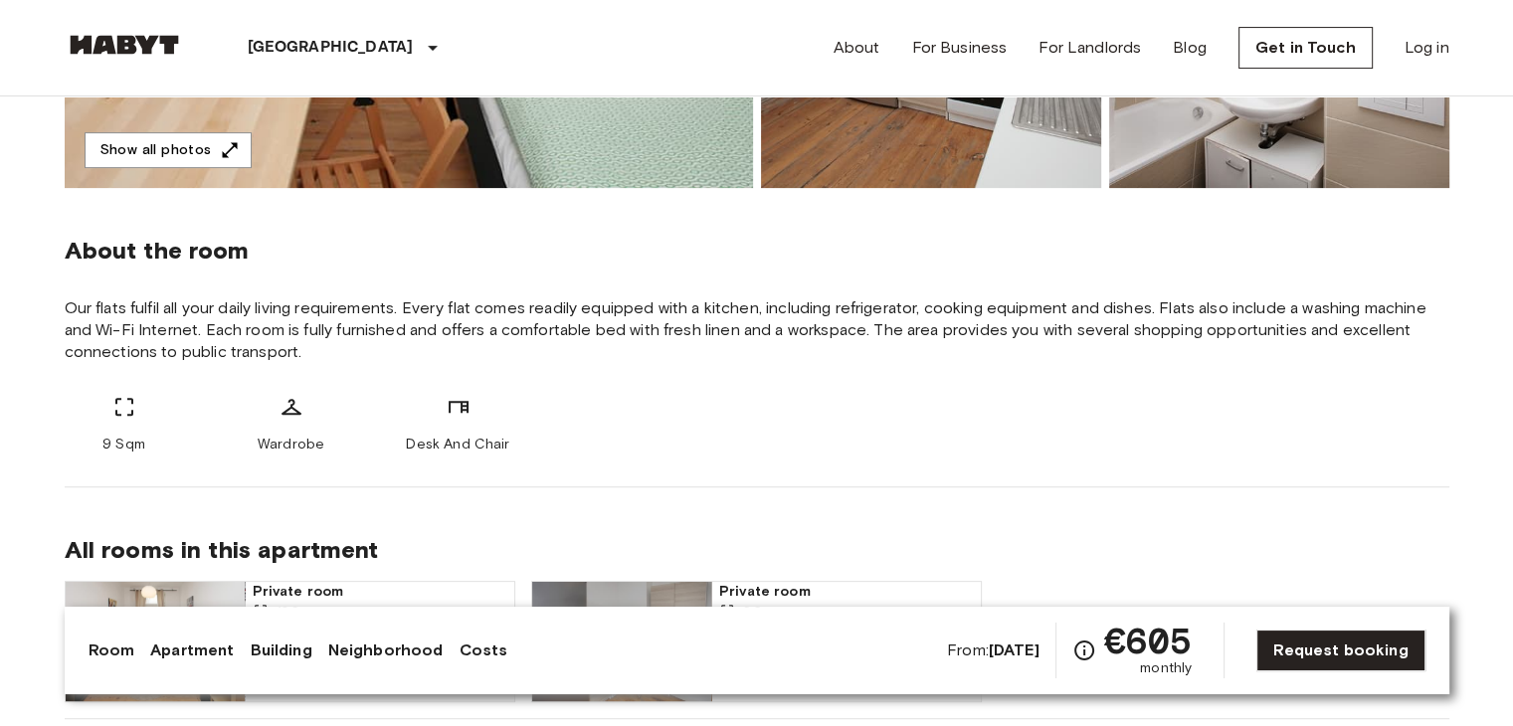
scroll to position [582, 0]
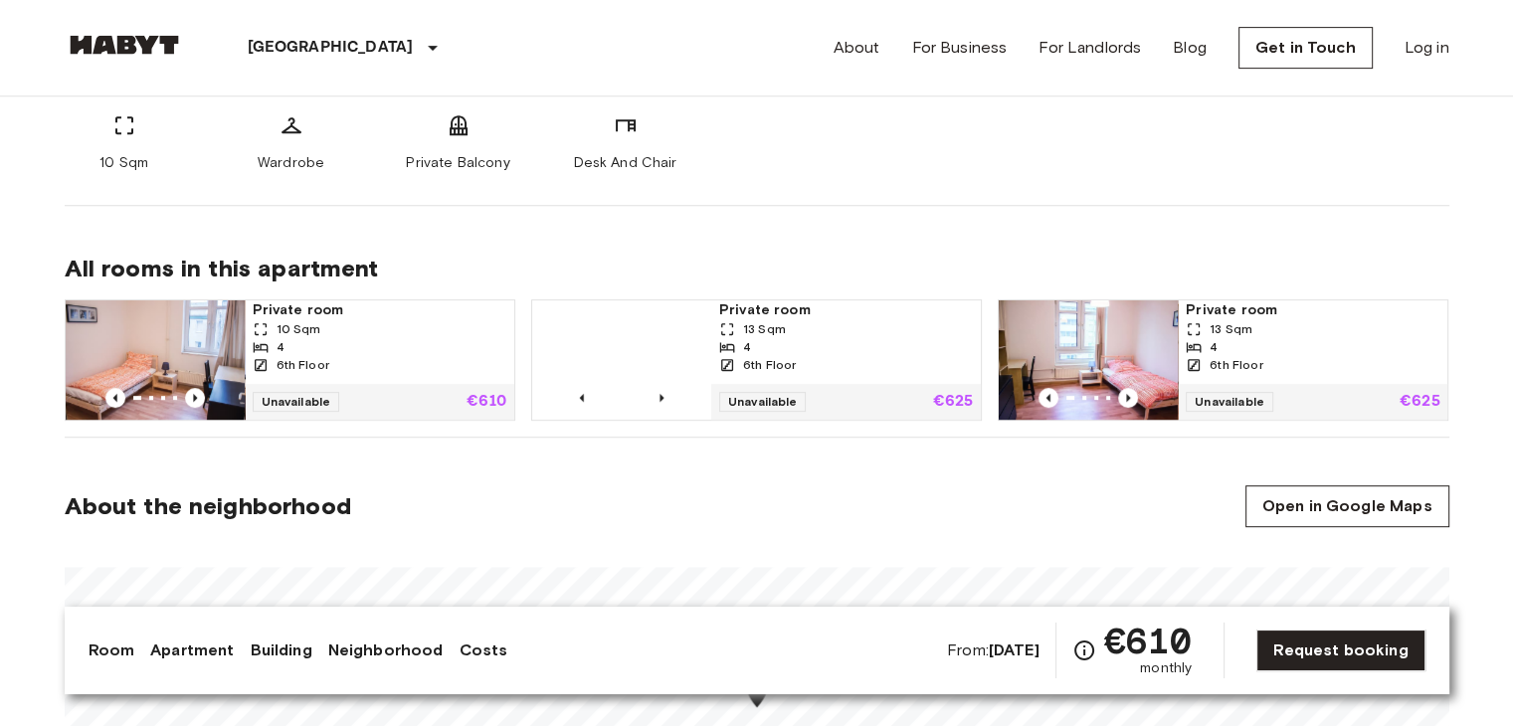
scroll to position [881, 0]
